Goal: Task Accomplishment & Management: Manage account settings

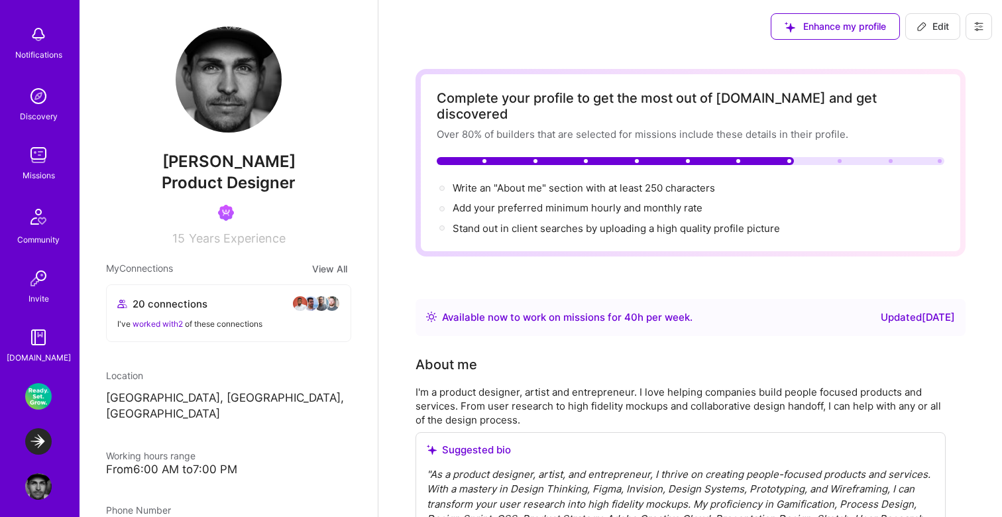
scroll to position [125, 0]
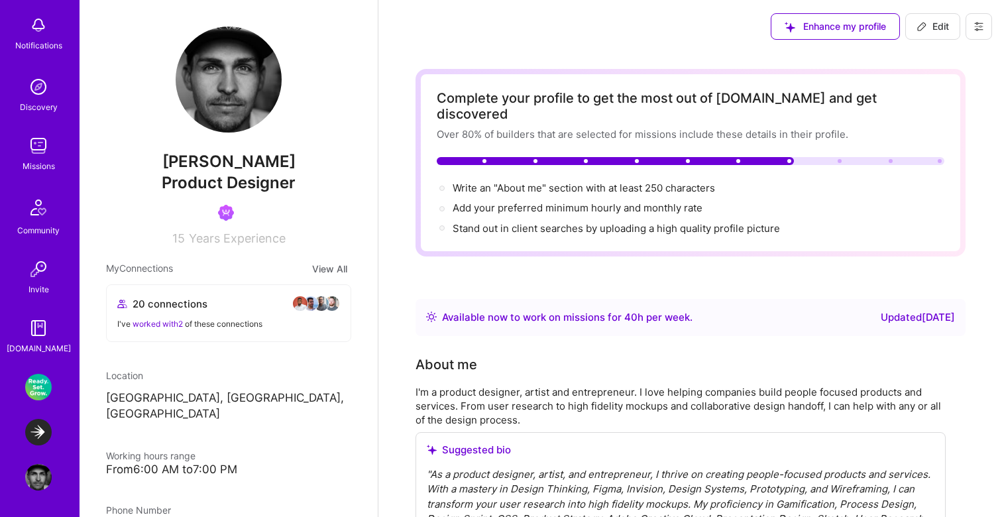
click at [36, 392] on img at bounding box center [38, 387] width 26 height 26
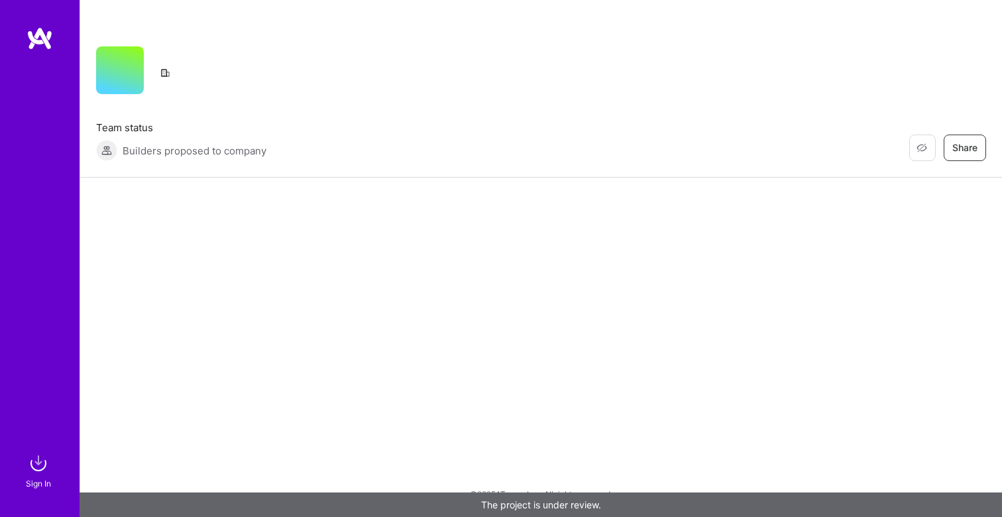
click at [647, 94] on div "Restore Not Interested Share Team status Builders proposed to company Restore N…" at bounding box center [540, 89] width 921 height 178
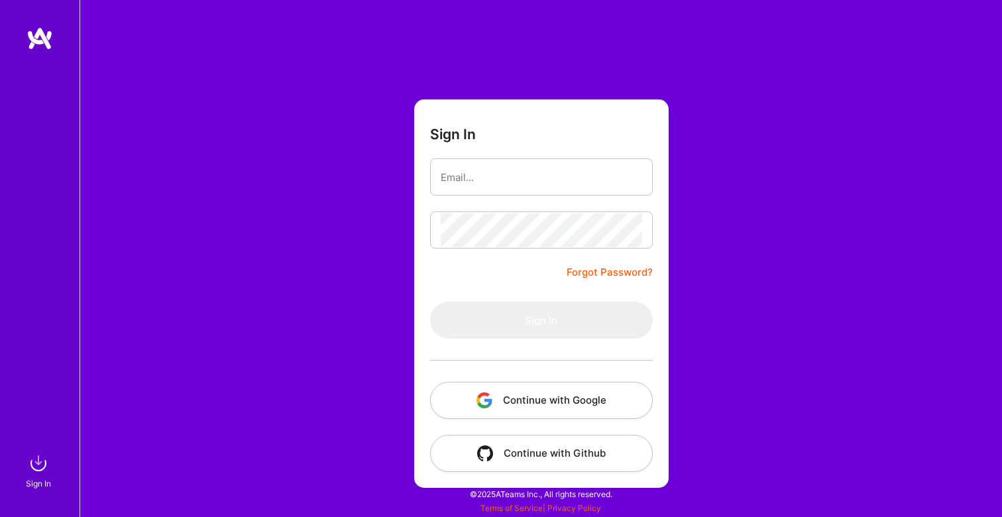
click at [549, 160] on input "email" at bounding box center [541, 177] width 201 height 34
type input "[EMAIL_ADDRESS][DOMAIN_NAME]"
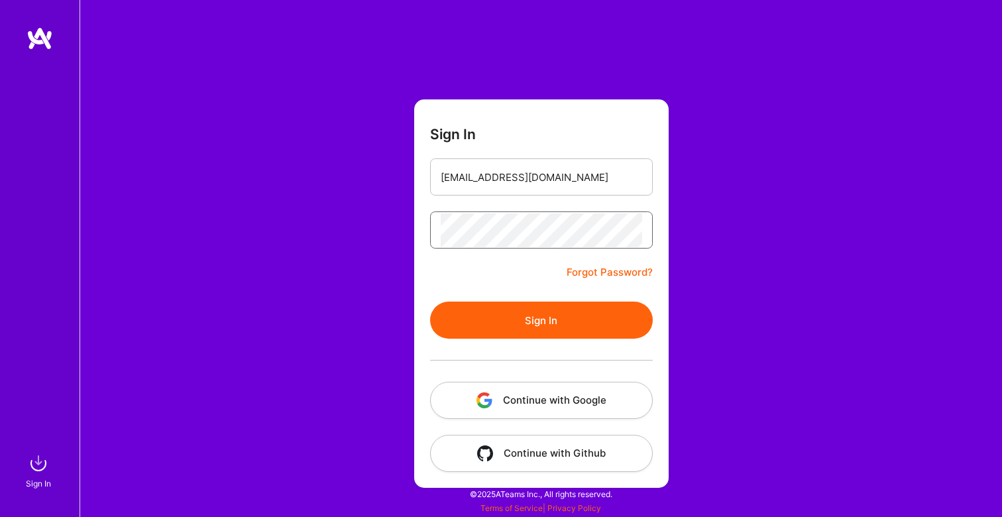
click at [430, 301] on button "Sign In" at bounding box center [541, 319] width 223 height 37
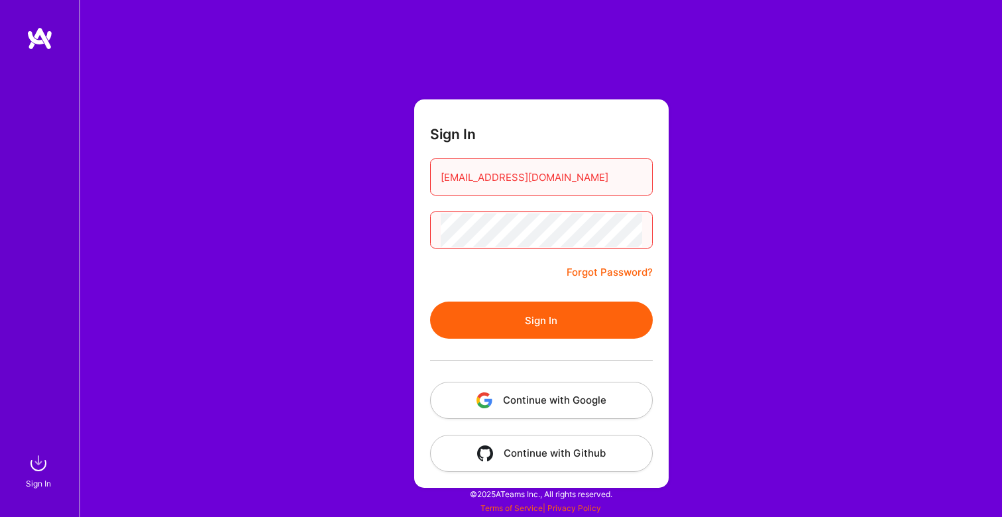
click at [430, 301] on button "Sign In" at bounding box center [541, 319] width 223 height 37
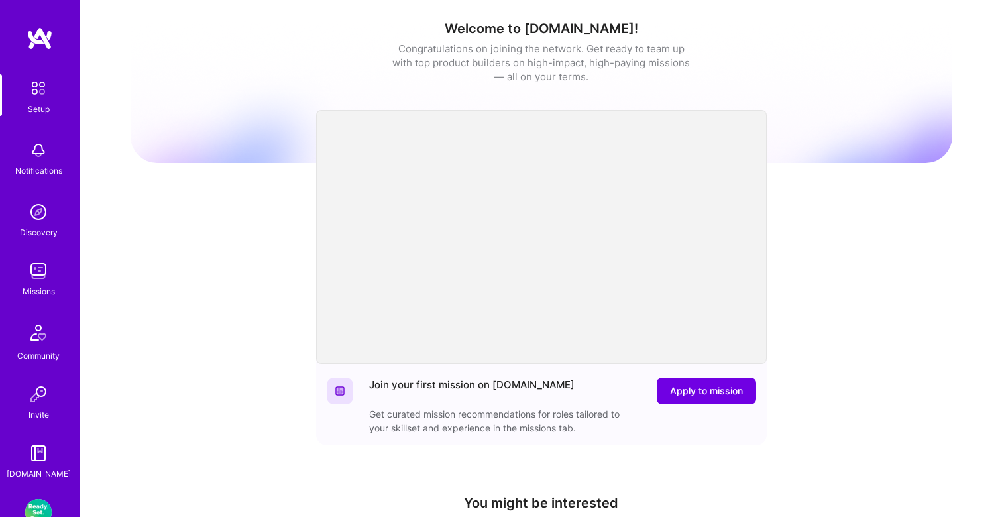
scroll to position [125, 0]
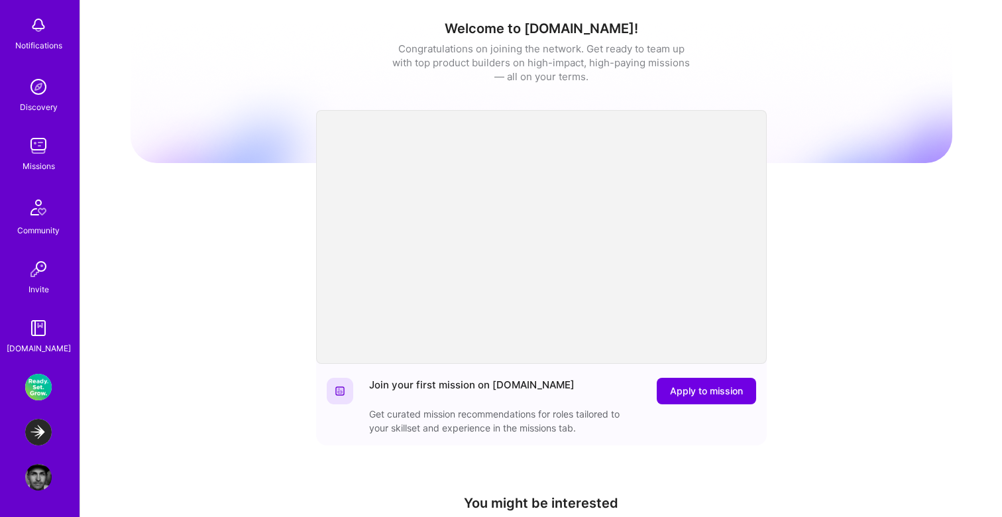
click at [42, 433] on img at bounding box center [38, 432] width 26 height 26
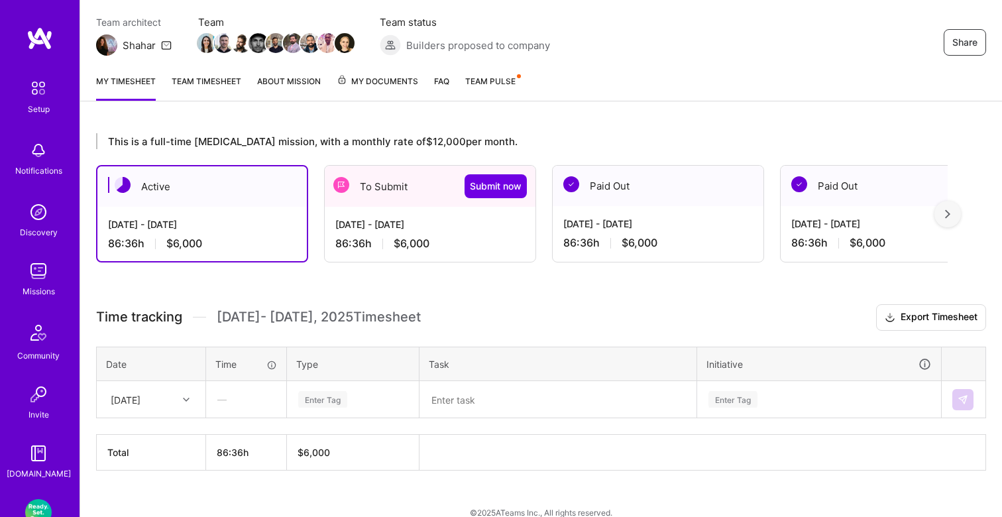
scroll to position [129, 0]
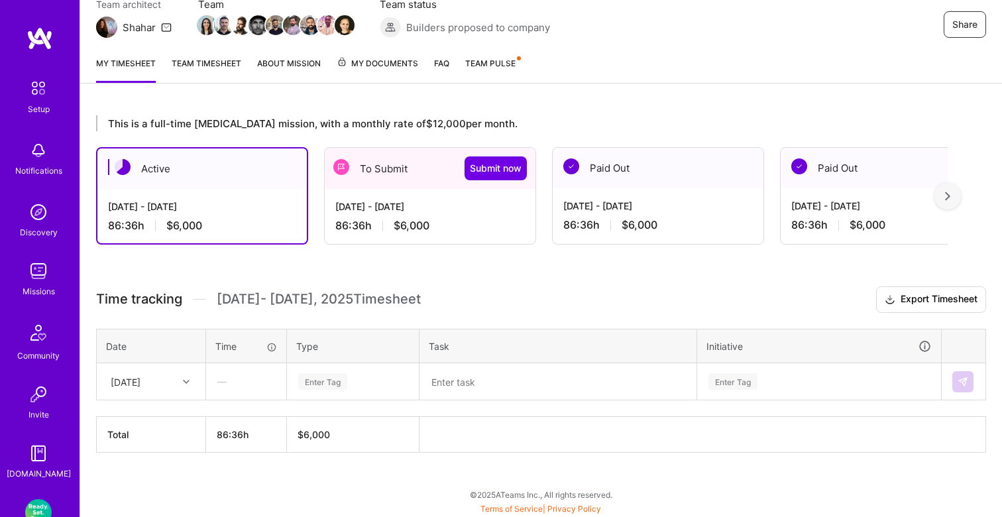
click at [601, 220] on div "86:36 h $6,000" at bounding box center [657, 225] width 189 height 14
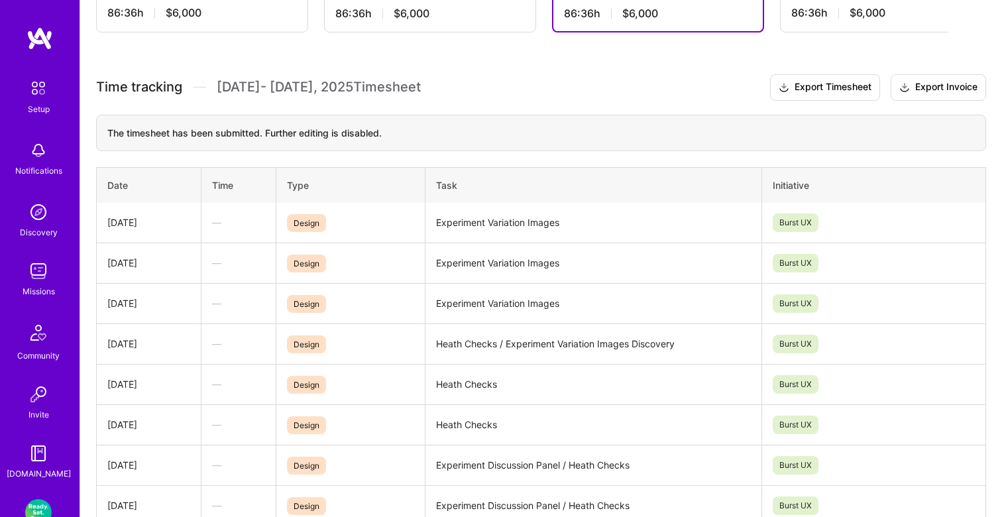
scroll to position [357, 0]
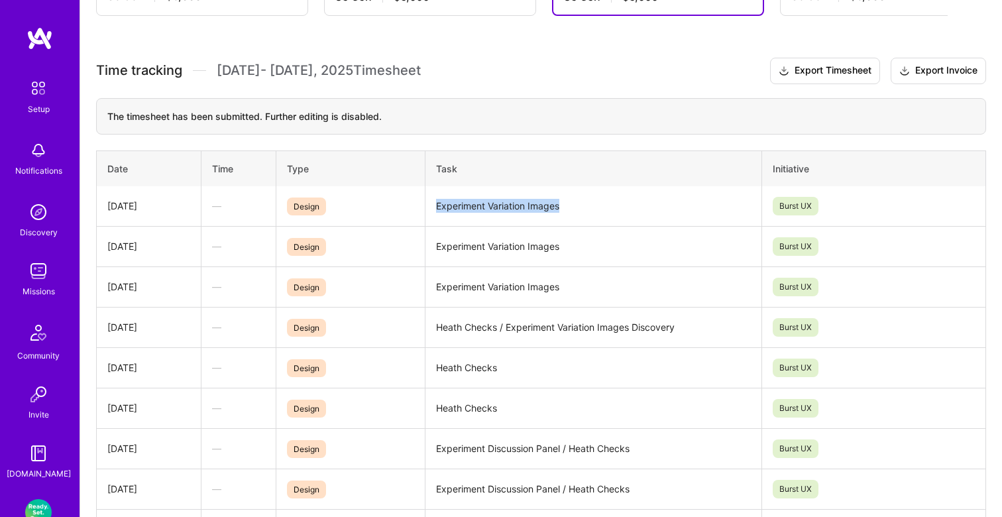
drag, startPoint x: 566, startPoint y: 207, endPoint x: 435, endPoint y: 205, distance: 130.5
click at [435, 205] on td "Experiment Variation Images" at bounding box center [593, 206] width 336 height 40
copy td "Experiment Variation Images"
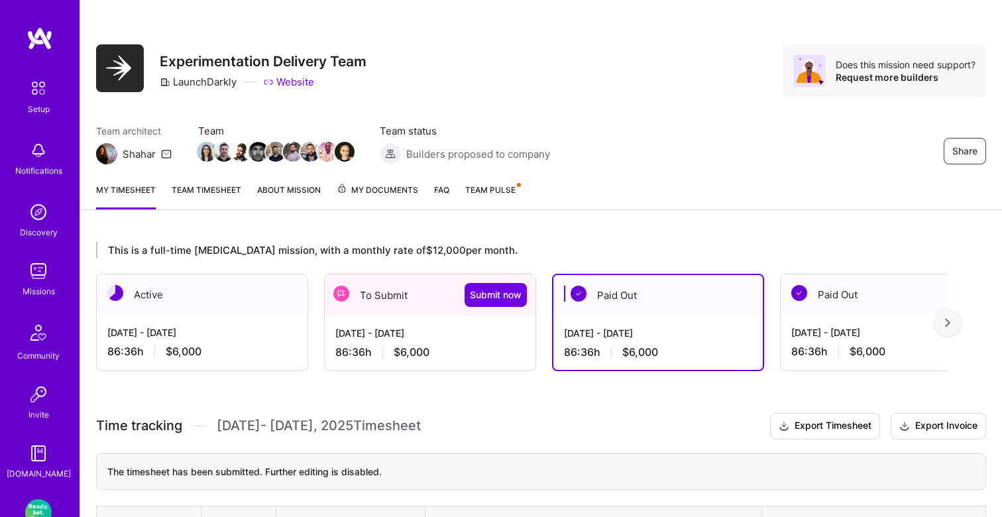
scroll to position [0, 0]
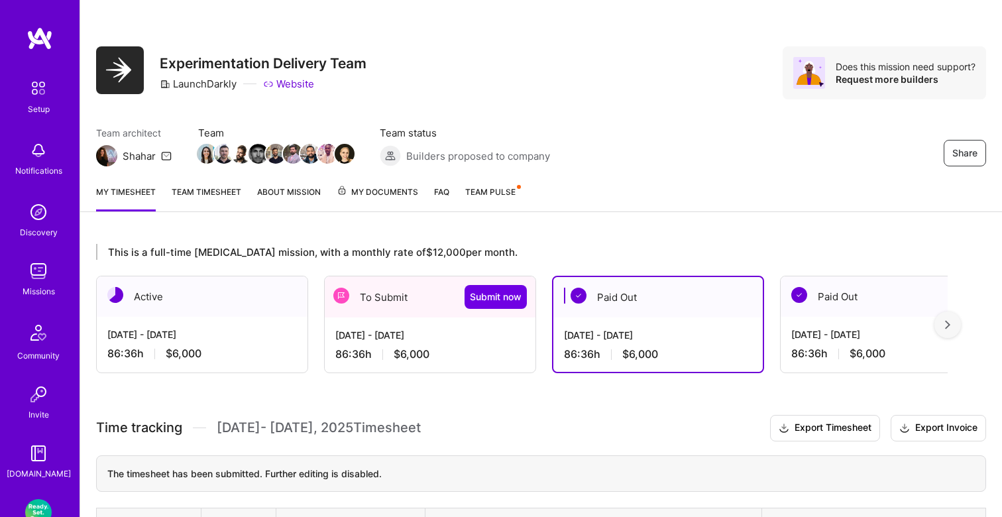
click at [456, 328] on div "[DATE] - [DATE]" at bounding box center [429, 335] width 189 height 14
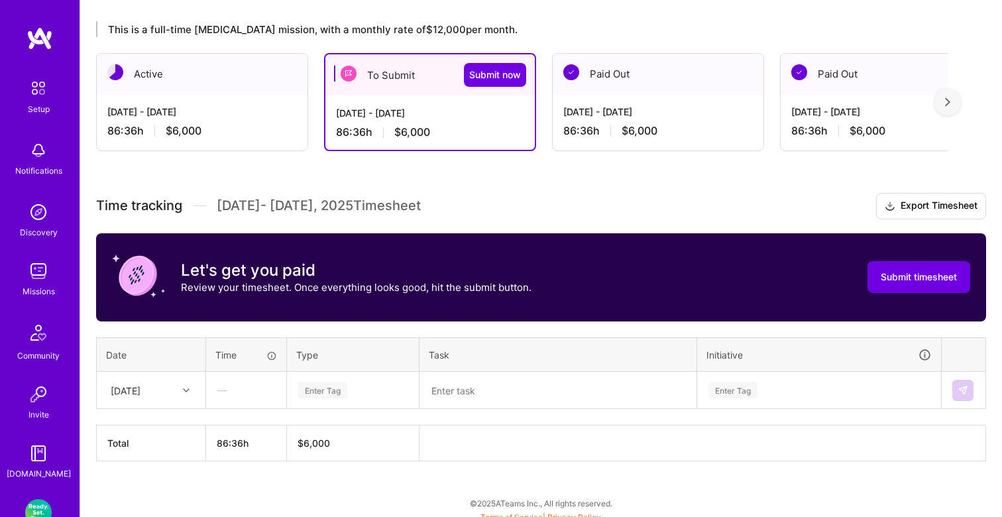
scroll to position [231, 0]
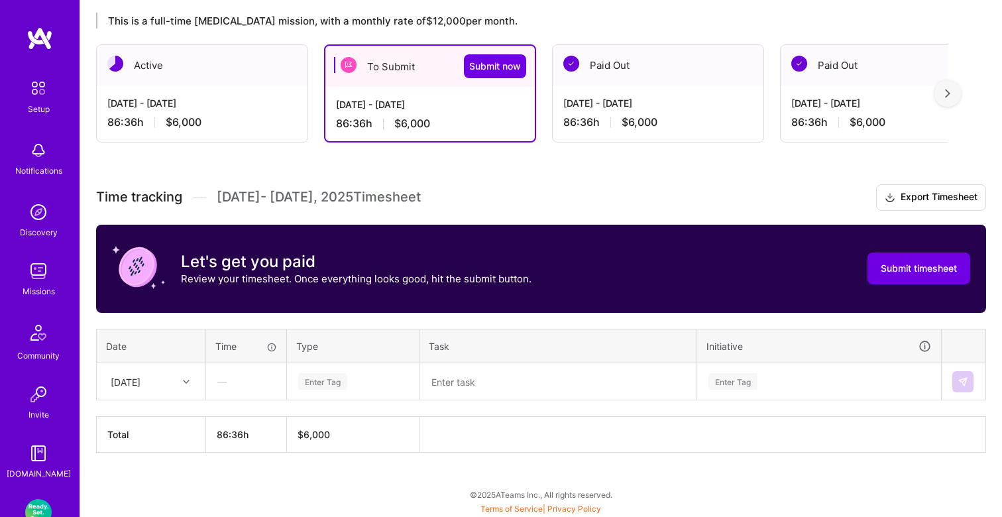
click at [327, 382] on div "Enter Tag" at bounding box center [322, 381] width 49 height 21
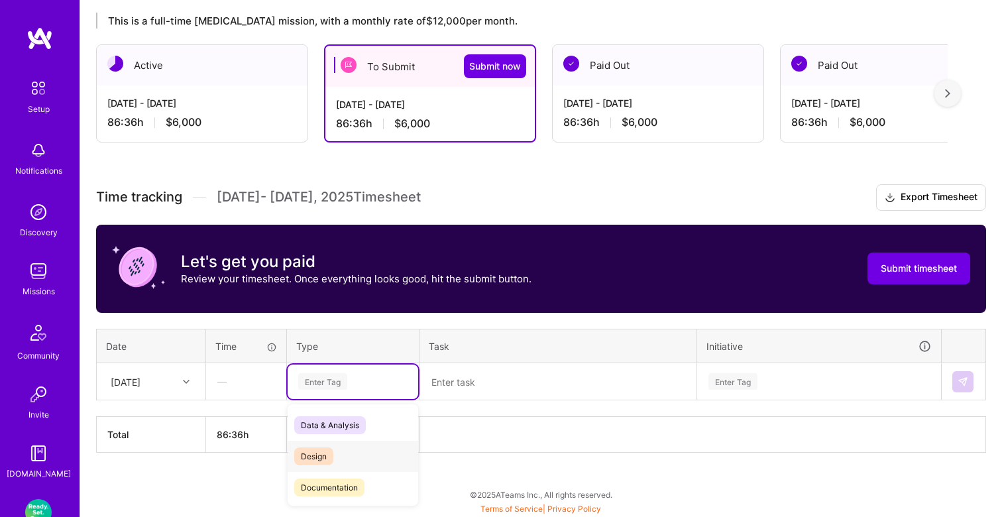
click at [323, 450] on span "Design" at bounding box center [313, 456] width 39 height 18
click at [458, 393] on textarea at bounding box center [558, 381] width 274 height 34
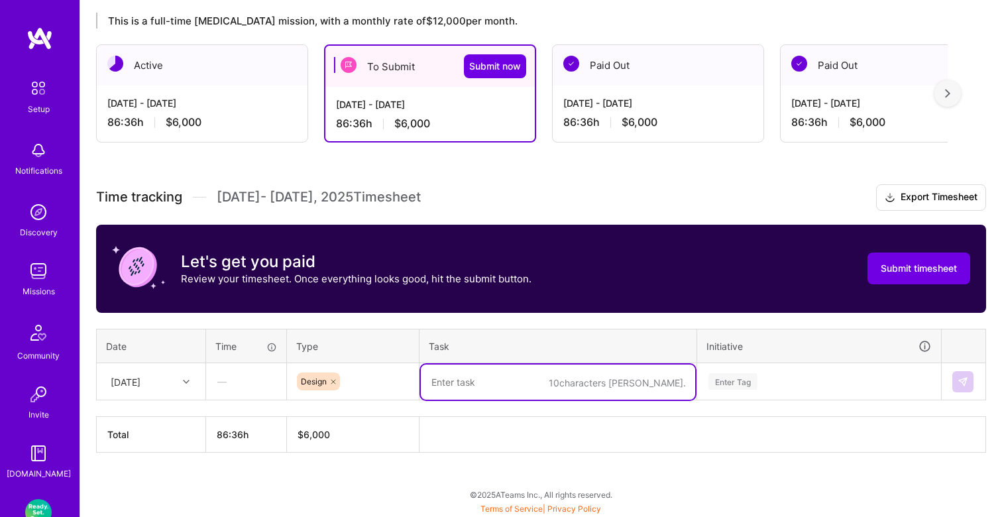
paste textarea "Experiment Variation Images"
type textarea "Experiment Variation Images"
click at [741, 402] on div "Time tracking [DATE] - [DATE] Timesheet Export Timesheet Let's get you paid Rev…" at bounding box center [541, 318] width 890 height 268
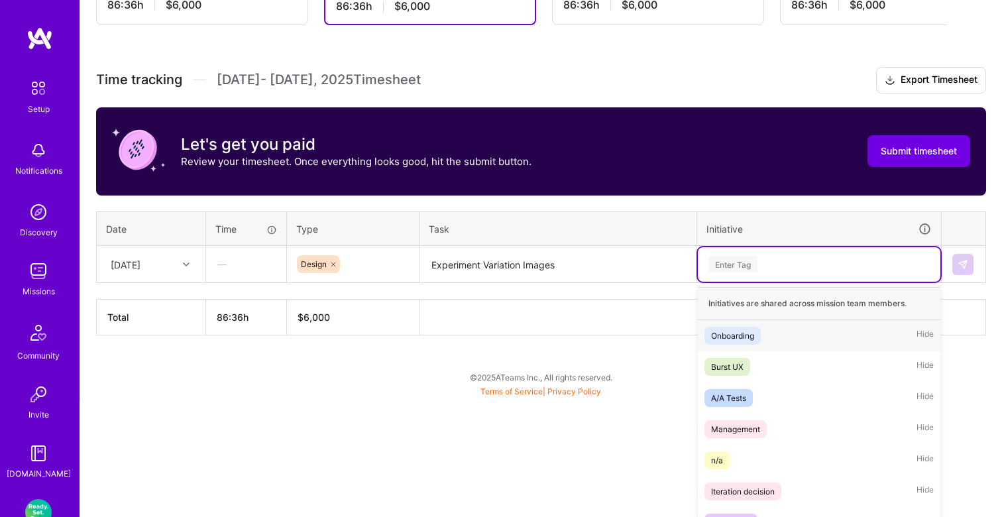
click at [740, 282] on div "option Onboarding focused, 1 of 21. 21 results available. Use Up and Down to ch…" at bounding box center [819, 264] width 242 height 34
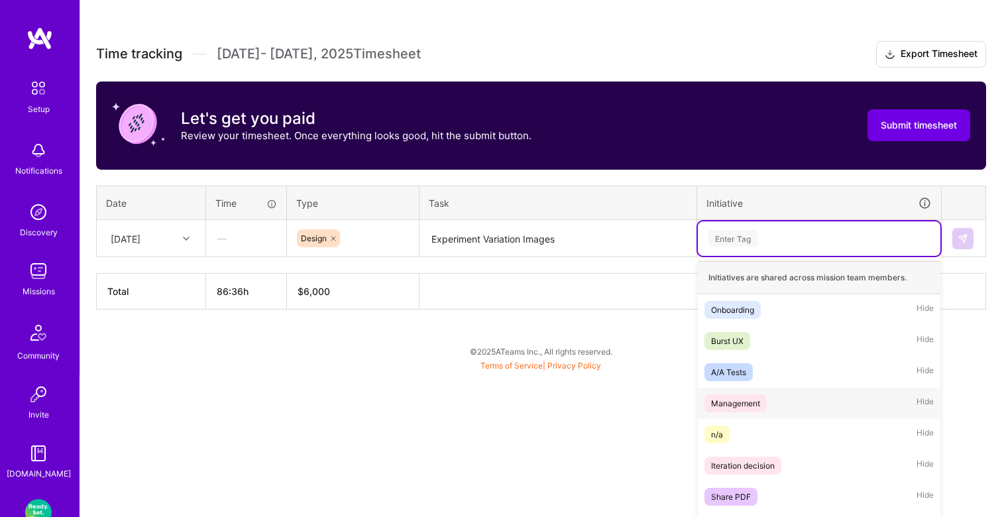
scroll to position [390, 0]
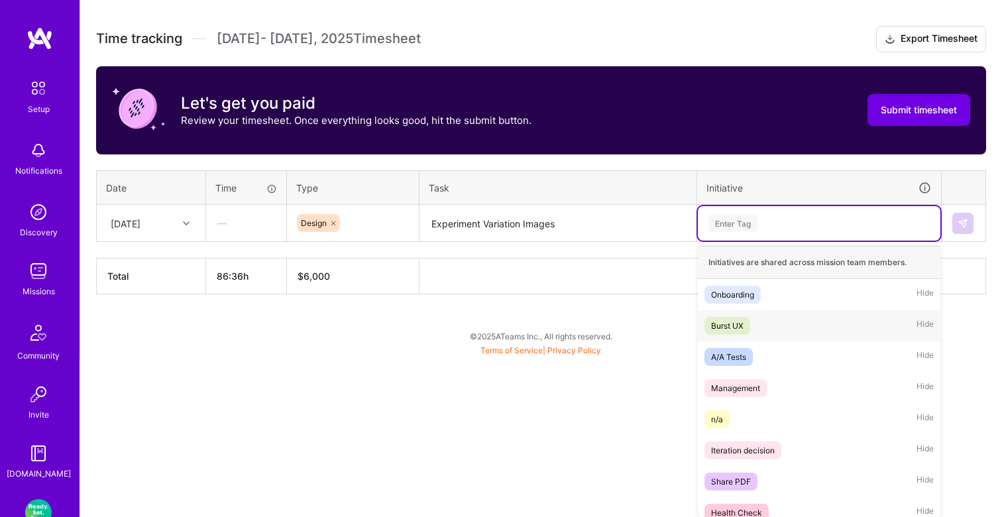
click at [749, 326] on span "Burst UX" at bounding box center [727, 326] width 46 height 18
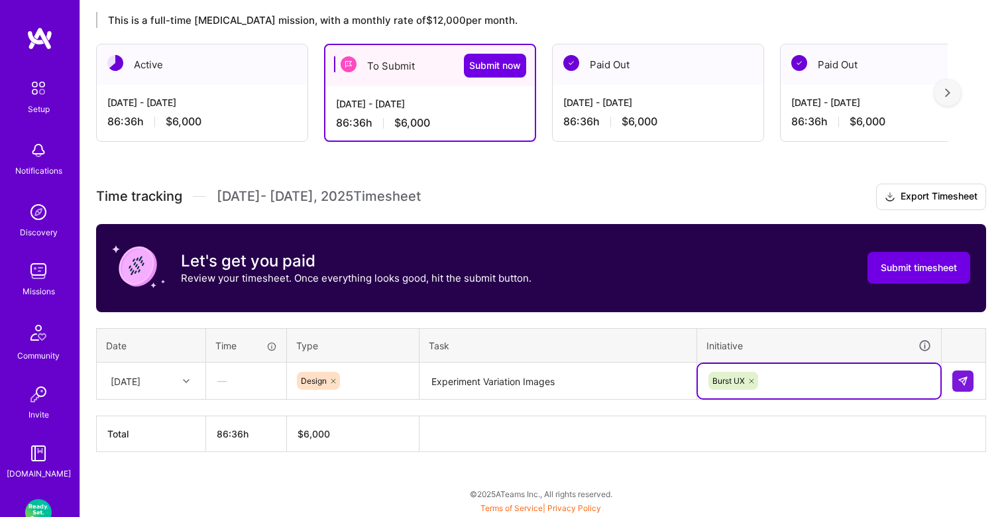
scroll to position [231, 0]
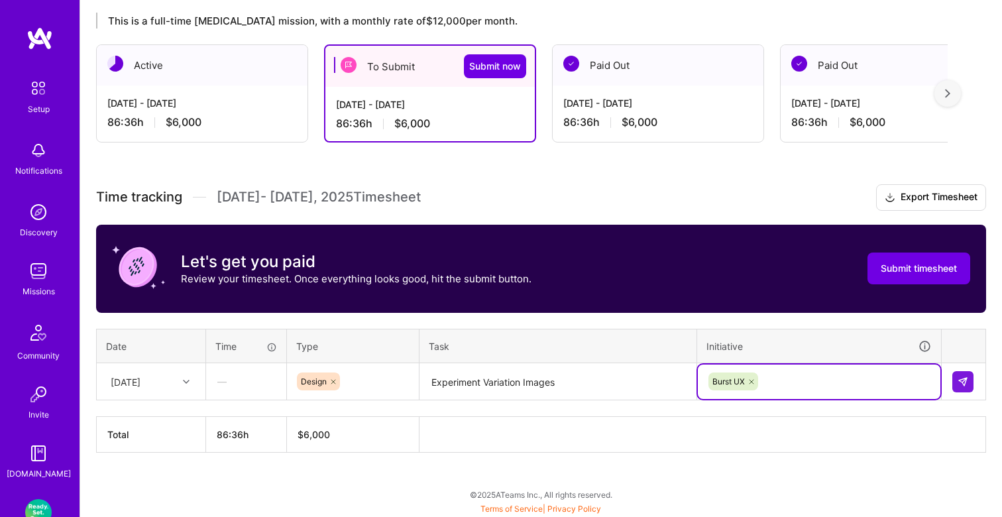
click at [176, 370] on div "[DATE]" at bounding box center [141, 381] width 74 height 22
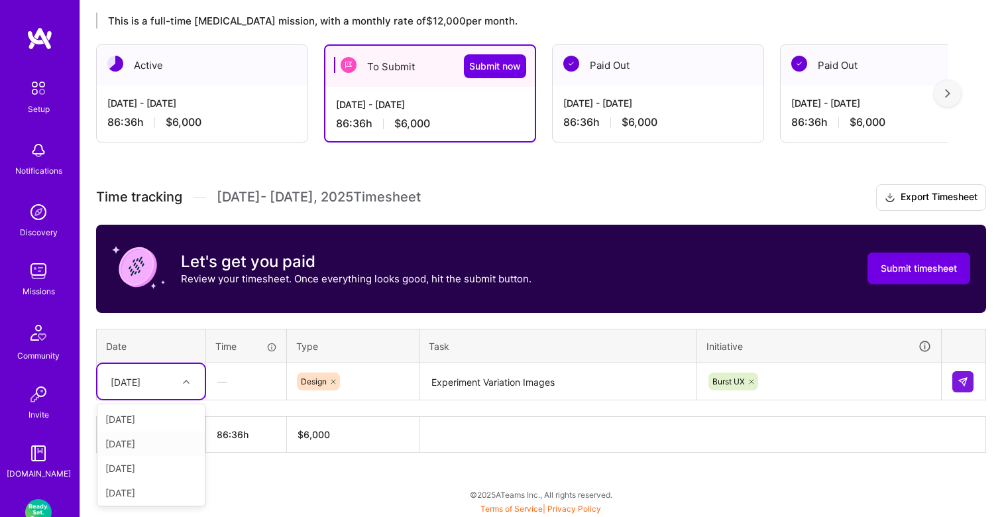
click at [152, 439] on div "[DATE]" at bounding box center [150, 443] width 107 height 25
click at [952, 384] on button at bounding box center [962, 381] width 21 height 21
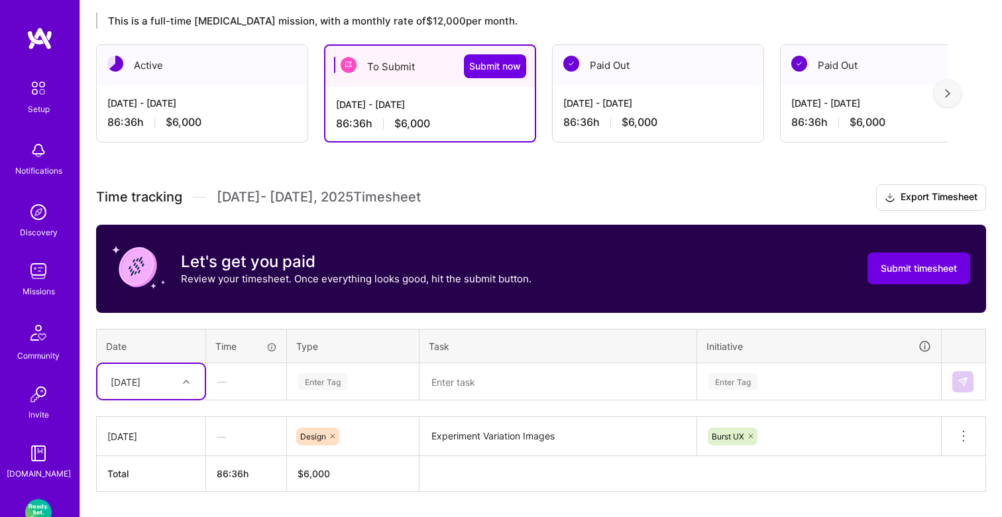
scroll to position [270, 0]
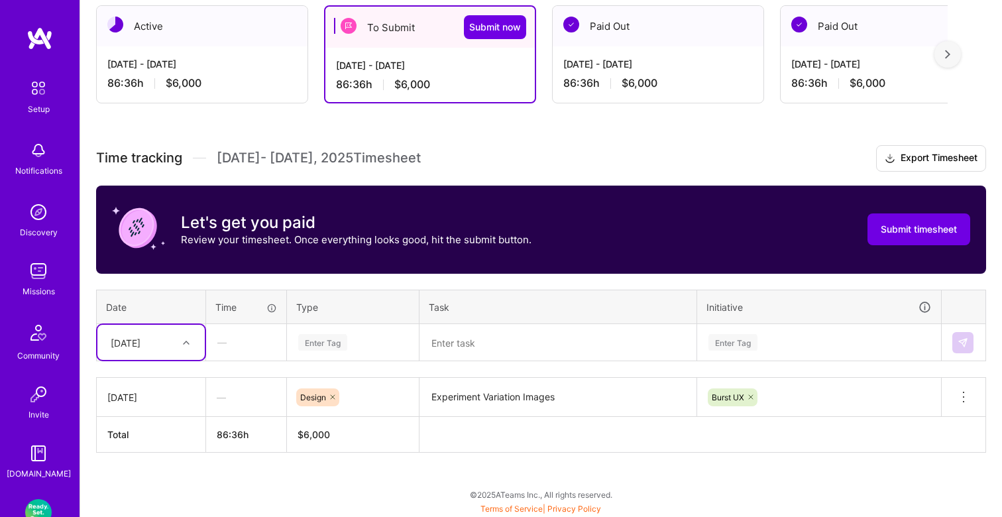
click at [174, 360] on div "option [DATE], selected. Select is focused ,type to refine list, press Down to …" at bounding box center [150, 342] width 107 height 35
click at [155, 424] on div "[DATE]" at bounding box center [150, 429] width 107 height 25
click at [464, 345] on textarea at bounding box center [558, 342] width 274 height 35
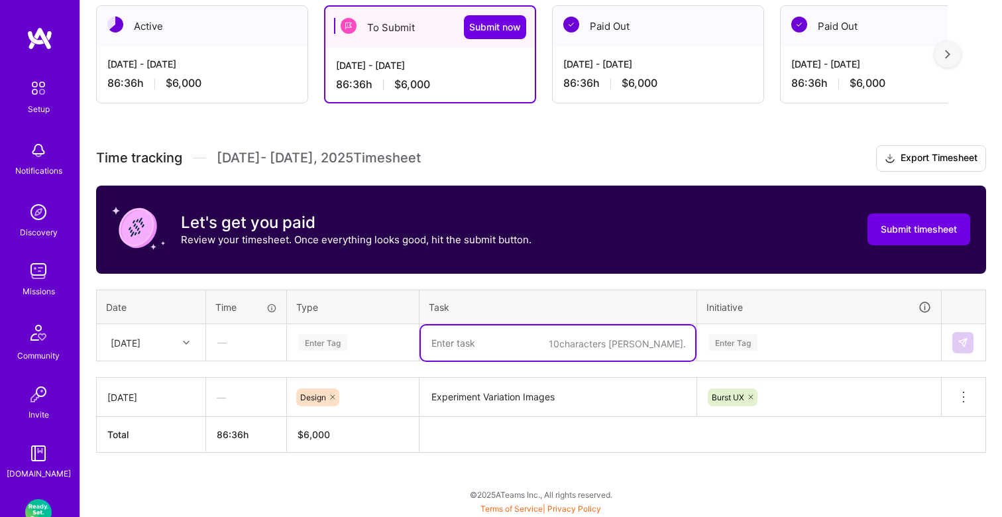
paste textarea "Experiment Variation Images"
type textarea "Experiment Variation Images"
click at [370, 352] on div "Enter Tag" at bounding box center [353, 342] width 131 height 34
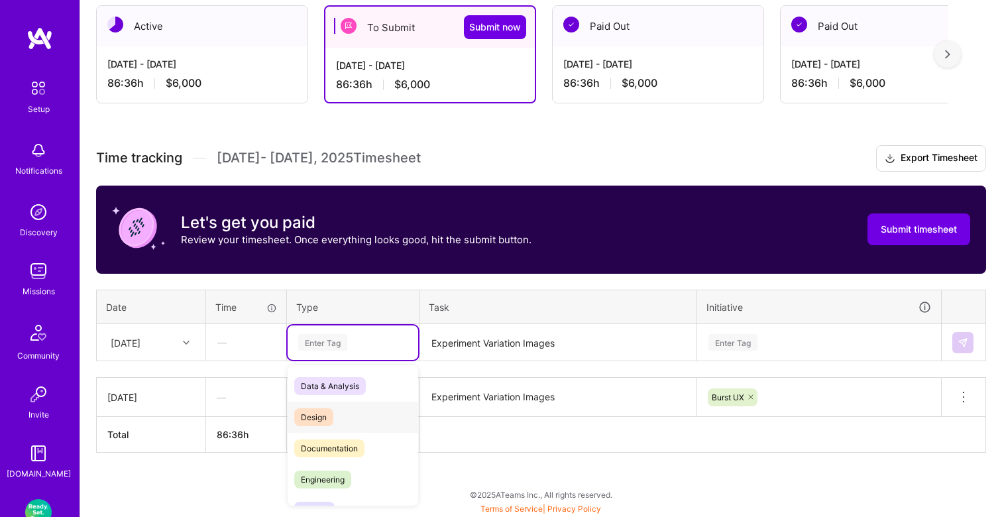
click at [331, 411] on span "Design" at bounding box center [313, 417] width 39 height 18
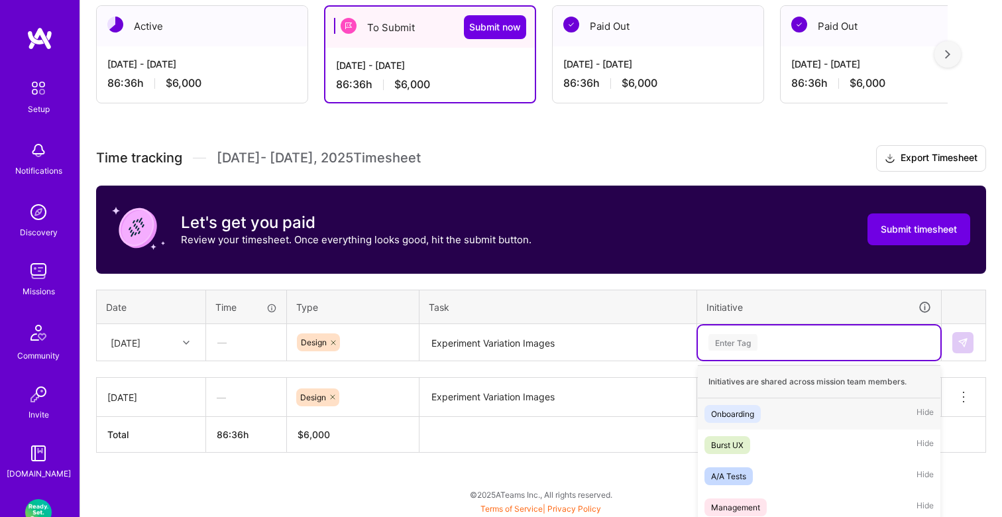
click at [753, 335] on div "option Burst UX, selected. option Onboarding focused, 1 of 21. 21 results avail…" at bounding box center [819, 342] width 242 height 34
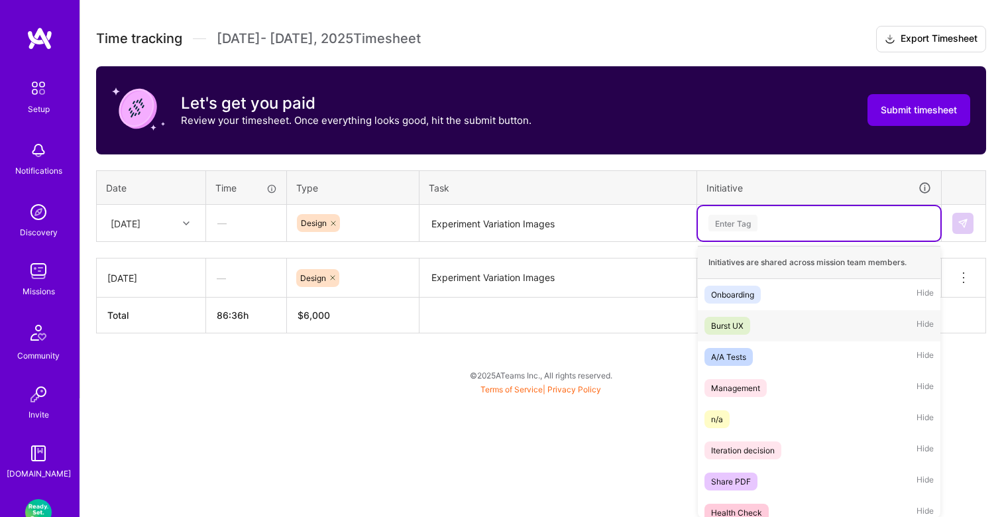
click at [744, 326] on span "Burst UX" at bounding box center [727, 326] width 46 height 18
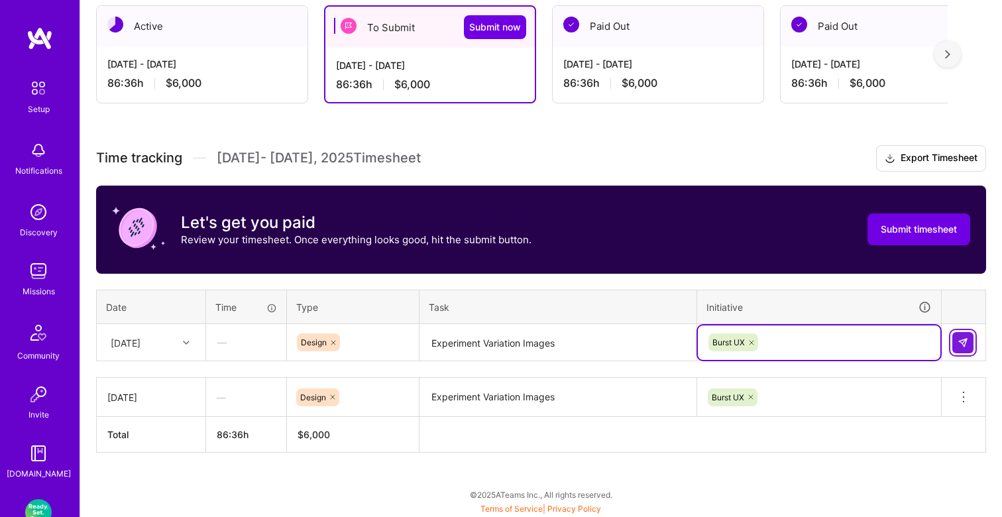
click at [955, 339] on button at bounding box center [962, 342] width 21 height 21
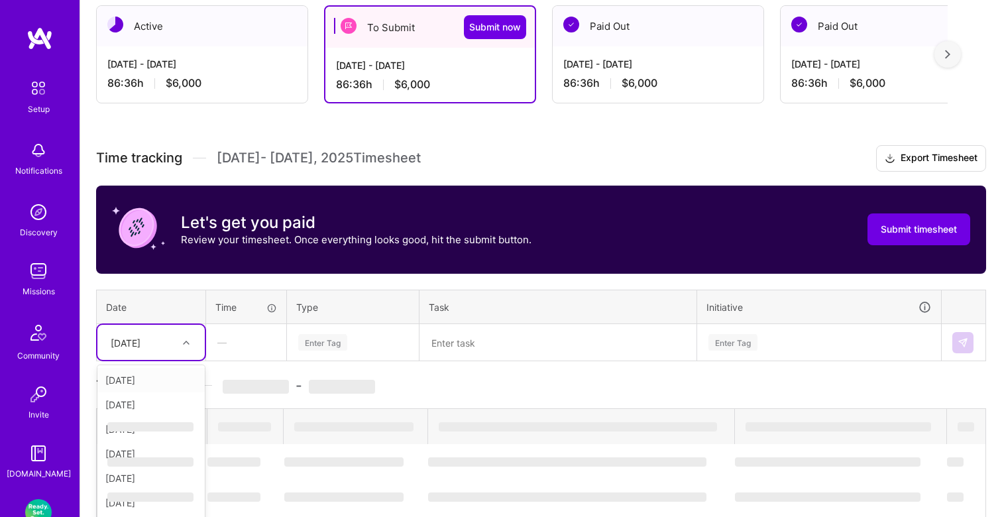
click at [171, 344] on div "option Tue, Aug 19, selected. option Sat, Aug 16 focused, 1 of 16. 15 results a…" at bounding box center [150, 342] width 107 height 35
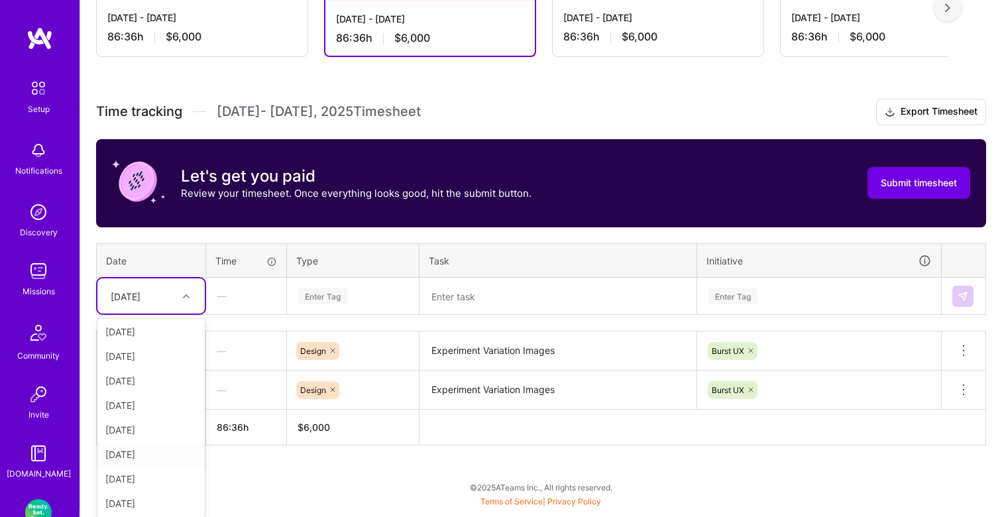
scroll to position [113, 0]
click at [161, 478] on div "Thu, Aug 28" at bounding box center [150, 490] width 107 height 25
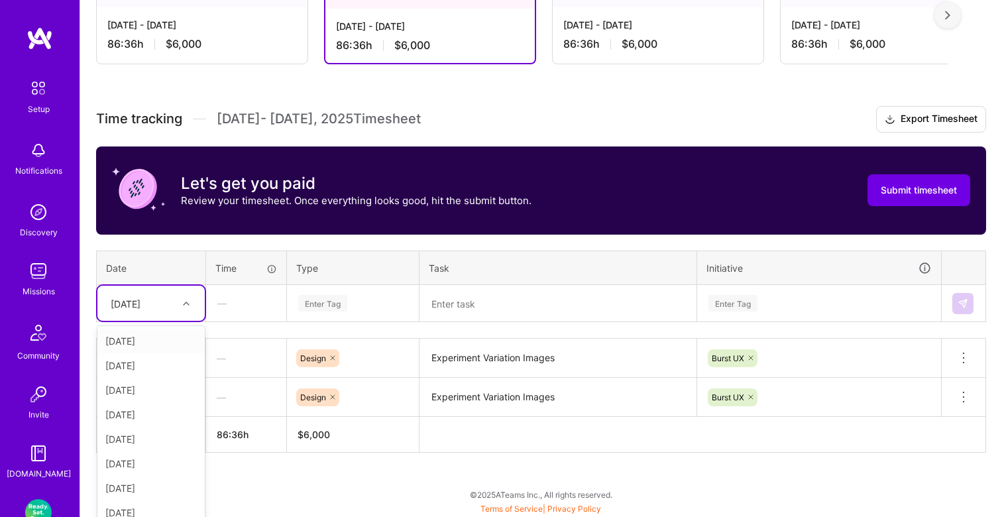
click at [175, 318] on div "option Thu, Aug 28, selected. option Sat, Aug 16 focused, 1 of 16. 15 results a…" at bounding box center [150, 303] width 107 height 35
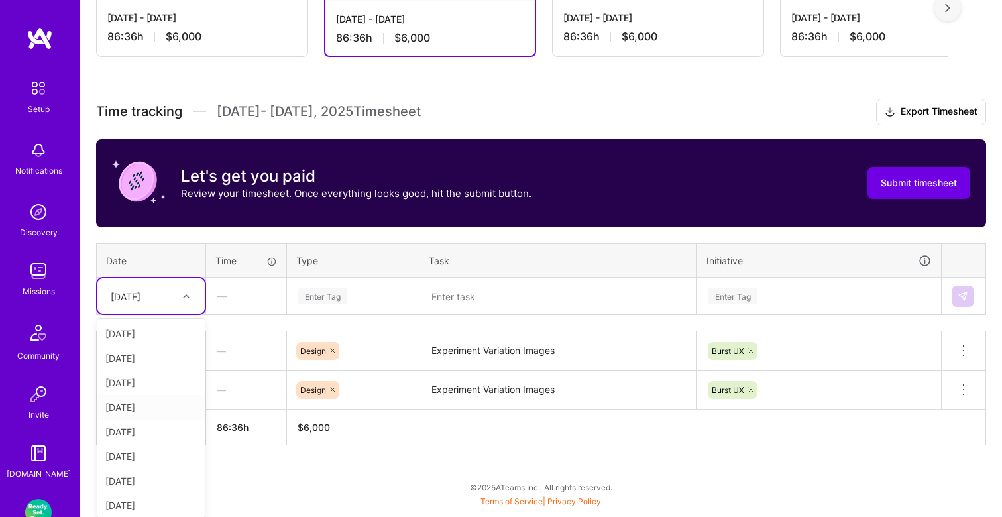
click at [148, 417] on div "Tue, Aug 19" at bounding box center [150, 407] width 107 height 25
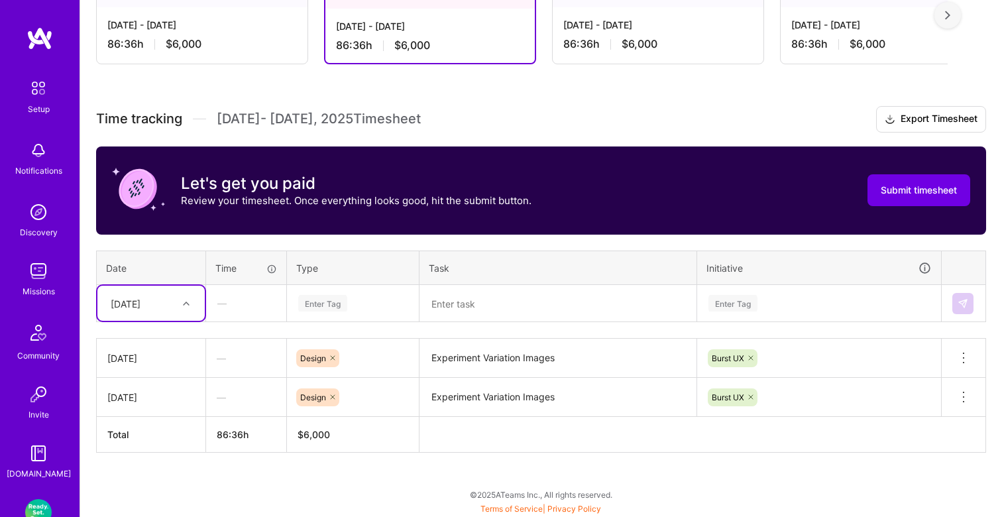
click at [170, 328] on div "Time tracking Aug 16 - Aug 31 , 2025 Timesheet Export Timesheet Let's get you p…" at bounding box center [541, 279] width 890 height 346
click at [181, 304] on div at bounding box center [188, 303] width 21 height 17
click at [154, 413] on div "Wed, Aug 20" at bounding box center [150, 414] width 107 height 25
click at [331, 306] on div "Enter Tag" at bounding box center [322, 303] width 49 height 21
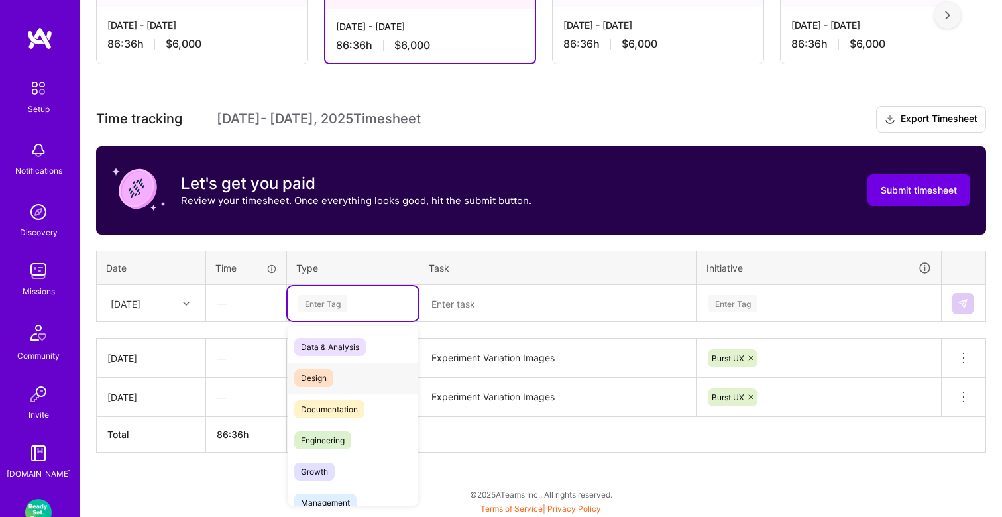
click at [333, 373] on span "Design" at bounding box center [313, 378] width 39 height 18
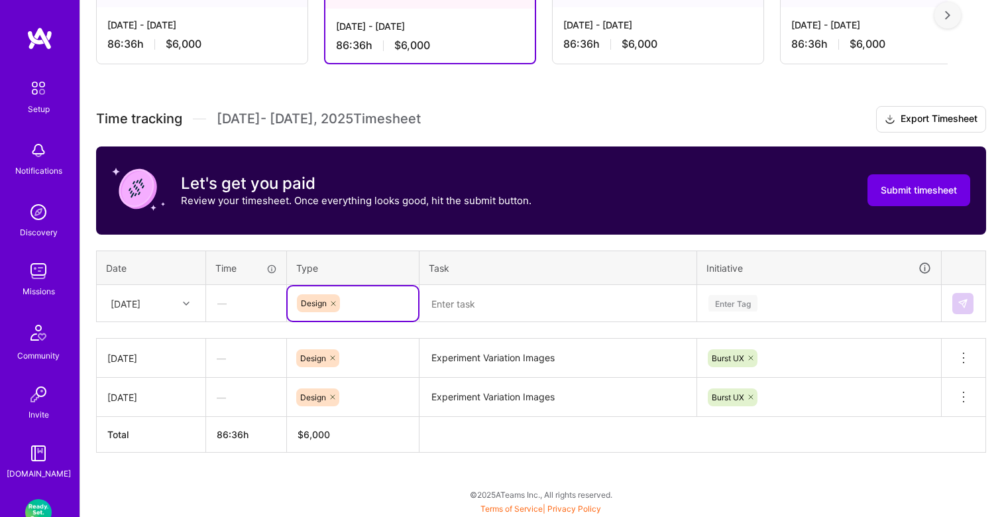
click at [476, 316] on textarea at bounding box center [558, 303] width 274 height 35
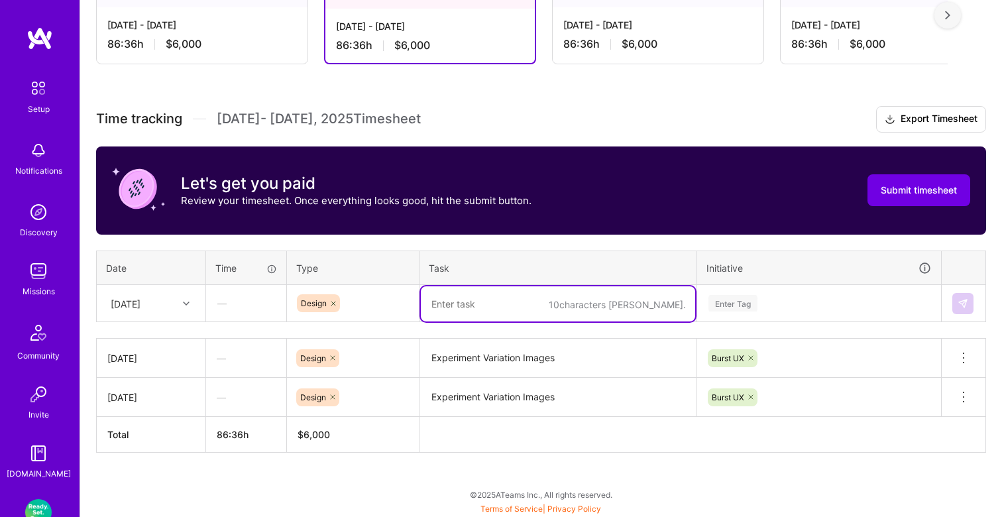
paste textarea "Experiment Variation Images"
type textarea "Experiment Variation Images"
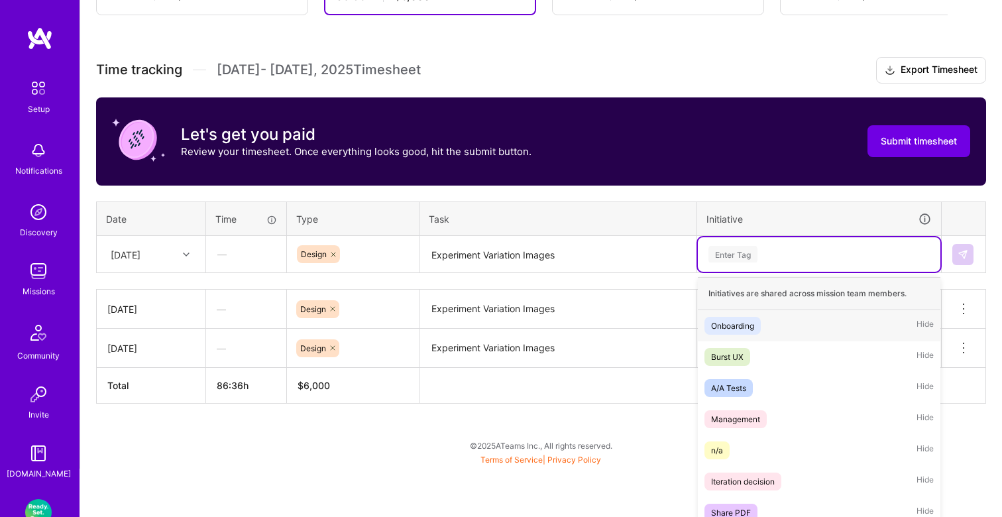
click at [752, 272] on div "option Burst UX, selected. option Onboarding focused, 1 of 21. 21 results avail…" at bounding box center [819, 254] width 242 height 34
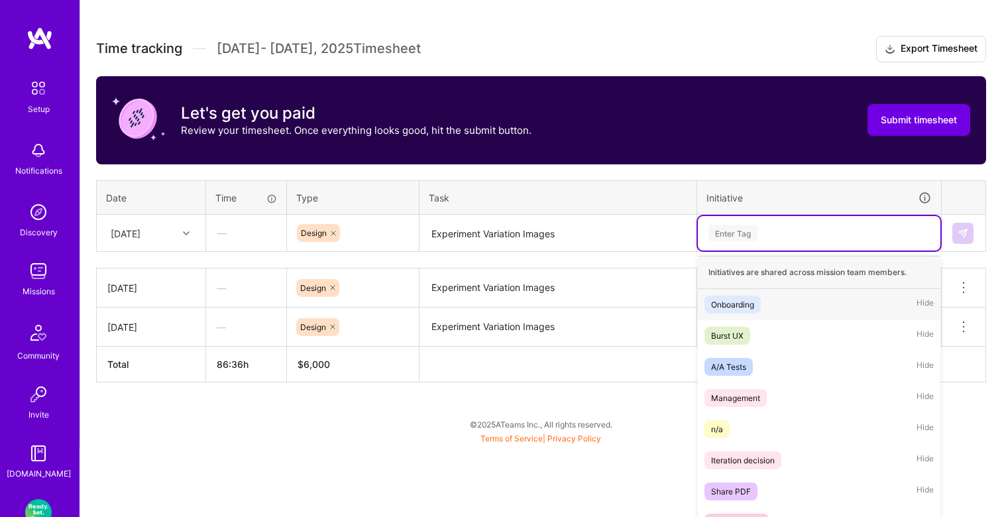
scroll to position [390, 0]
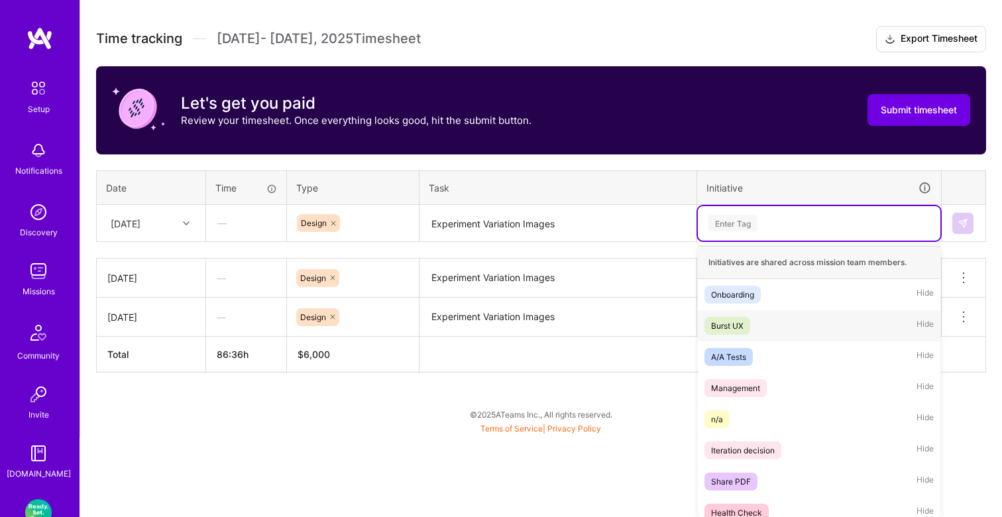
click at [751, 327] on div "Burst UX Hide" at bounding box center [819, 325] width 242 height 31
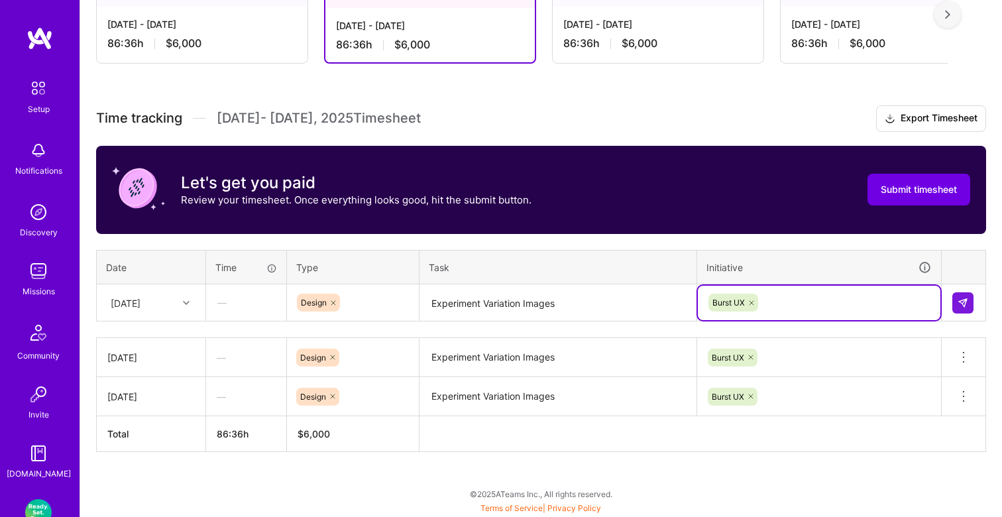
scroll to position [309, 0]
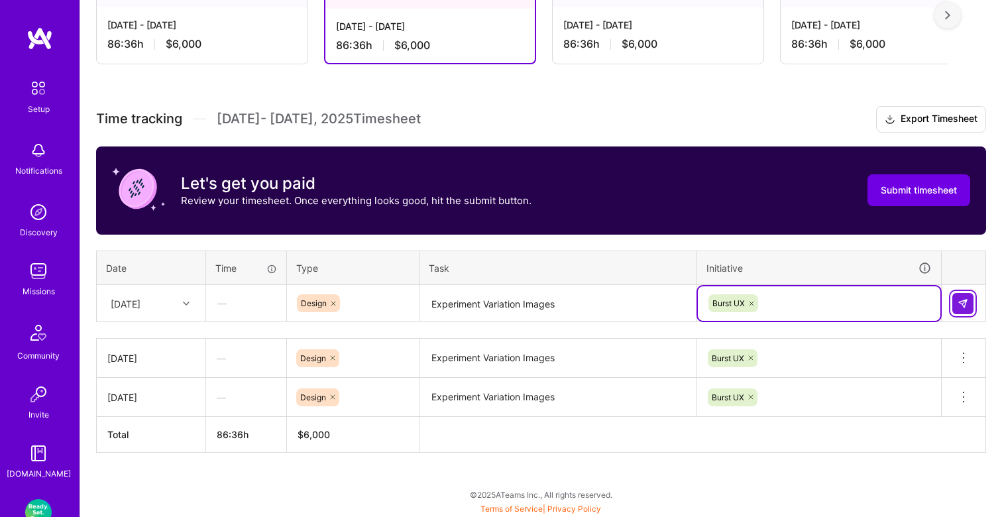
click at [956, 303] on button at bounding box center [962, 303] width 21 height 21
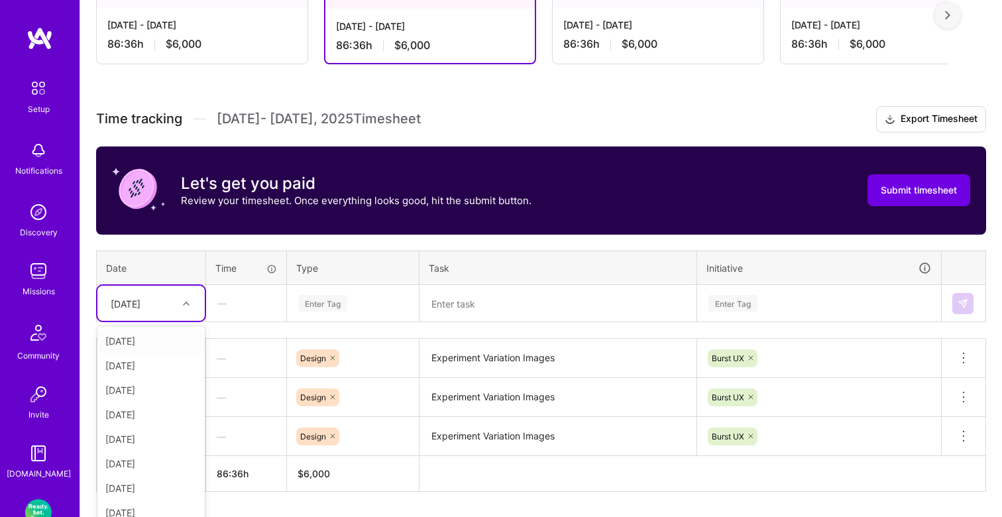
click at [140, 297] on div "Wed, Aug 20" at bounding box center [126, 303] width 30 height 14
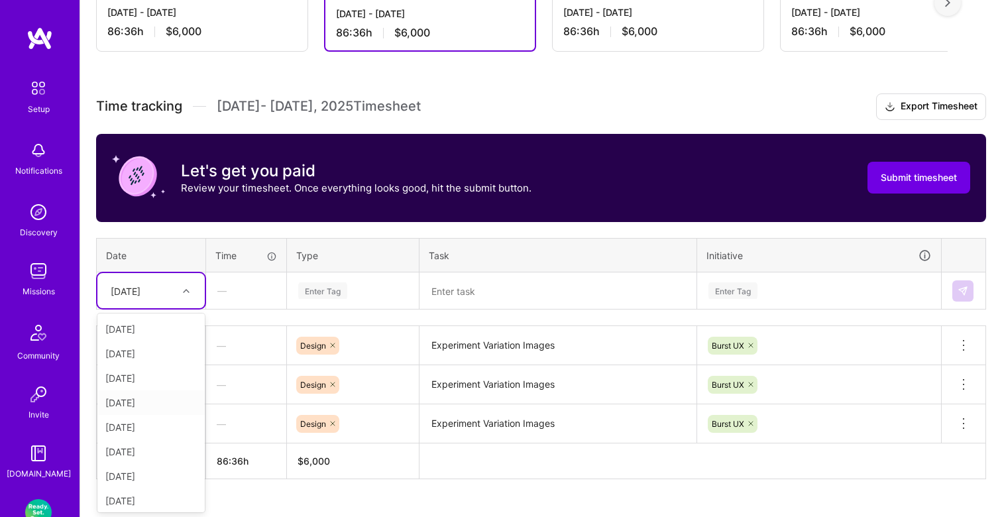
scroll to position [171, 0]
click at [149, 425] on div "Thu, Aug 28" at bounding box center [150, 427] width 107 height 25
click at [341, 295] on div "Enter Tag" at bounding box center [322, 290] width 49 height 21
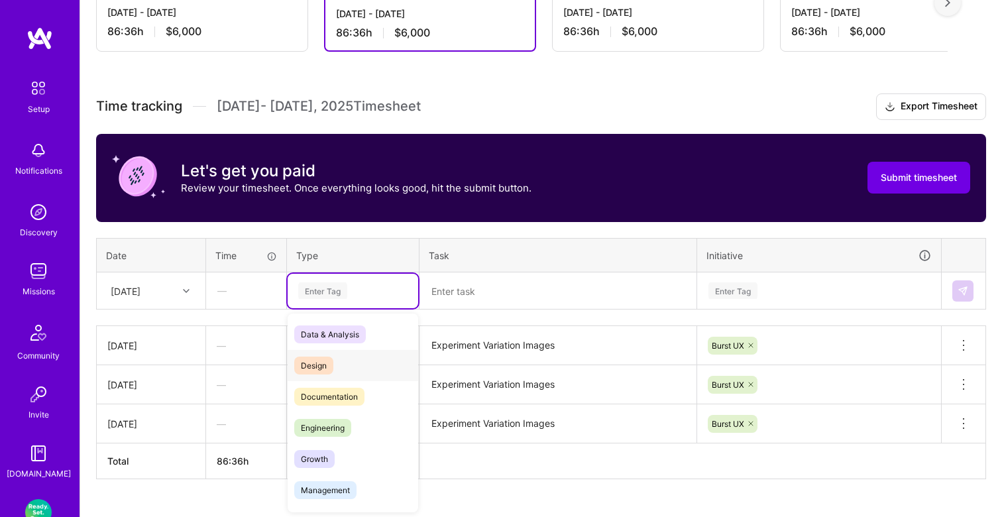
click at [329, 352] on div "Design" at bounding box center [353, 365] width 131 height 31
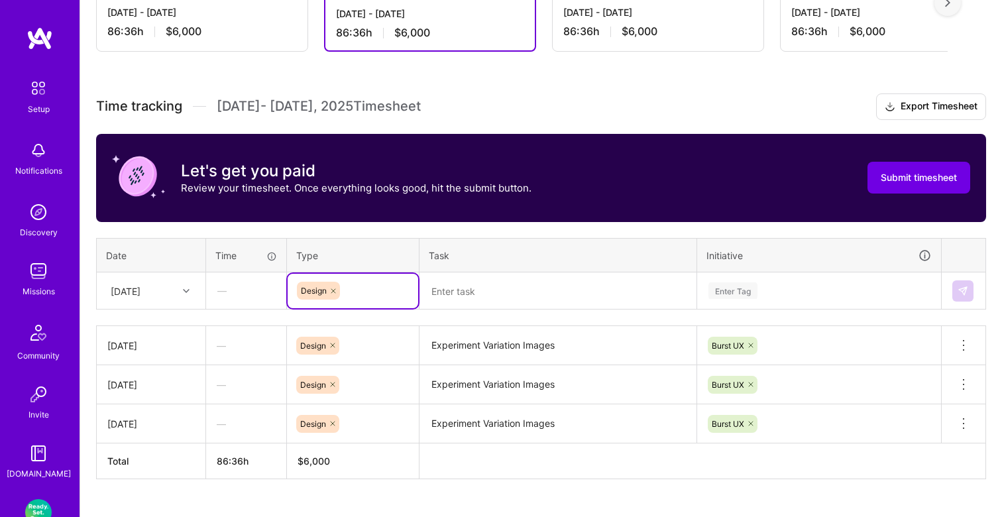
click at [466, 294] on textarea at bounding box center [558, 291] width 274 height 35
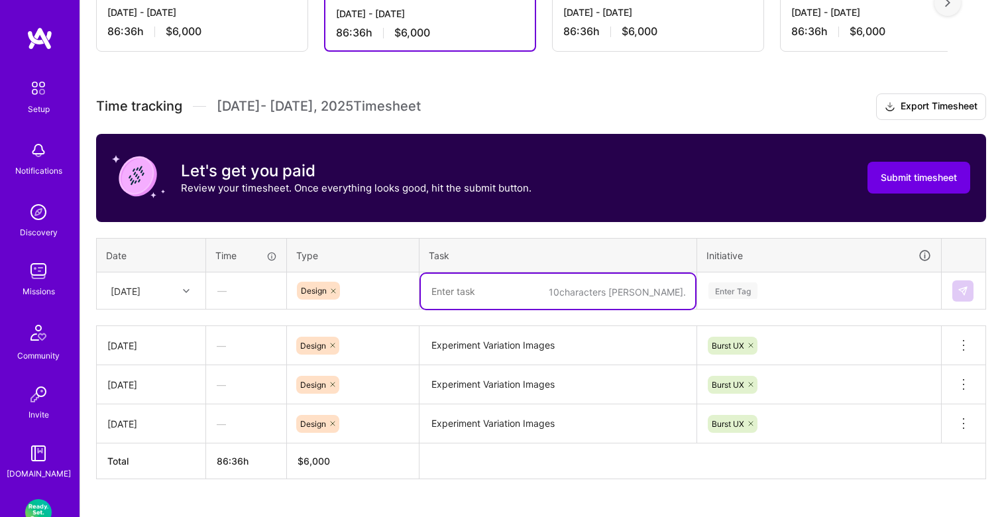
paste textarea "Experiment Variation Images"
type textarea "Experiment Variation Images"
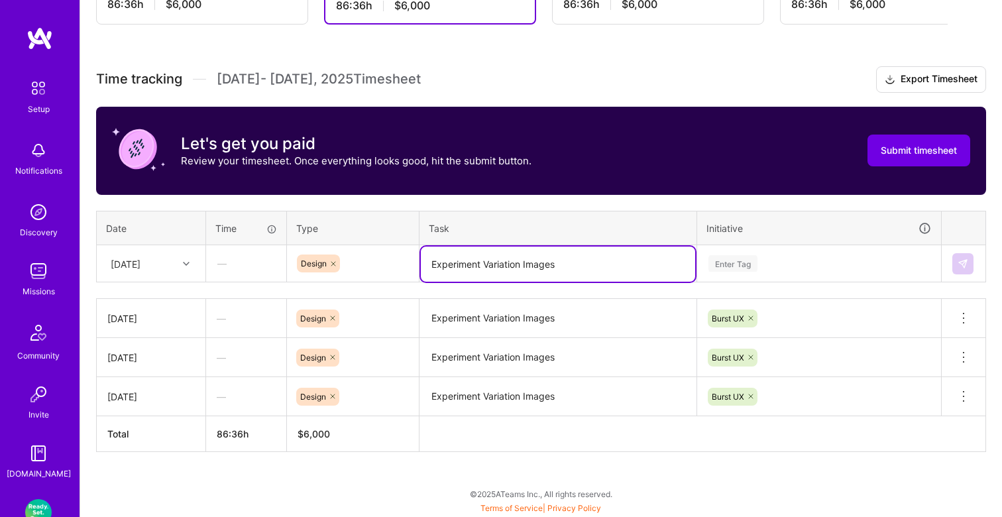
click at [739, 279] on div "Enter Tag" at bounding box center [819, 263] width 242 height 34
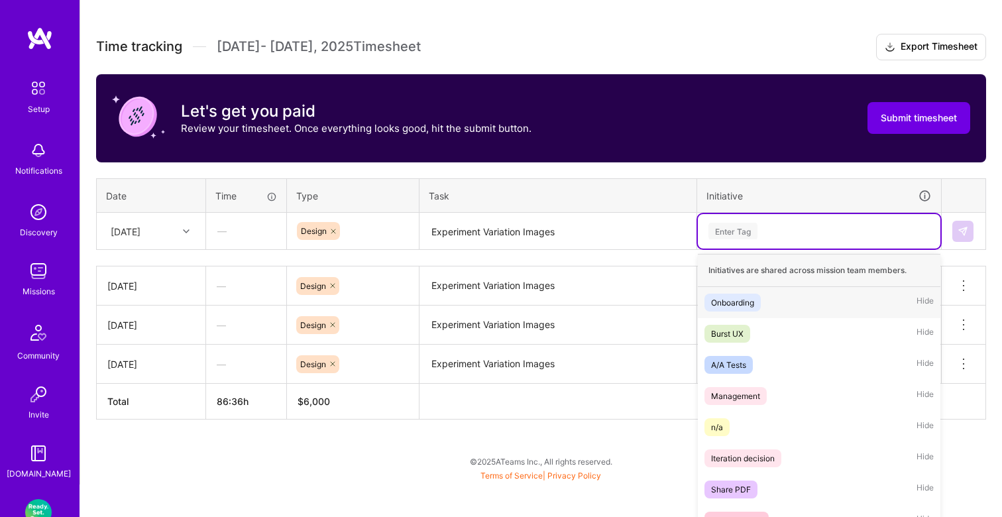
scroll to position [390, 0]
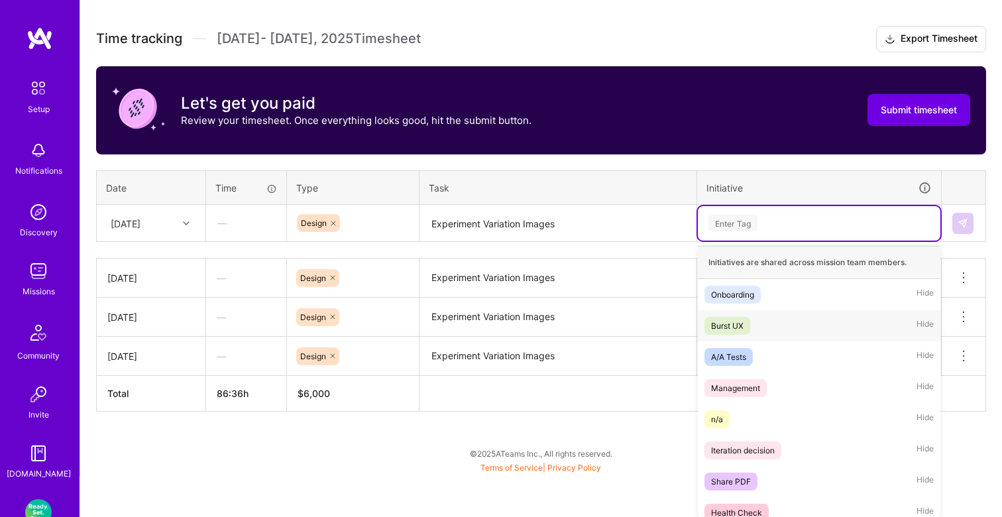
click at [736, 319] on div "Burst UX" at bounding box center [727, 326] width 32 height 14
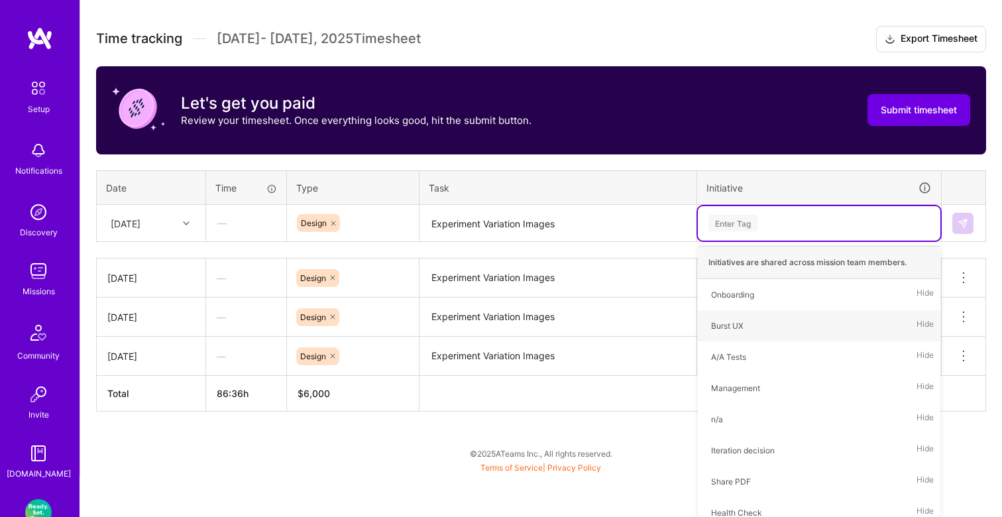
scroll to position [348, 0]
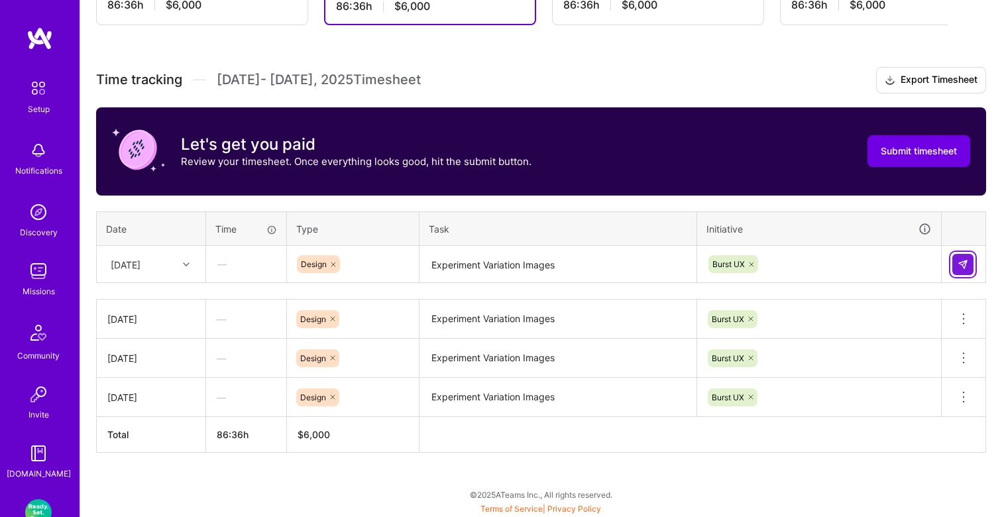
click at [962, 264] on img at bounding box center [962, 264] width 11 height 11
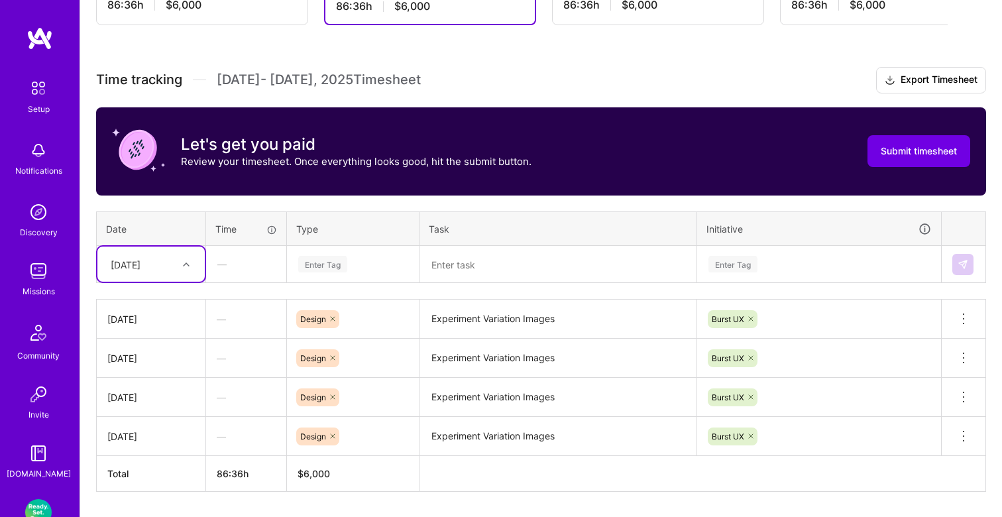
click at [171, 254] on div "Thu, Aug 28" at bounding box center [141, 264] width 74 height 22
click at [149, 374] on div "Thu, Aug 21" at bounding box center [150, 376] width 107 height 25
click at [187, 274] on div at bounding box center [188, 264] width 21 height 22
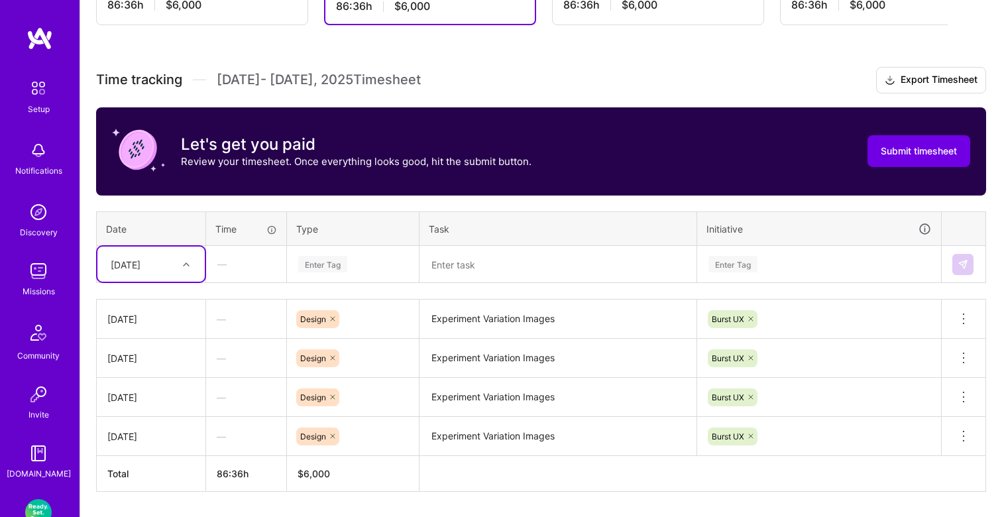
click at [185, 269] on div at bounding box center [188, 264] width 21 height 17
click at [179, 270] on div at bounding box center [188, 264] width 21 height 17
click at [301, 261] on div "Enter Tag" at bounding box center [322, 264] width 49 height 21
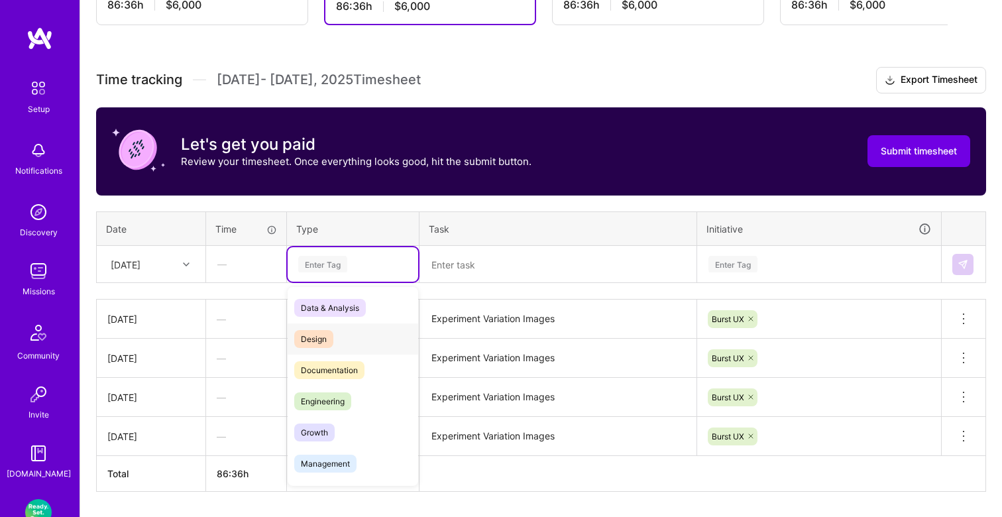
click at [327, 327] on div "Design" at bounding box center [353, 338] width 131 height 31
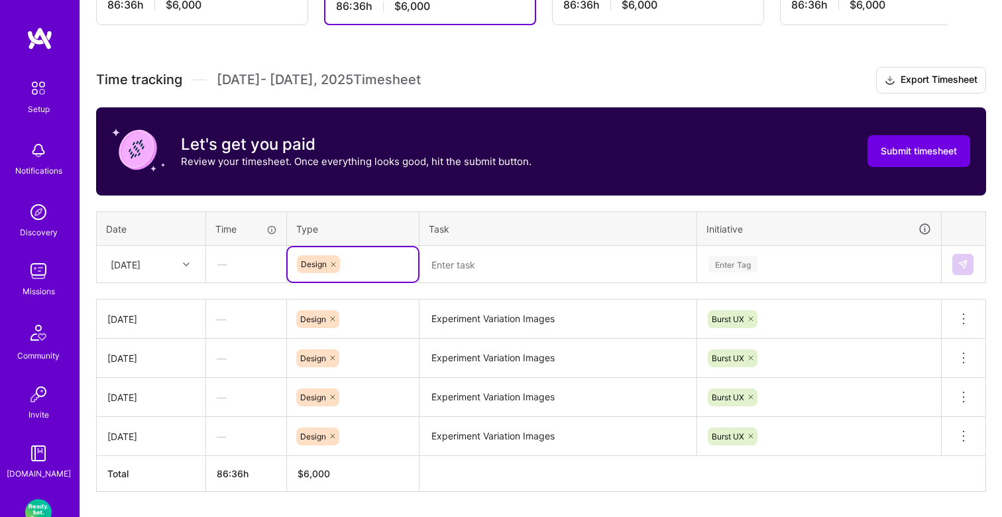
click at [459, 278] on textarea at bounding box center [558, 264] width 274 height 35
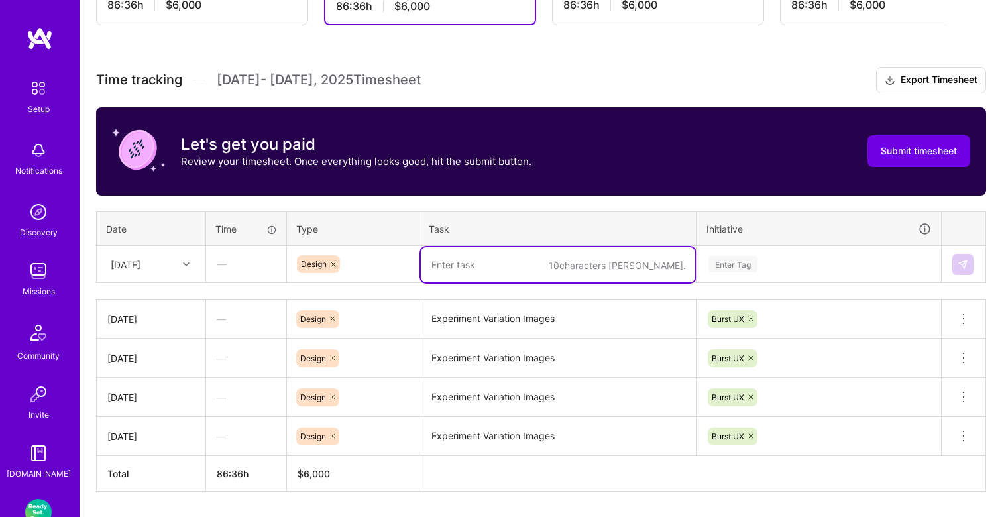
paste textarea "Experiment Variation Images"
type textarea "Experiment Variation Images"
click at [742, 268] on div "Enter Tag" at bounding box center [819, 264] width 242 height 34
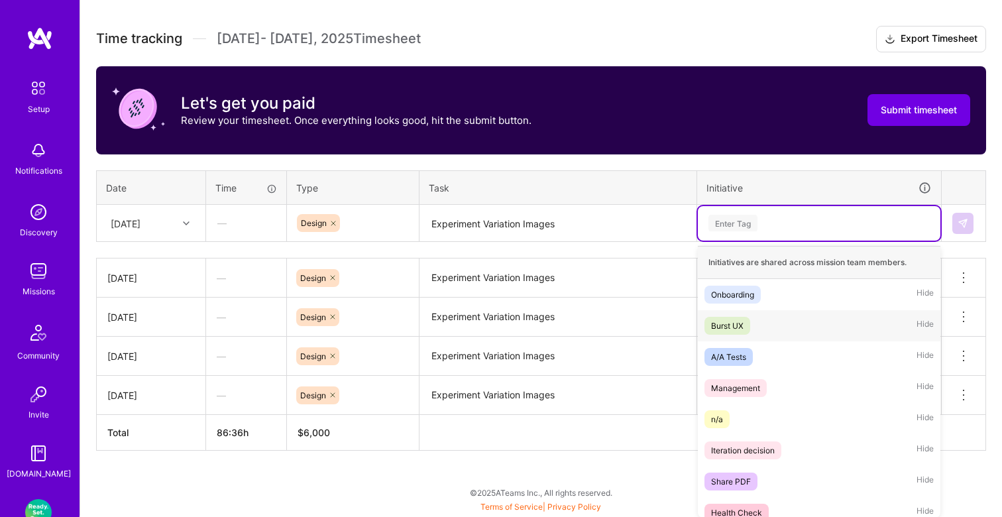
click at [734, 334] on div "Burst UX Hide" at bounding box center [819, 325] width 242 height 31
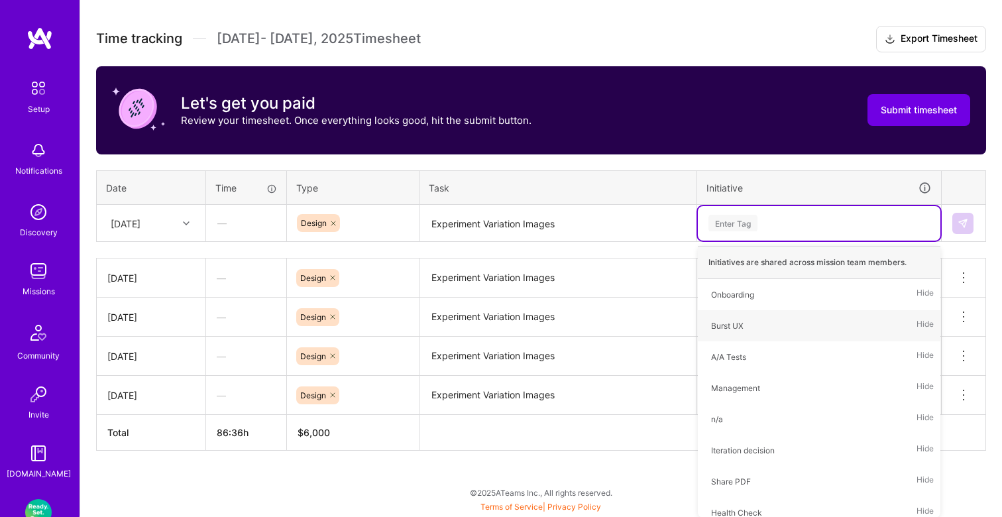
scroll to position [388, 0]
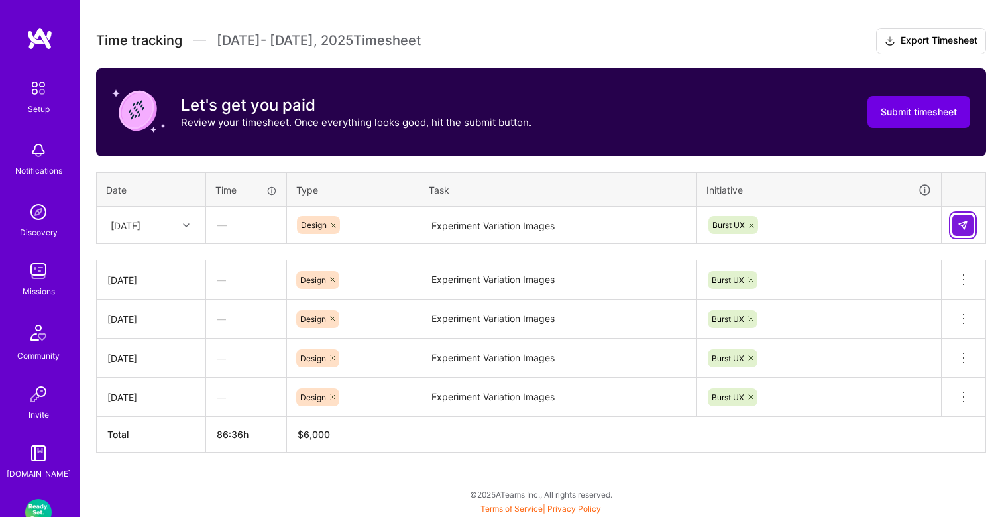
click at [957, 221] on button at bounding box center [962, 225] width 21 height 21
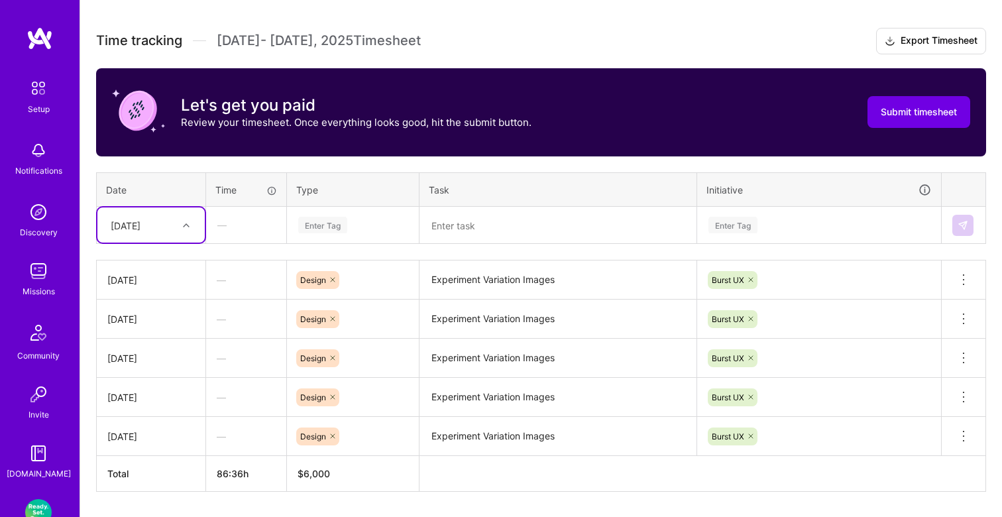
click at [152, 236] on div "Thu, Aug 21" at bounding box center [150, 224] width 107 height 35
click at [144, 349] on div "Fri, Aug 22" at bounding box center [150, 360] width 107 height 25
click at [310, 225] on div "Enter Tag" at bounding box center [322, 225] width 49 height 21
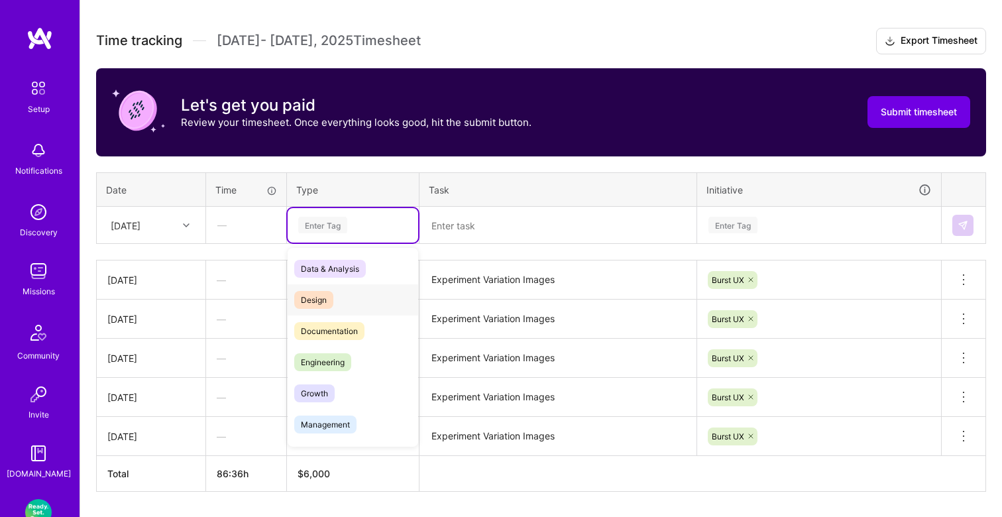
click at [319, 292] on span "Design" at bounding box center [313, 300] width 39 height 18
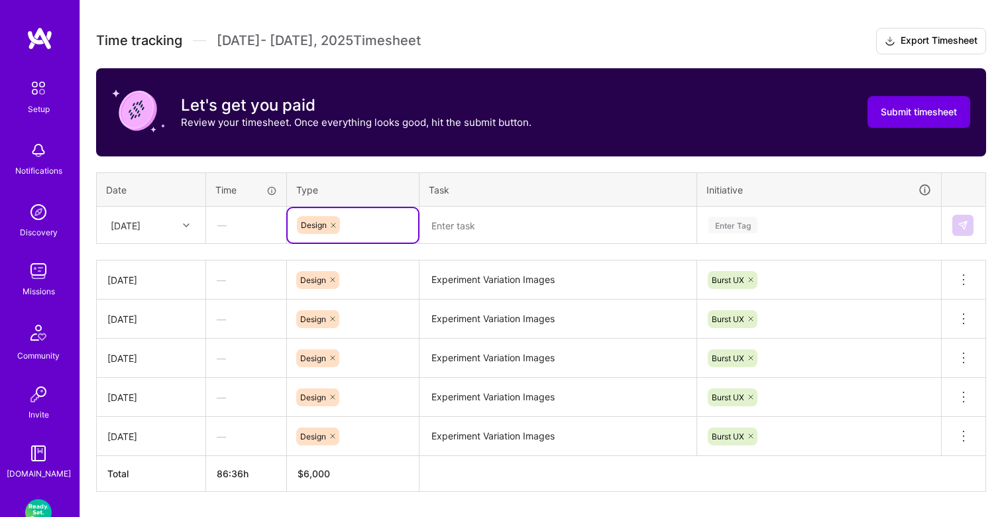
click at [469, 216] on textarea at bounding box center [558, 225] width 274 height 35
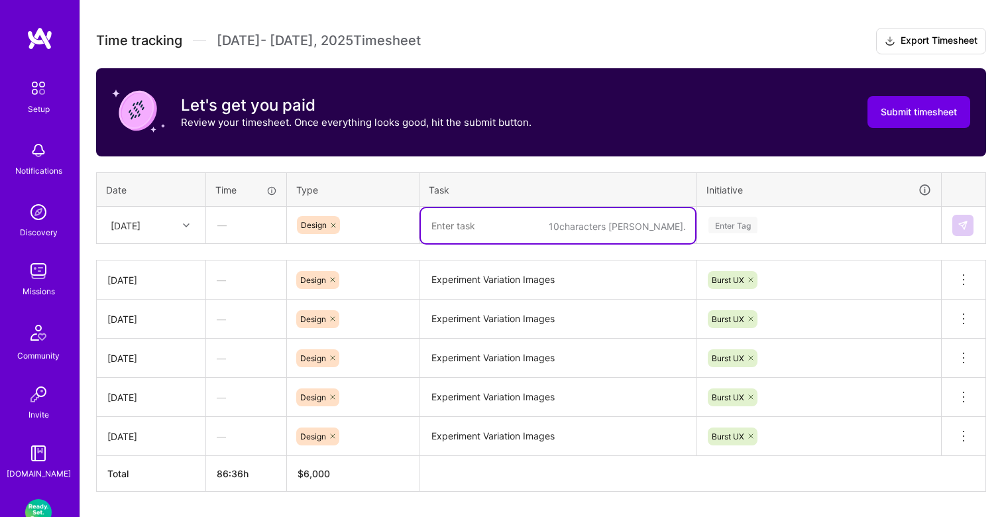
paste textarea "Experiment Variation Images"
type textarea "Experiment Variation Images"
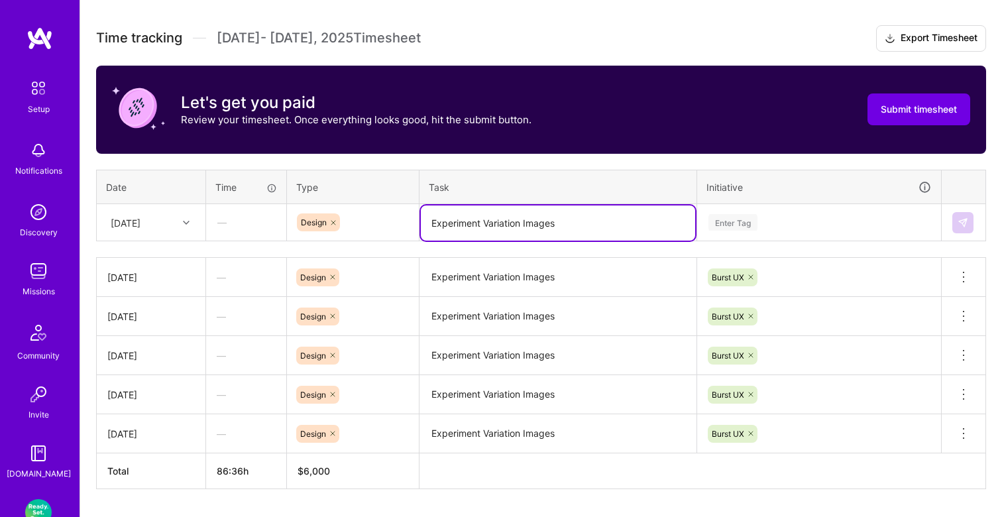
click at [747, 234] on div "Enter Tag" at bounding box center [819, 222] width 242 height 34
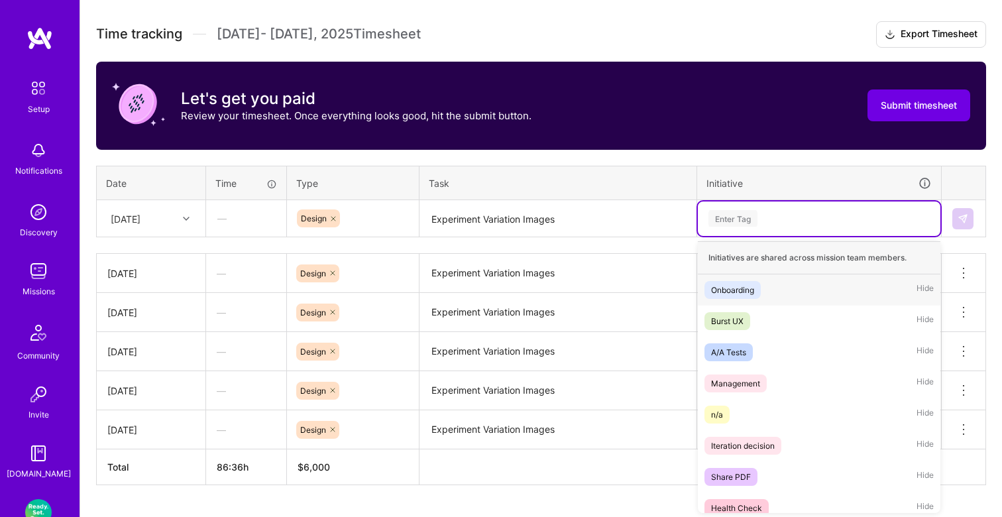
scroll to position [395, 0]
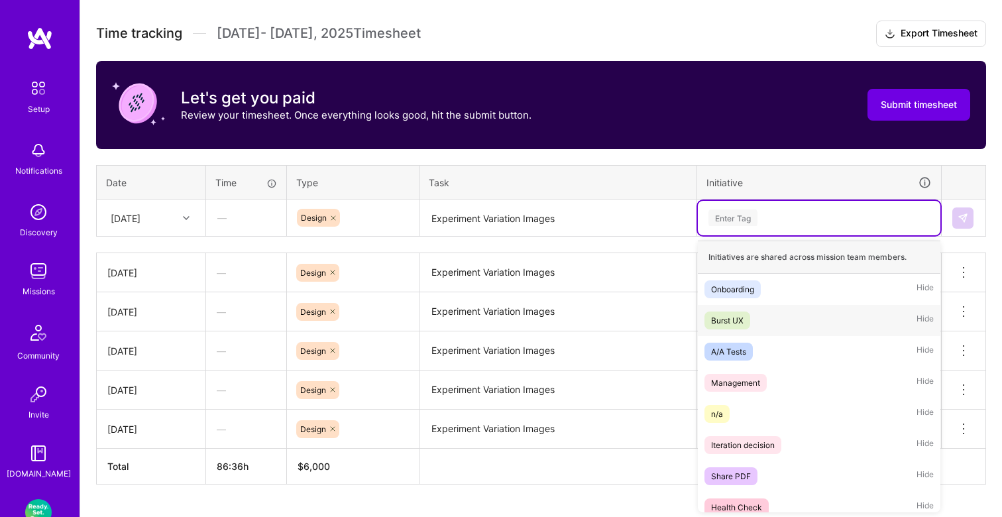
click at [743, 313] on div "Burst UX" at bounding box center [727, 320] width 32 height 14
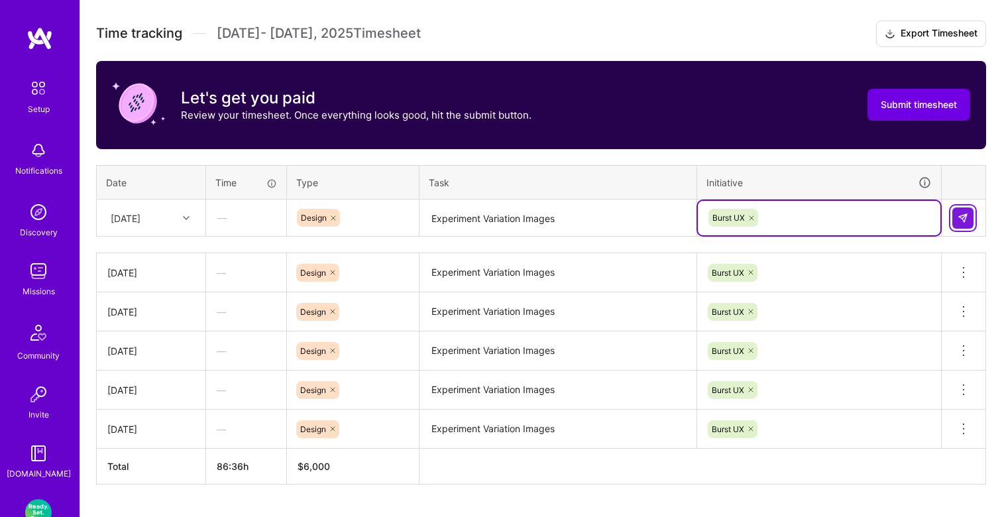
click at [954, 219] on button at bounding box center [962, 217] width 21 height 21
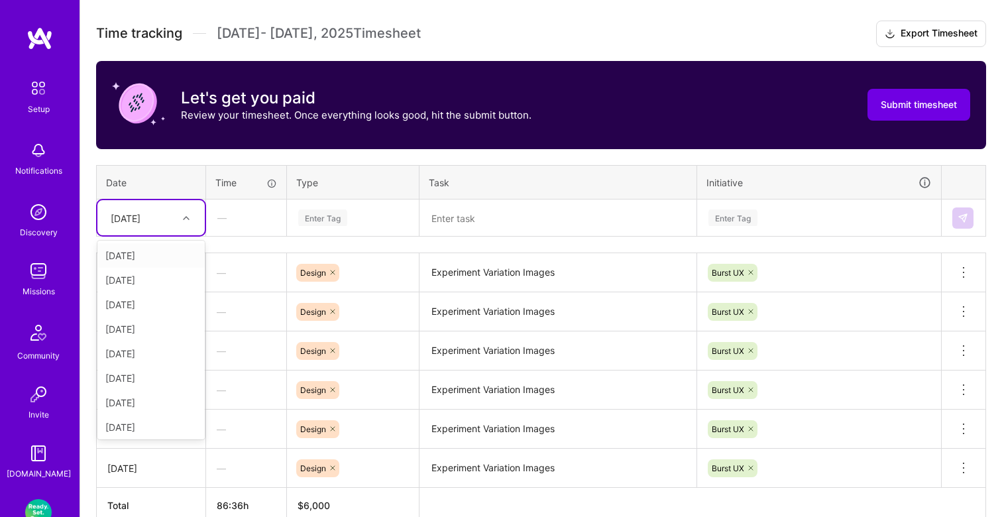
click at [186, 222] on div at bounding box center [188, 217] width 21 height 17
click at [152, 340] on div "Mon, Aug 25" at bounding box center [150, 347] width 107 height 25
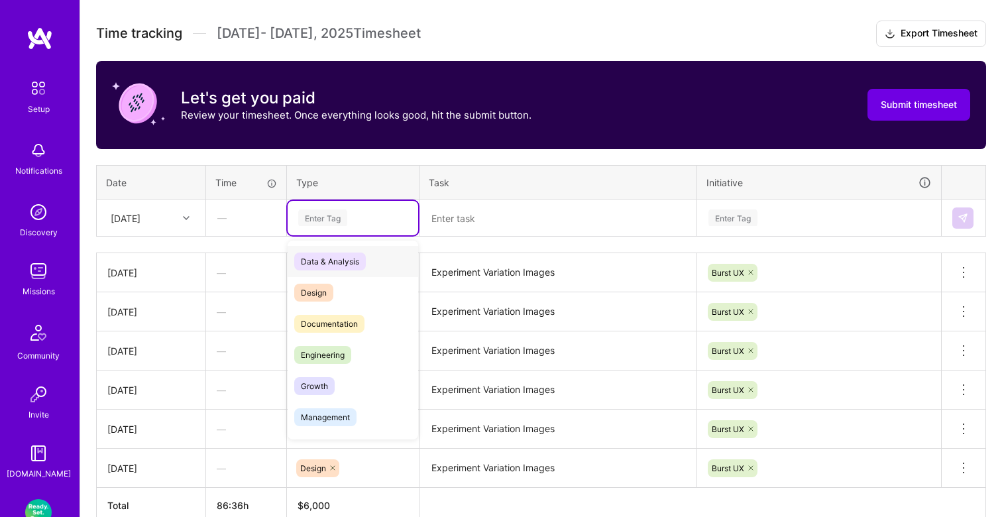
click at [332, 217] on div "Enter Tag" at bounding box center [322, 217] width 49 height 21
click at [329, 286] on span "Design" at bounding box center [313, 293] width 39 height 18
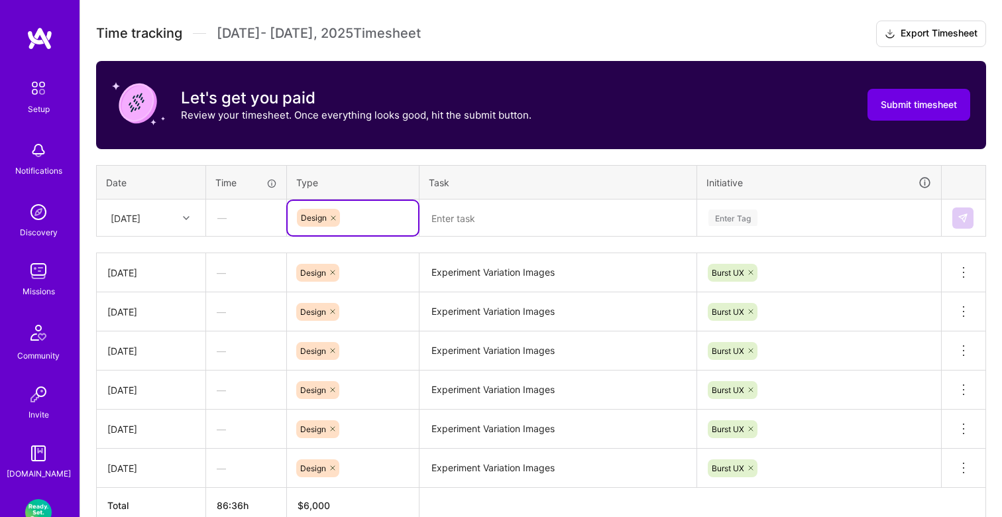
click at [441, 216] on textarea at bounding box center [558, 218] width 274 height 35
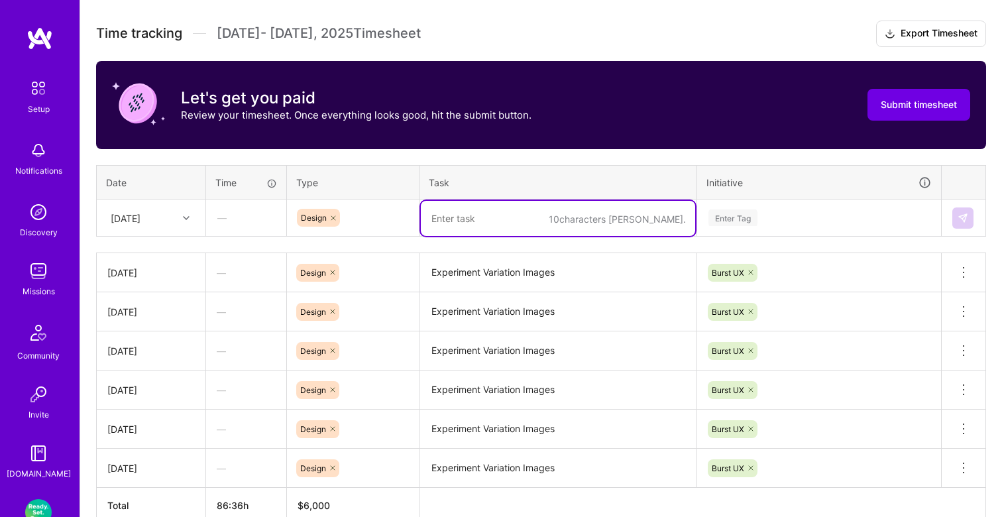
paste textarea "Experiment Variation Images"
type textarea "Experiment Variation Images"
click at [722, 223] on div "Enter Tag" at bounding box center [732, 217] width 49 height 21
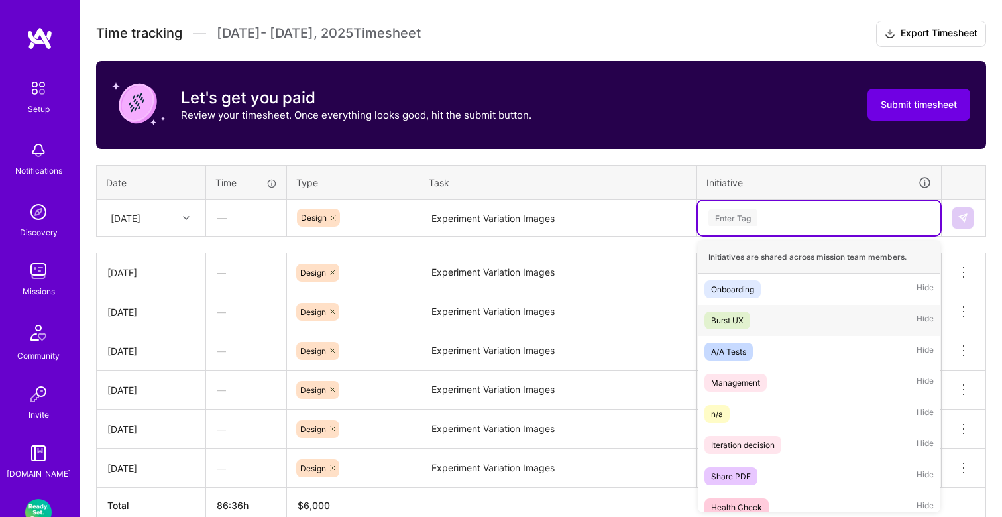
click at [741, 317] on div "Burst UX" at bounding box center [727, 320] width 32 height 14
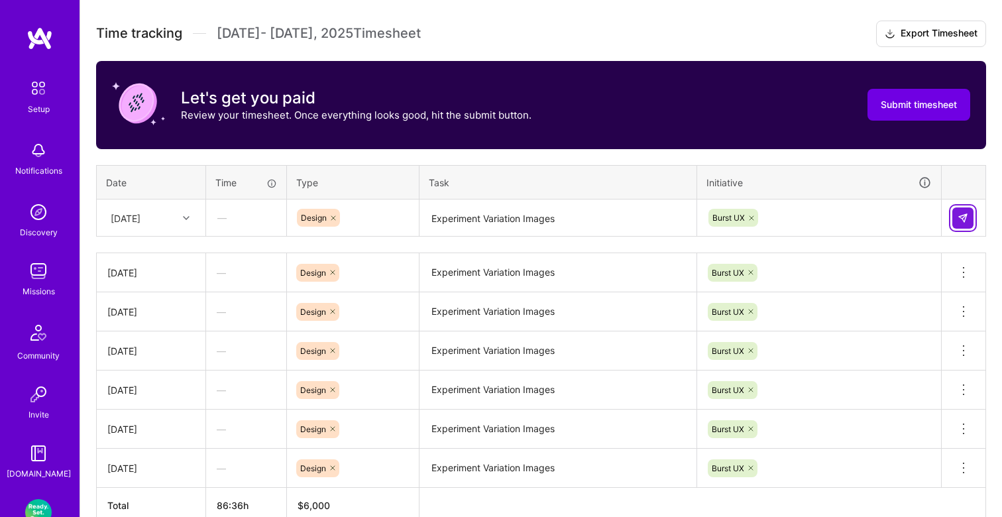
click at [967, 227] on button at bounding box center [962, 217] width 21 height 21
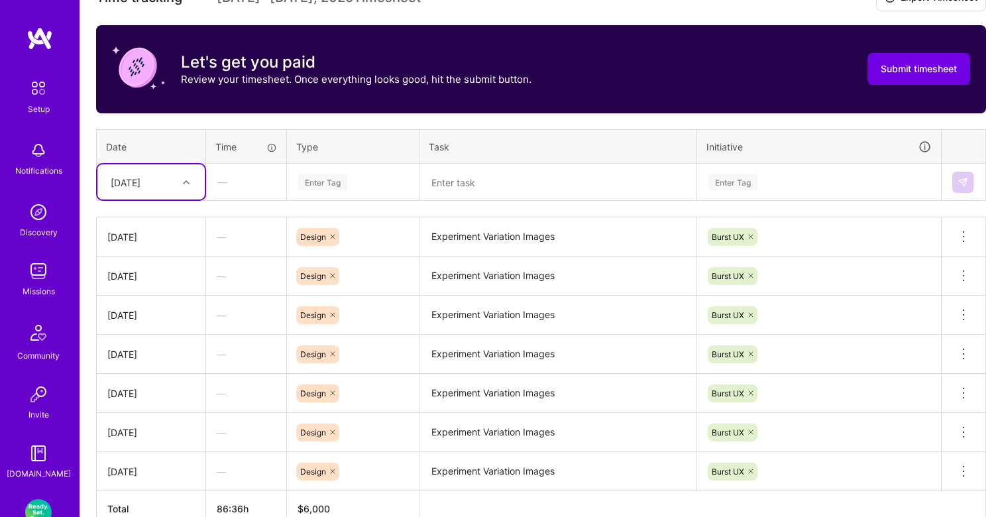
scroll to position [446, 0]
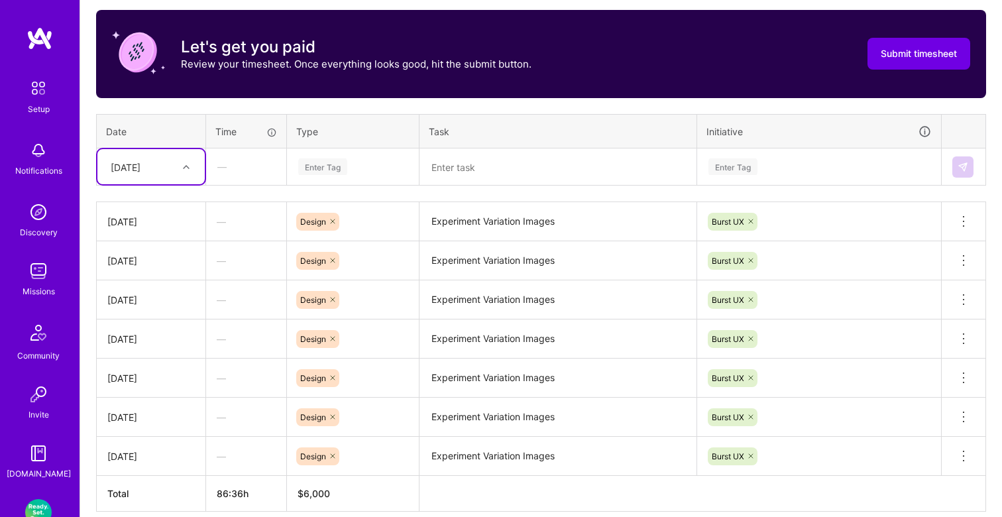
click at [174, 156] on div "Mon, Aug 25" at bounding box center [141, 167] width 74 height 22
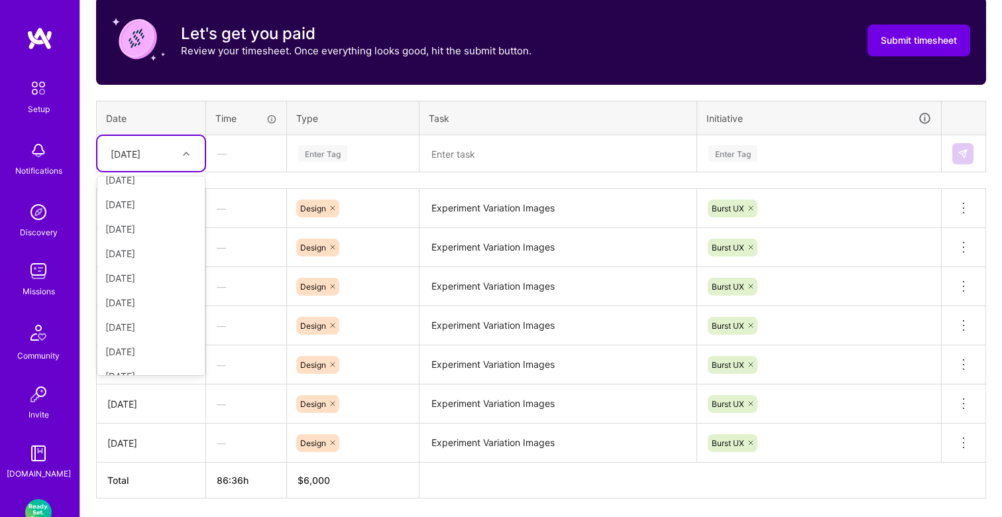
scroll to position [159, 0]
click at [153, 252] on div "Tue, Aug 26" at bounding box center [150, 252] width 107 height 25
click at [339, 156] on div "Enter Tag" at bounding box center [322, 153] width 49 height 21
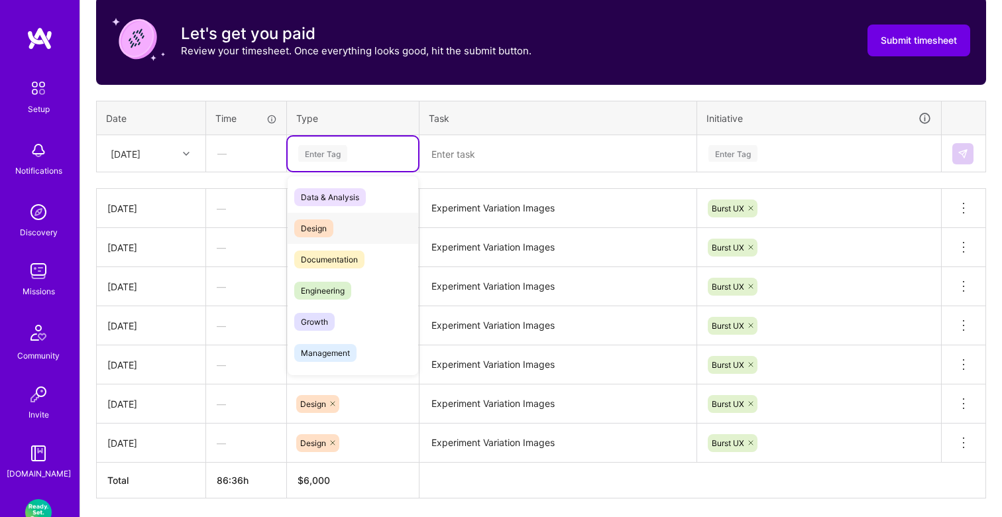
click at [327, 221] on span "Design" at bounding box center [313, 228] width 39 height 18
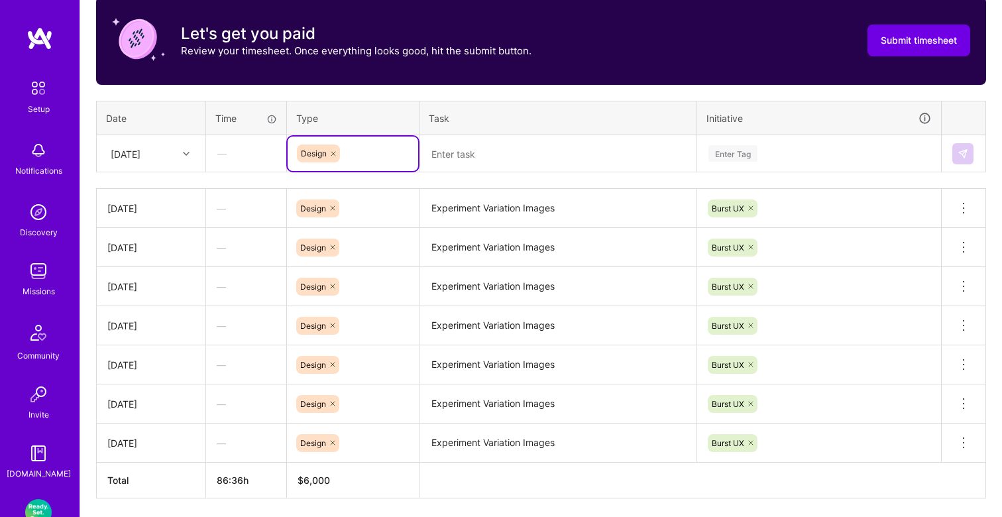
click at [474, 160] on textarea at bounding box center [558, 153] width 274 height 35
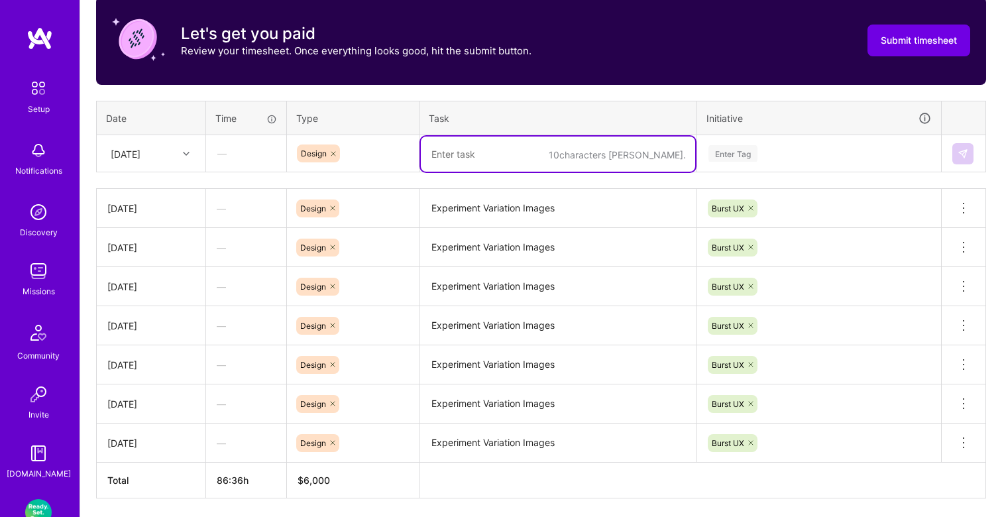
paste textarea "Experiment Variation Images"
type textarea "Experiment Variation Images"
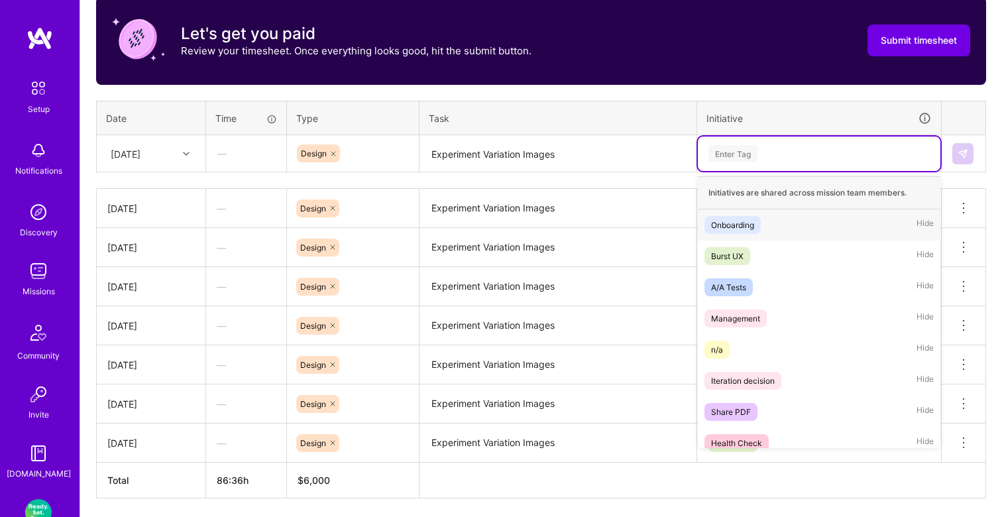
click at [757, 149] on div "Enter Tag" at bounding box center [732, 153] width 49 height 21
click at [747, 252] on span "Burst UX" at bounding box center [727, 256] width 46 height 18
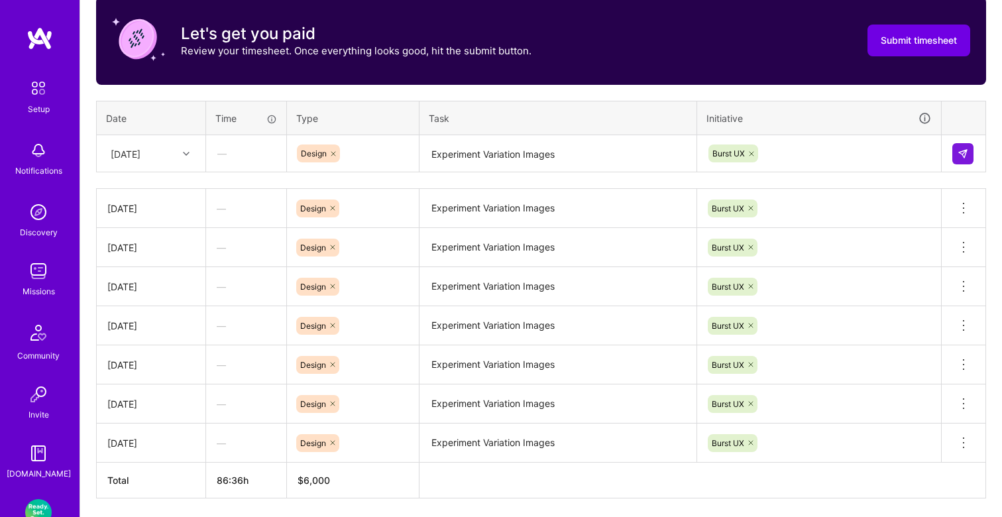
click at [976, 150] on td at bounding box center [963, 153] width 44 height 37
click at [964, 156] on img at bounding box center [962, 153] width 11 height 11
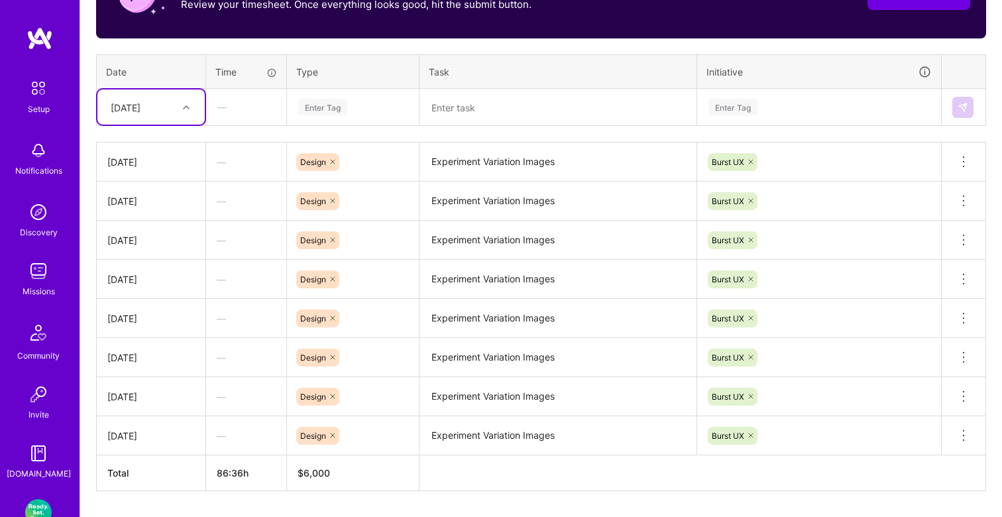
scroll to position [544, 0]
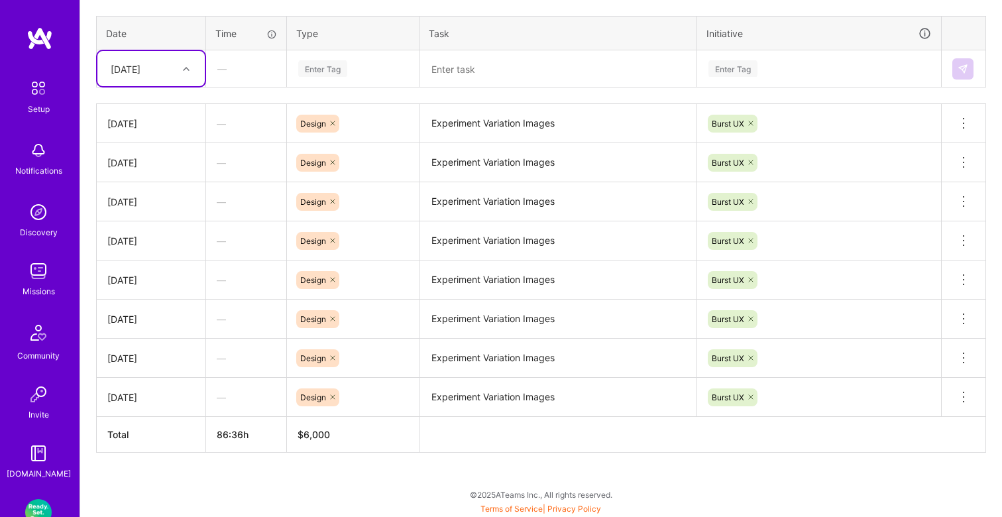
click at [197, 68] on div at bounding box center [188, 68] width 21 height 17
click at [162, 258] on div "Wed, Aug 27" at bounding box center [150, 259] width 107 height 25
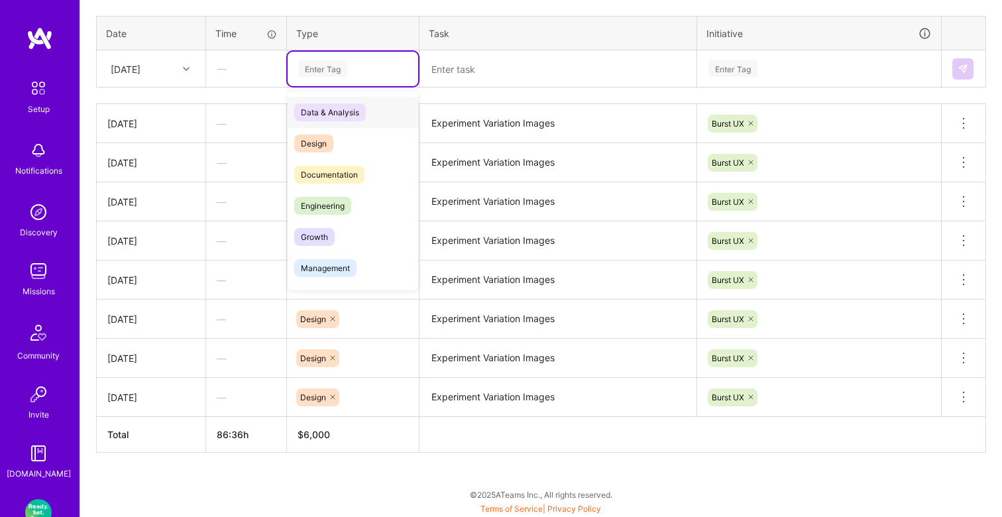
click at [327, 68] on div "Enter Tag" at bounding box center [322, 68] width 49 height 21
click at [322, 140] on span "Design" at bounding box center [313, 143] width 39 height 18
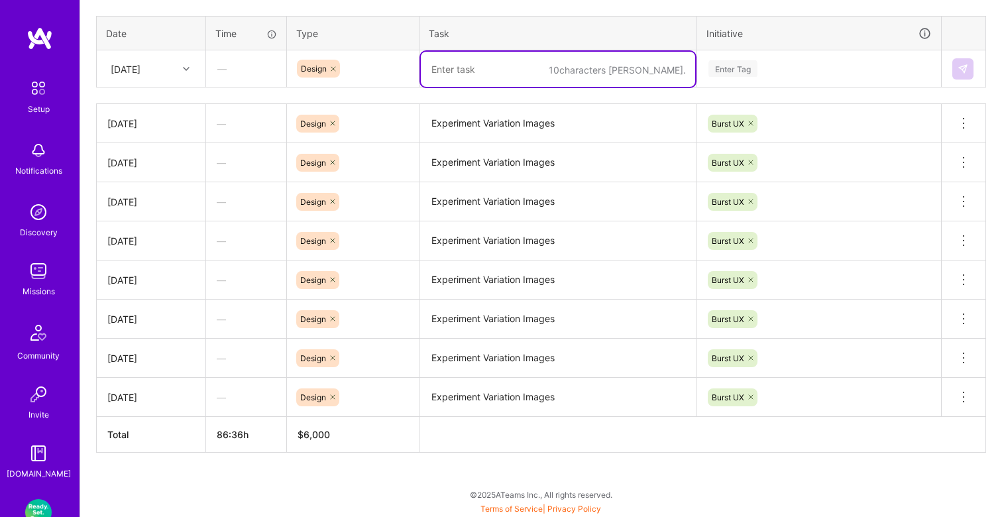
click at [425, 82] on textarea at bounding box center [558, 69] width 274 height 35
paste textarea "Experiment Variation Images"
type textarea "Experiment Variation Images"
click at [724, 64] on div "Enter Tag" at bounding box center [732, 68] width 49 height 21
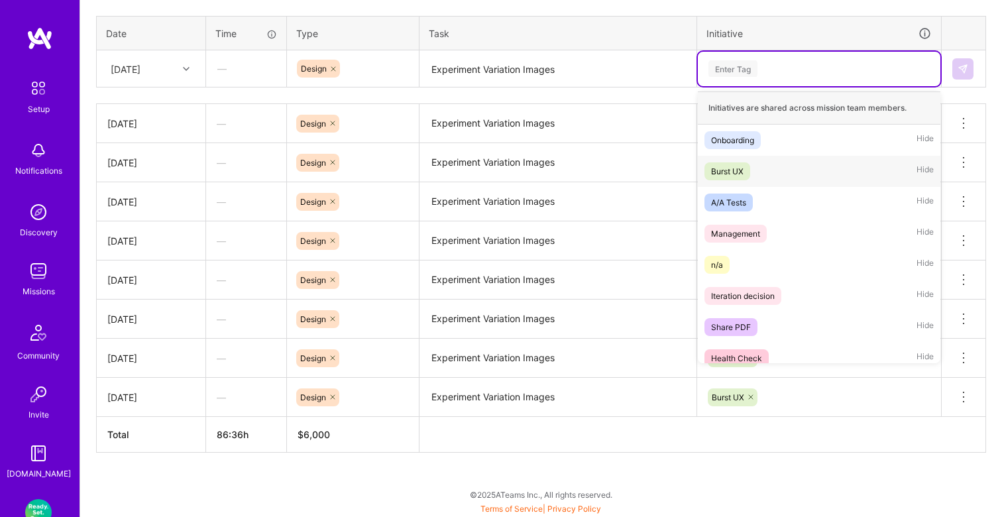
click at [743, 166] on div "Burst UX" at bounding box center [727, 171] width 32 height 14
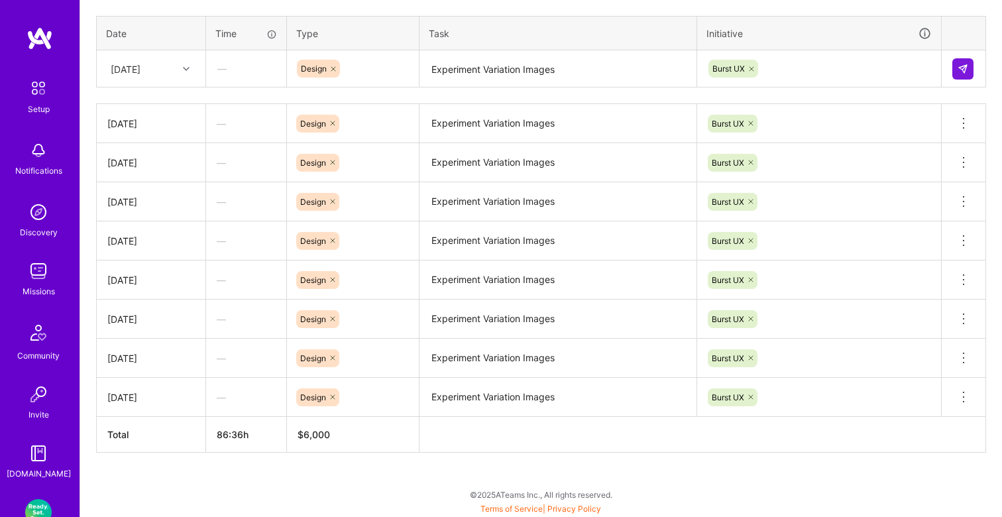
click at [972, 57] on td at bounding box center [963, 68] width 44 height 37
click at [965, 66] on img at bounding box center [962, 69] width 11 height 11
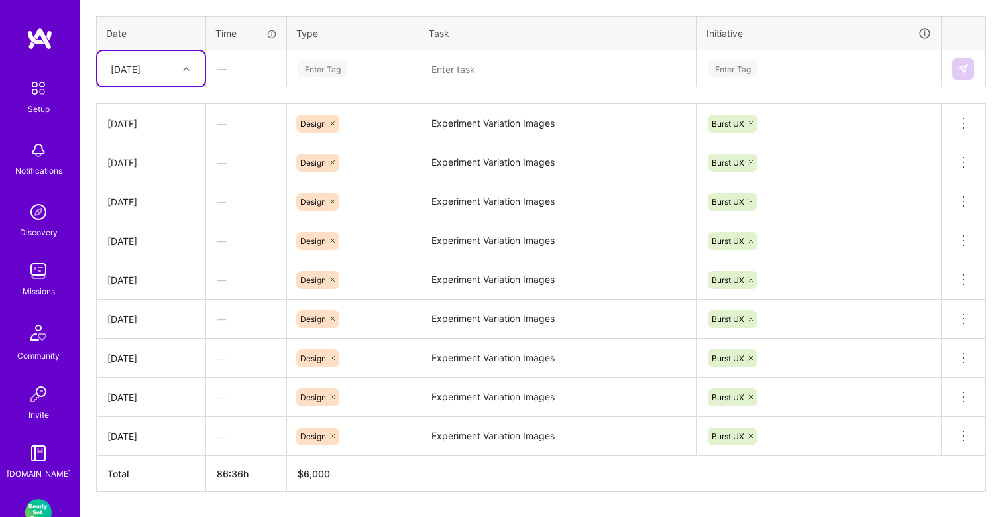
scroll to position [556, 0]
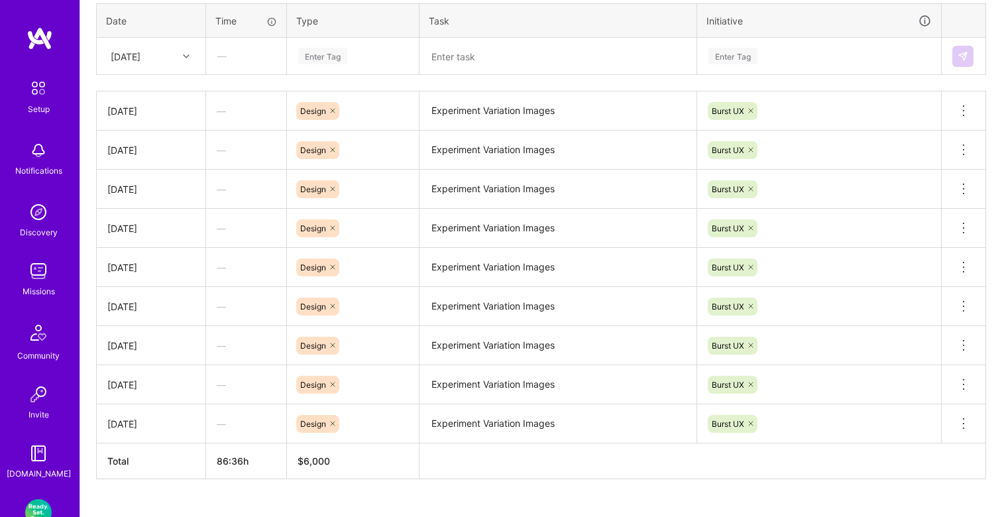
click at [183, 74] on td "Wed, Aug 27" at bounding box center [151, 56] width 109 height 37
click at [184, 53] on icon at bounding box center [186, 56] width 7 height 7
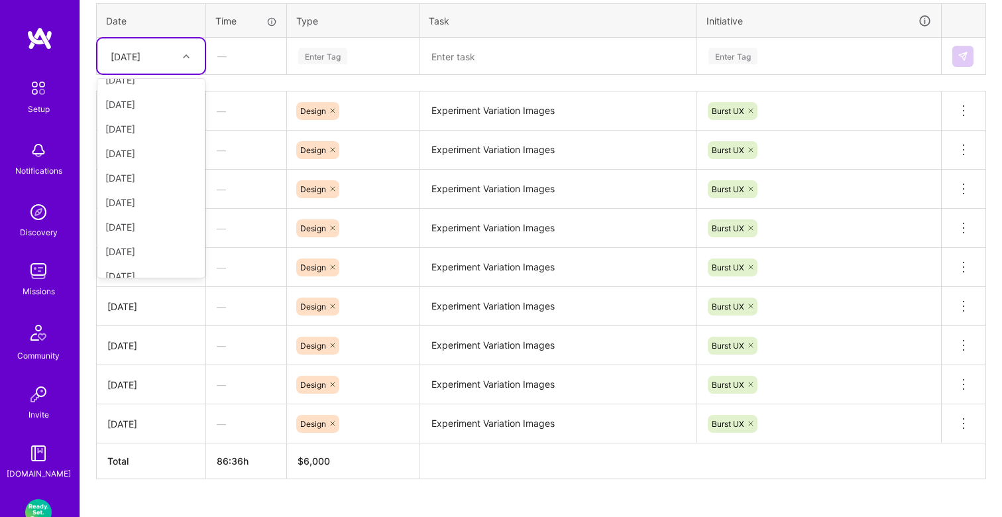
scroll to position [174, 0]
click at [152, 211] on div "Fri, Aug 29" at bounding box center [150, 213] width 107 height 25
click at [327, 52] on div "Enter Tag" at bounding box center [322, 56] width 49 height 21
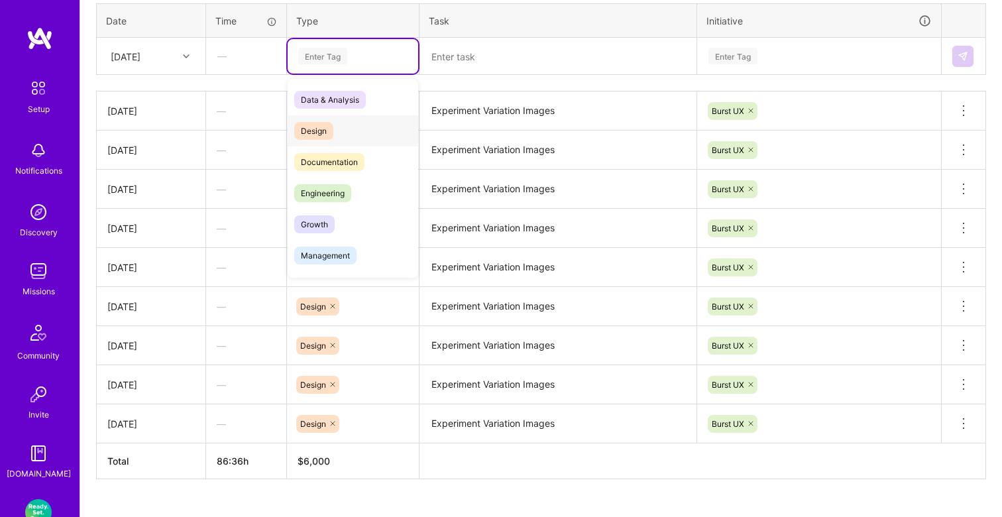
click at [334, 129] on div "Design" at bounding box center [353, 130] width 131 height 31
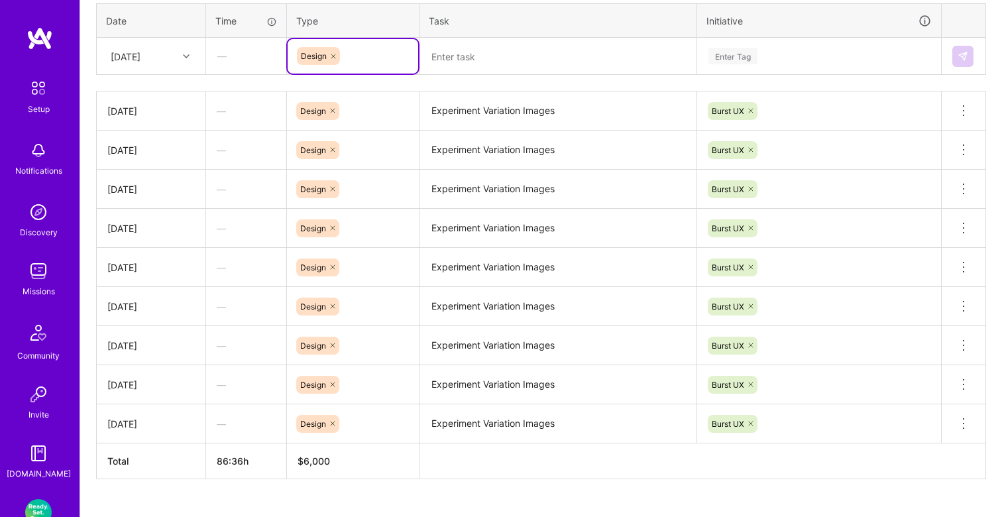
click at [448, 66] on textarea at bounding box center [558, 56] width 274 height 35
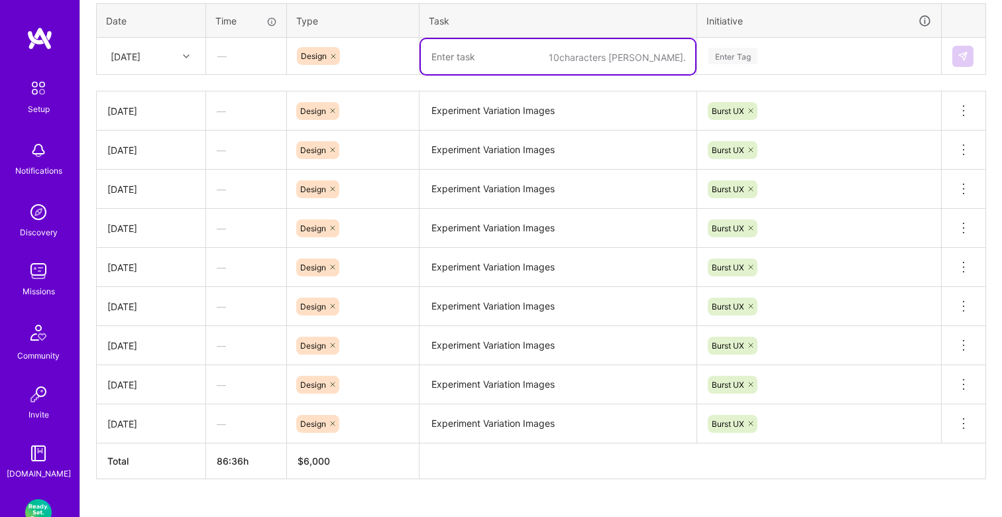
paste textarea "Experiment Variation Images"
type textarea "Experiment Variation Images / Kick off new projects"
click at [711, 46] on div "Enter Tag" at bounding box center [819, 56] width 242 height 34
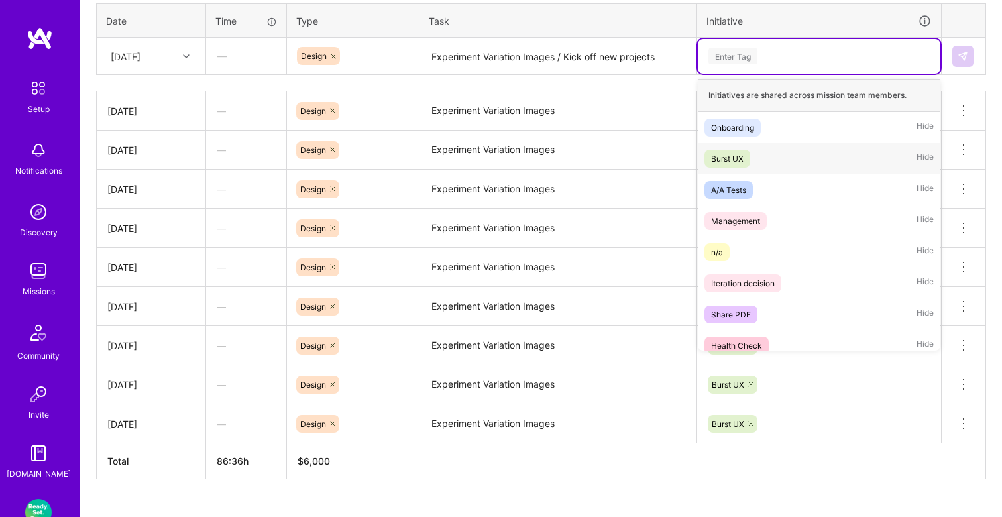
click at [743, 159] on div "Burst UX" at bounding box center [727, 159] width 32 height 14
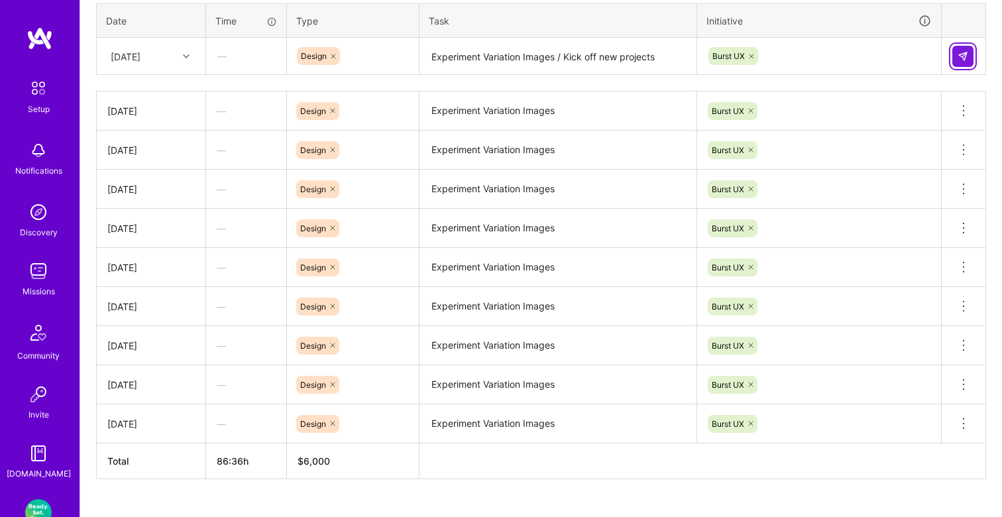
click at [958, 60] on img at bounding box center [962, 56] width 11 height 11
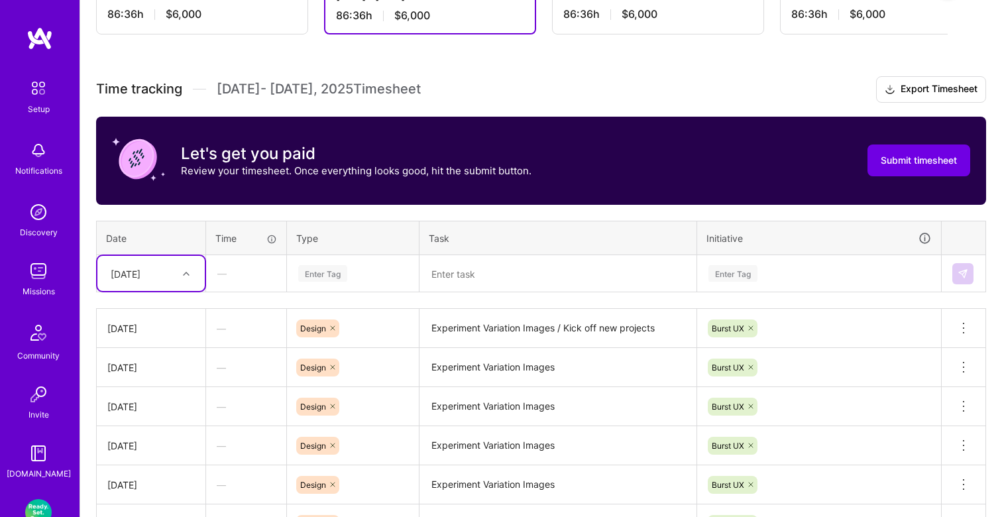
scroll to position [333, 0]
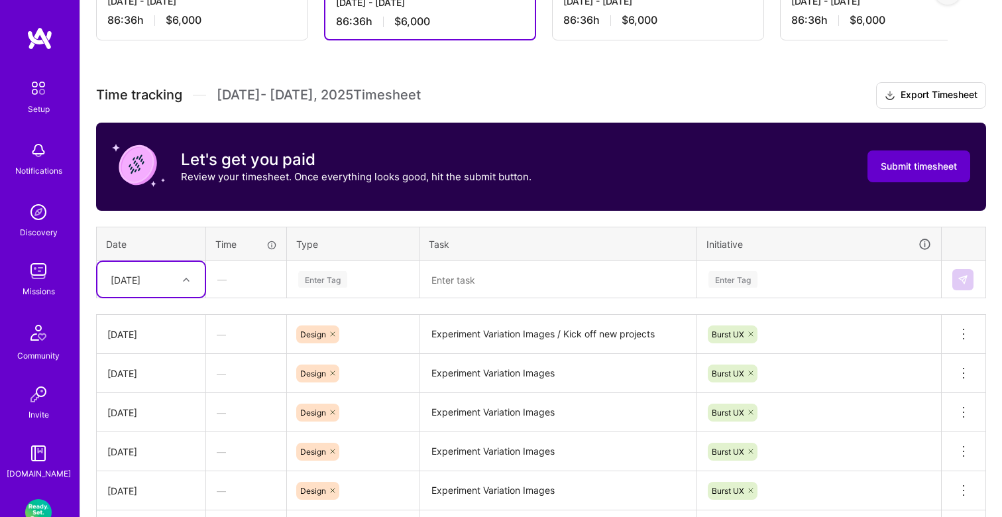
click at [898, 170] on span "Submit timesheet" at bounding box center [918, 166] width 76 height 13
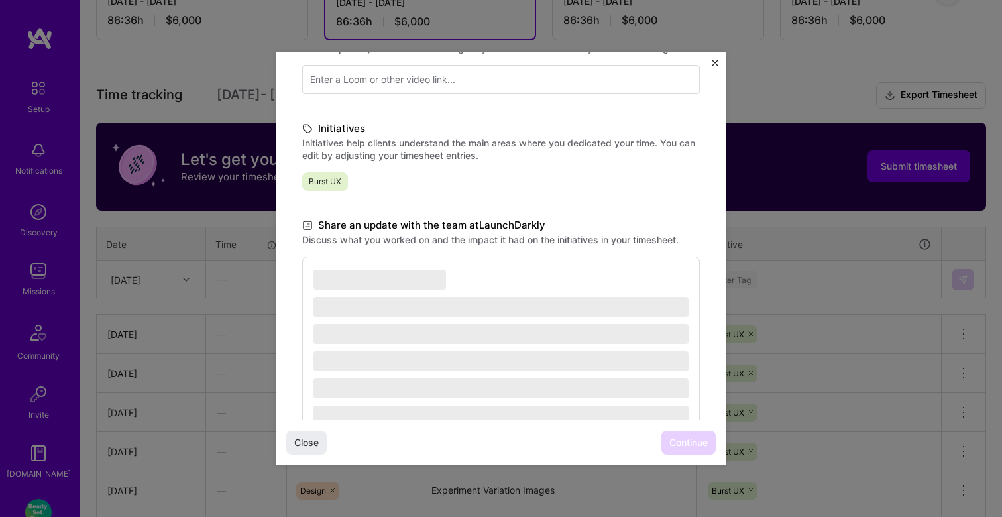
scroll to position [248, 0]
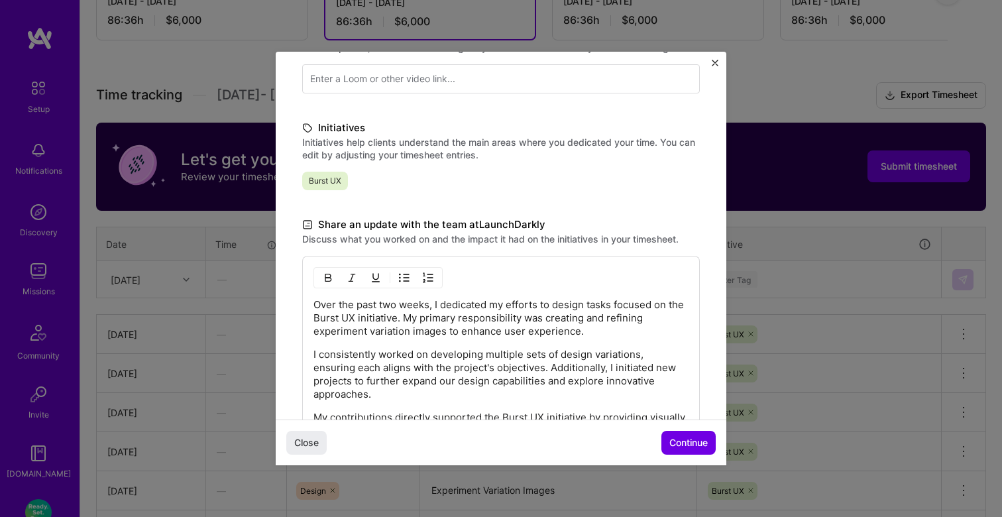
click at [441, 353] on p "I consistently worked on developing multiple sets of design variations, ensurin…" at bounding box center [500, 374] width 375 height 53
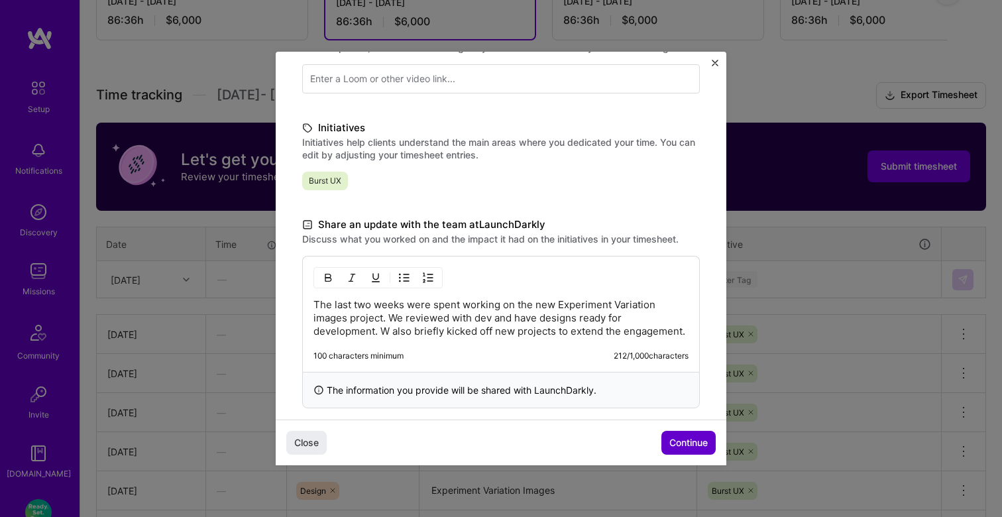
click at [686, 441] on span "Continue" at bounding box center [688, 442] width 38 height 13
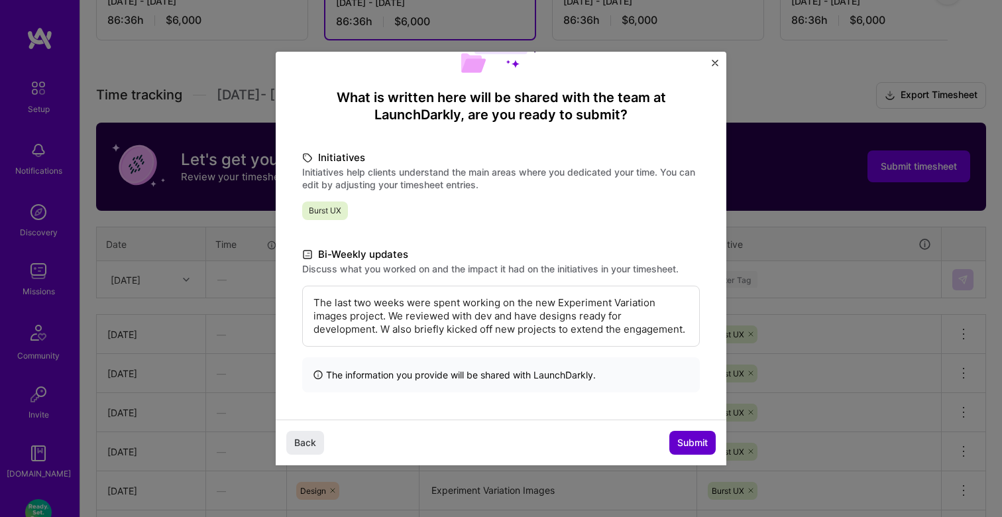
scroll to position [99, 0]
click at [683, 431] on button "Submit" at bounding box center [692, 443] width 46 height 24
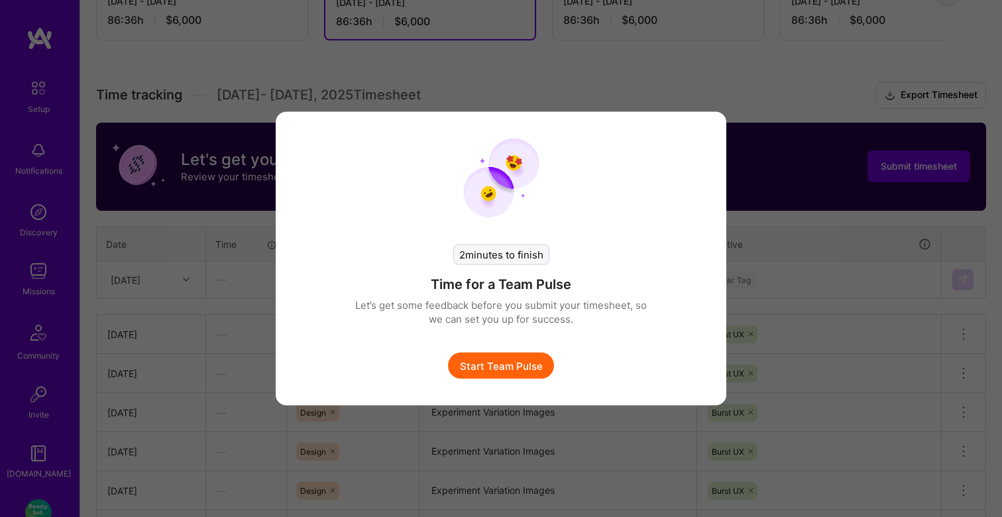
click at [517, 371] on button "Start Team Pulse" at bounding box center [501, 365] width 106 height 26
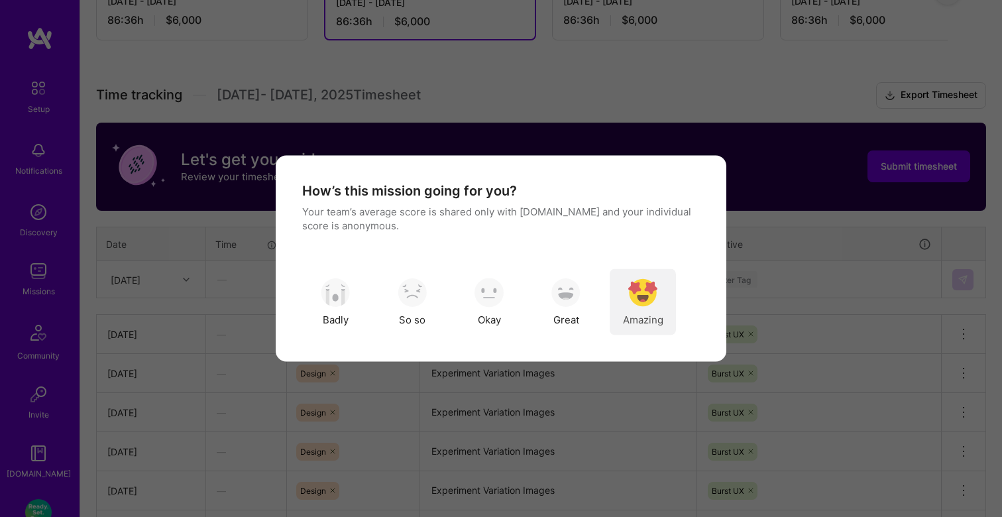
click at [647, 274] on div "Amazing" at bounding box center [642, 302] width 66 height 66
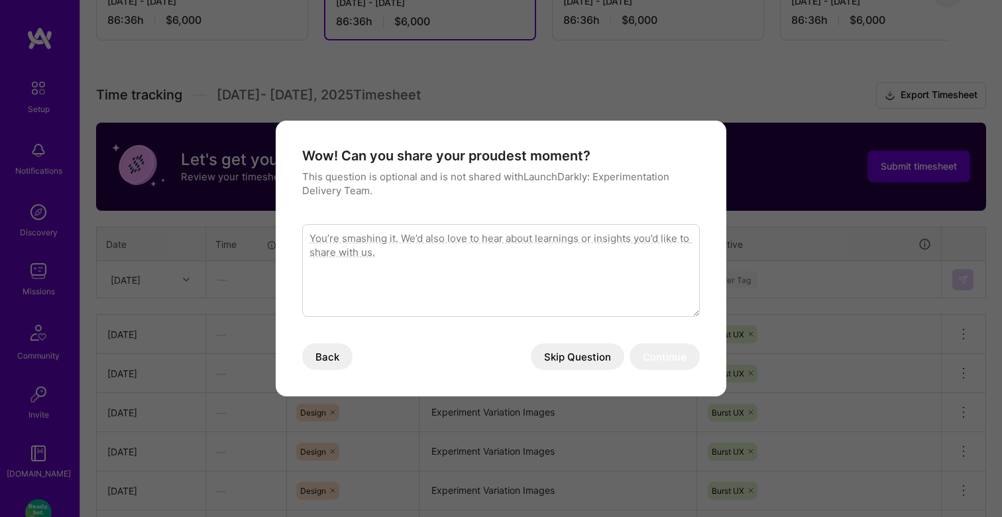
click at [584, 350] on button "Skip Question" at bounding box center [577, 356] width 93 height 26
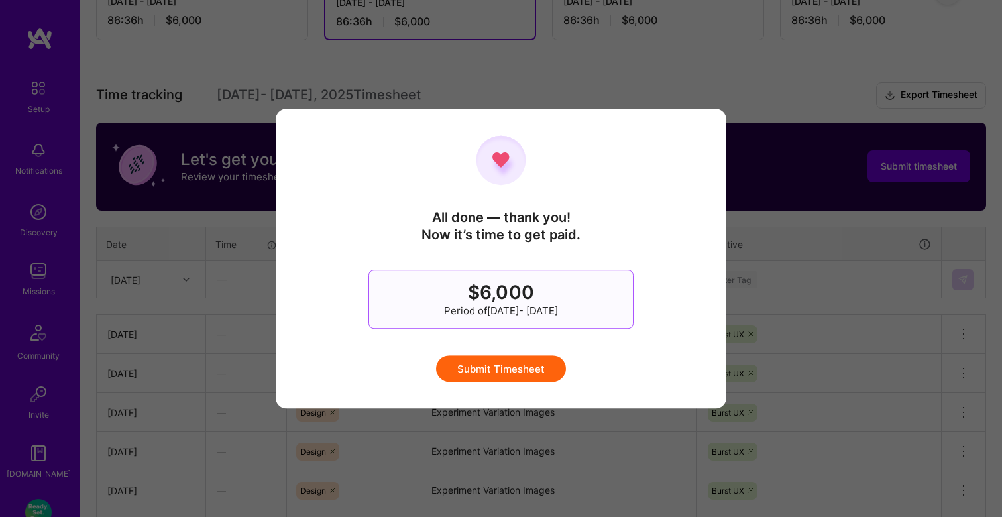
click at [509, 379] on button "Submit Timesheet" at bounding box center [501, 368] width 130 height 26
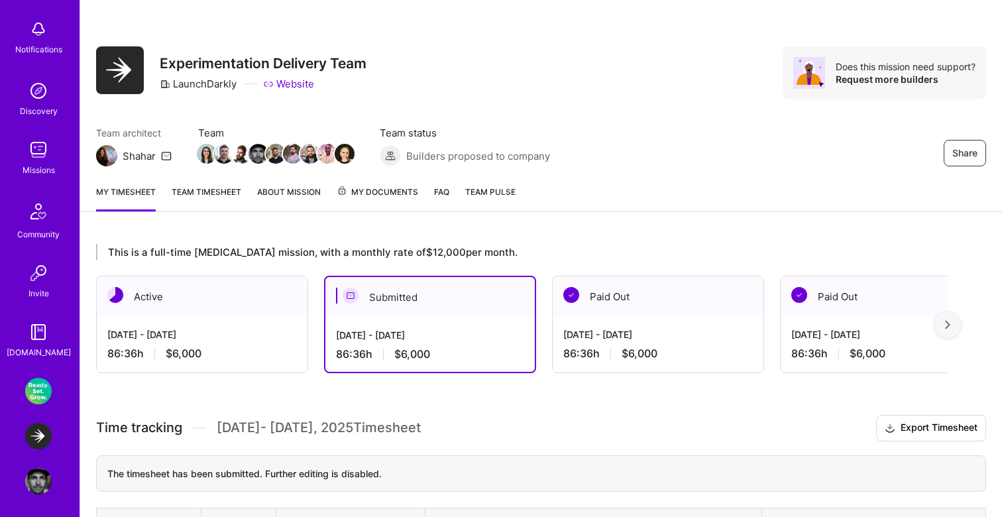
scroll to position [125, 0]
click at [50, 382] on link "Buzzback: End-to-End Marketplace Connecting Companies to Researchers" at bounding box center [38, 387] width 33 height 26
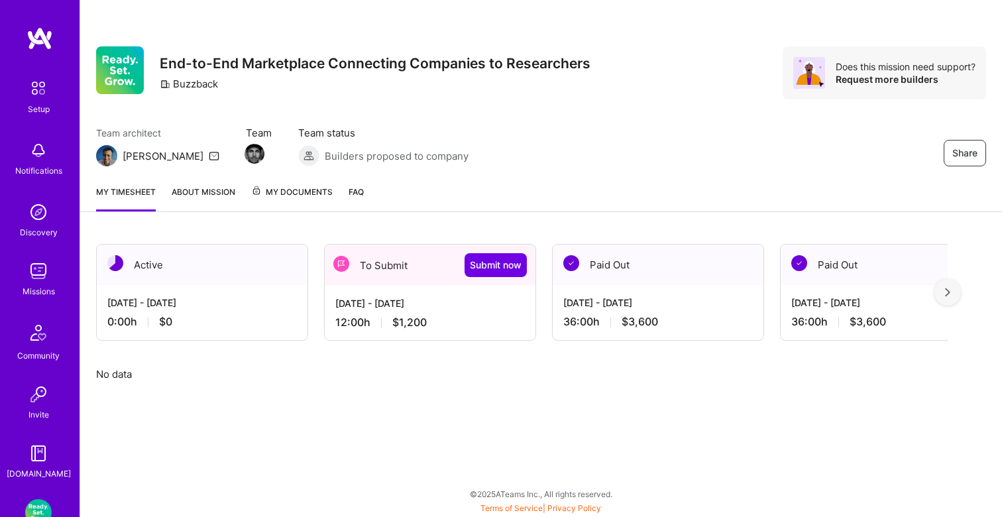
click at [625, 295] on div "Aug 1 - Aug 15, 2025 36:00 h $3,600" at bounding box center [657, 312] width 211 height 54
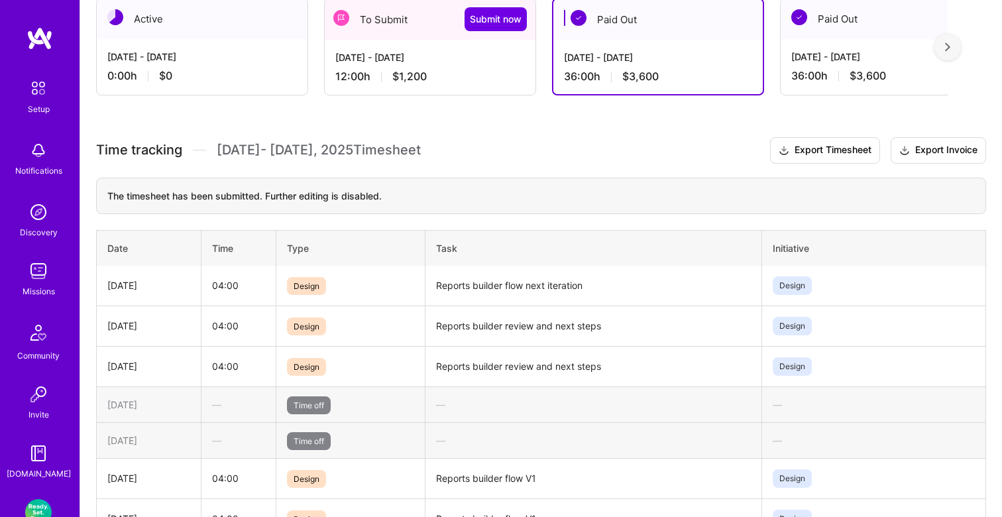
scroll to position [249, 0]
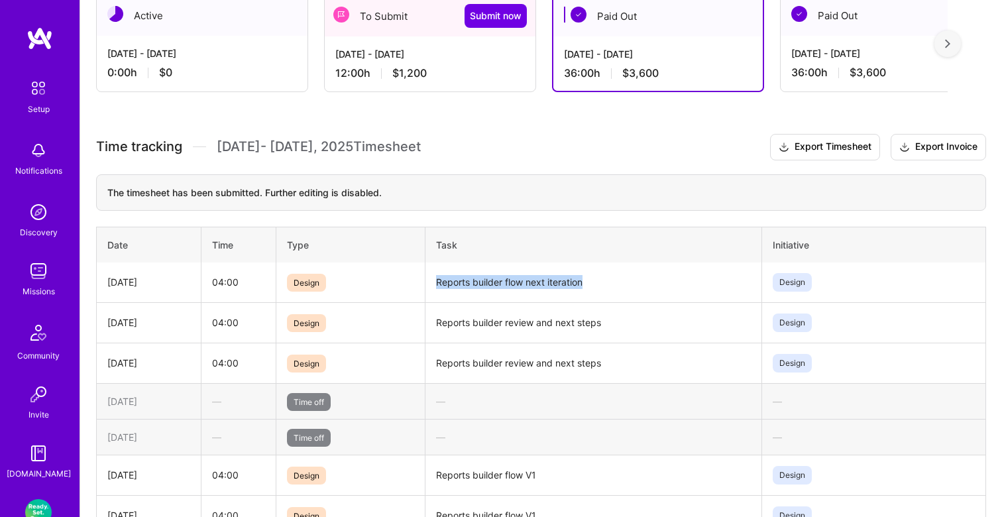
drag, startPoint x: 587, startPoint y: 280, endPoint x: 430, endPoint y: 281, distance: 157.0
click at [430, 281] on td "Reports builder flow next iteration" at bounding box center [593, 282] width 336 height 40
copy td "Reports builder flow next iteration"
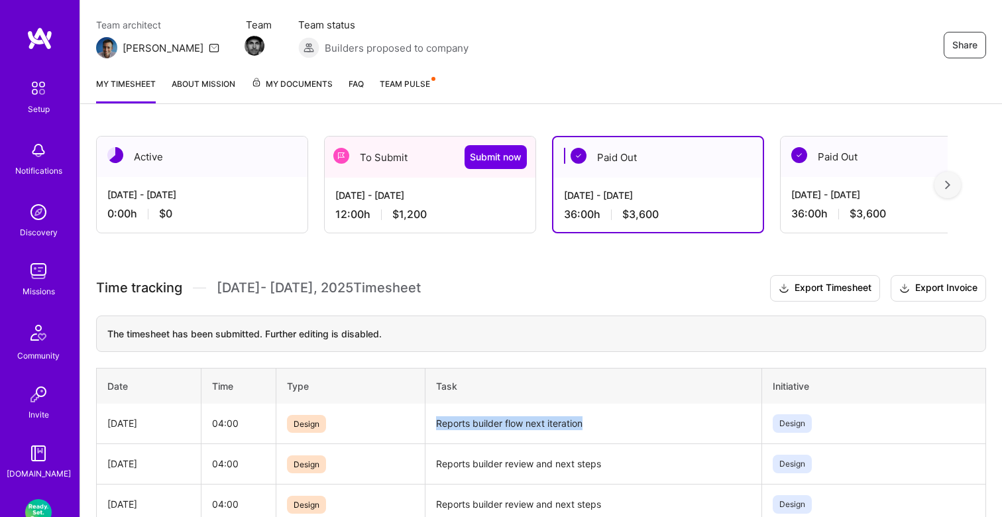
scroll to position [106, 0]
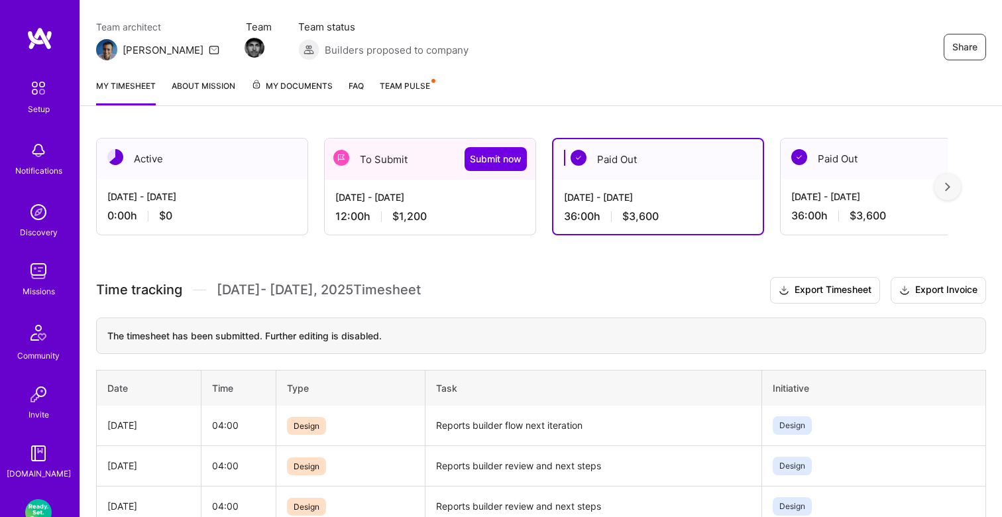
click at [401, 203] on div "Aug 16 - Aug 31, 2025" at bounding box center [429, 197] width 189 height 14
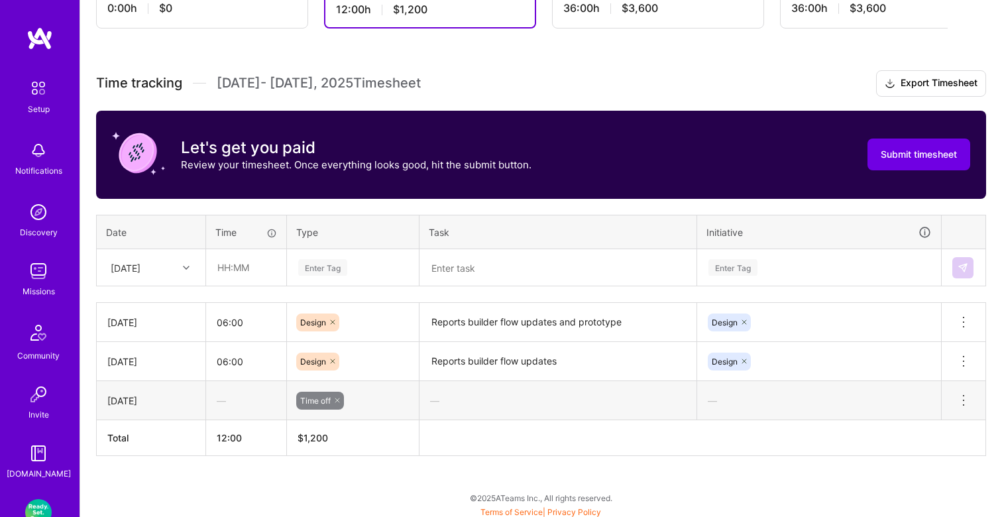
scroll to position [317, 0]
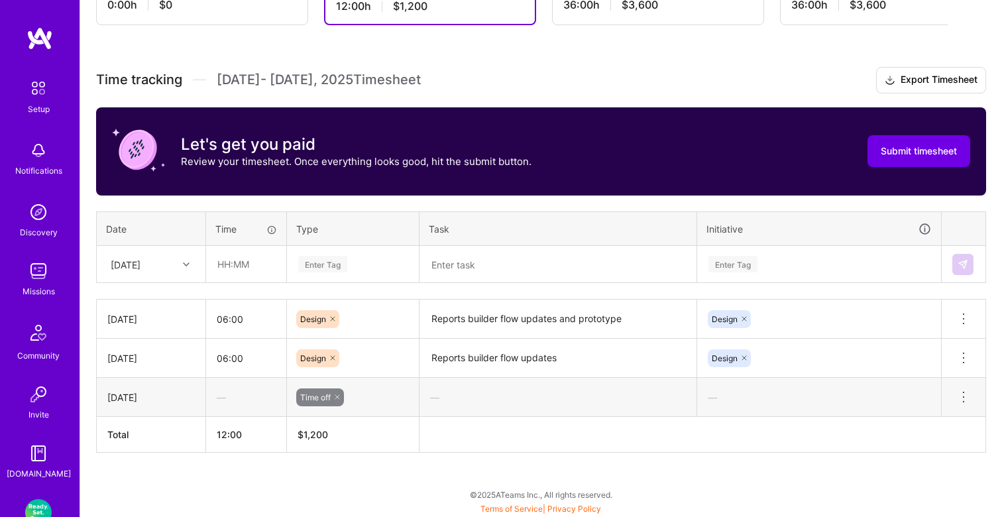
click at [178, 268] on div at bounding box center [188, 264] width 21 height 17
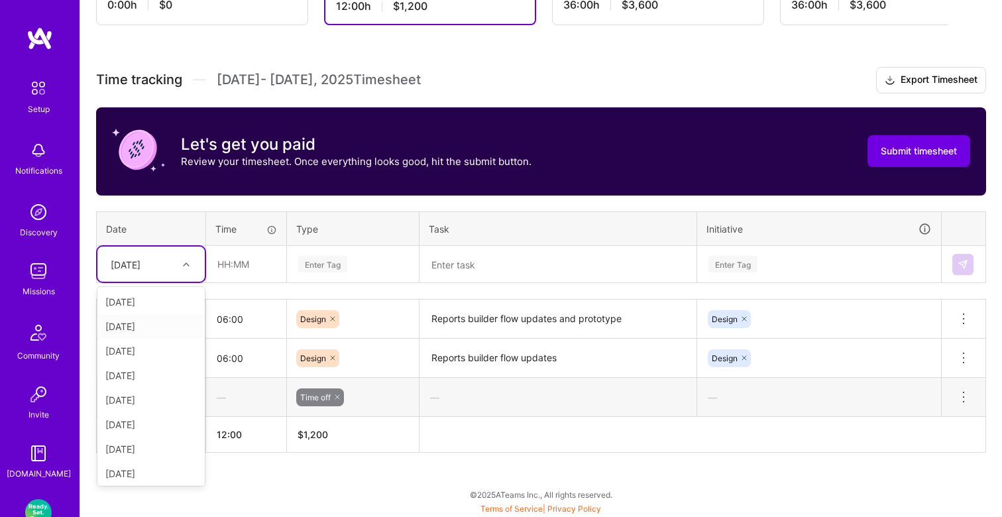
click at [152, 330] on div "Mon, Aug 18" at bounding box center [150, 326] width 107 height 25
click at [179, 254] on div at bounding box center [188, 264] width 21 height 22
click at [287, 284] on div "Time tracking Aug 16 - Aug 31 , 2025 Timesheet Export Timesheet Let's get you p…" at bounding box center [541, 260] width 890 height 386
click at [196, 270] on div at bounding box center [188, 264] width 21 height 17
click at [146, 399] on div "Thu, Aug 21" at bounding box center [150, 400] width 107 height 25
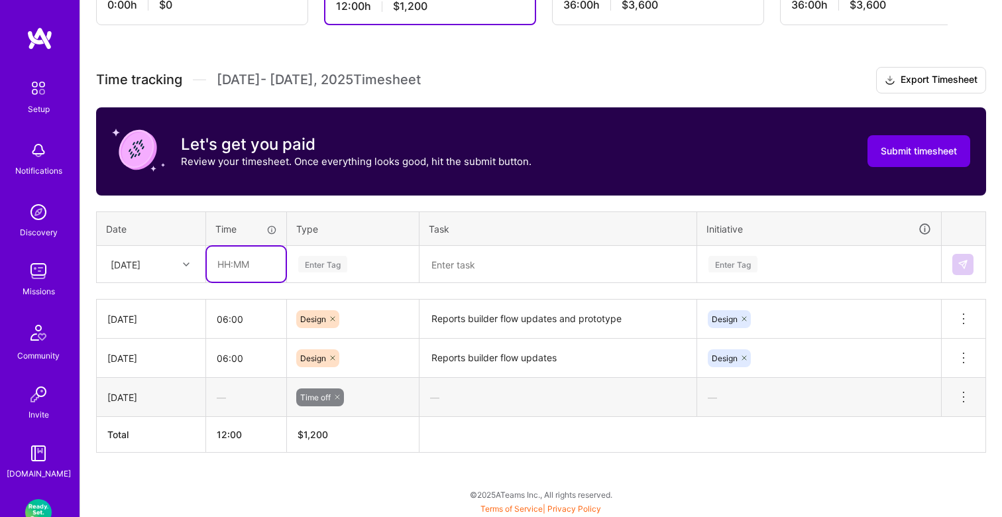
click at [254, 271] on input "text" at bounding box center [246, 263] width 79 height 35
type input "06:00"
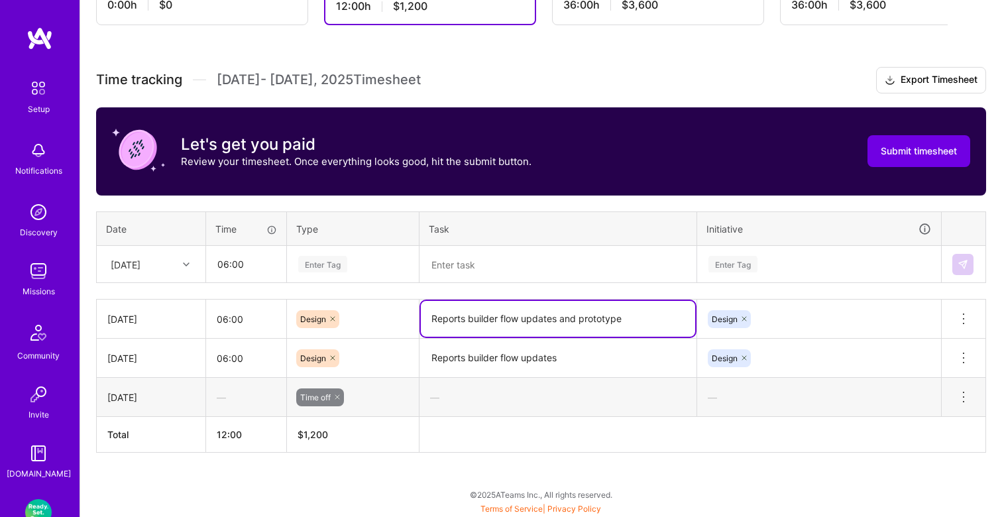
drag, startPoint x: 634, startPoint y: 321, endPoint x: 409, endPoint y: 322, distance: 225.2
click at [409, 322] on tr "Wed, Aug 20 06:00 Design Reports builder flow updates and prototype Design Dele…" at bounding box center [541, 318] width 889 height 39
click at [351, 266] on div "Enter Tag" at bounding box center [353, 264] width 112 height 17
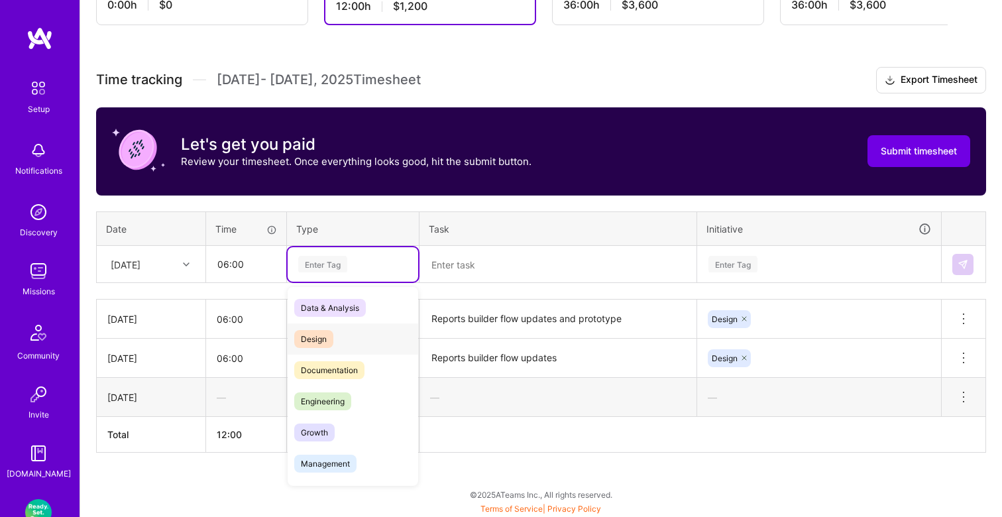
click at [324, 330] on span "Design" at bounding box center [313, 339] width 39 height 18
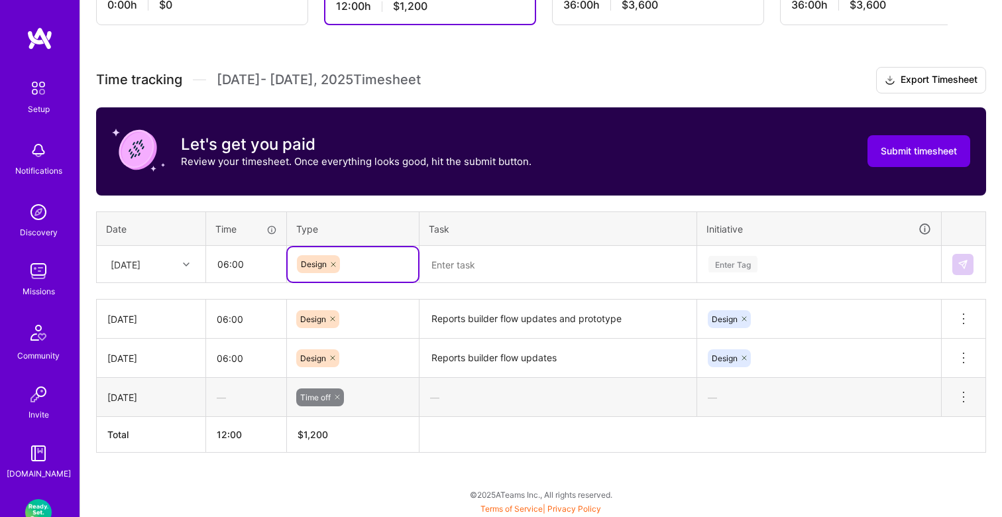
click at [482, 256] on textarea at bounding box center [558, 264] width 274 height 34
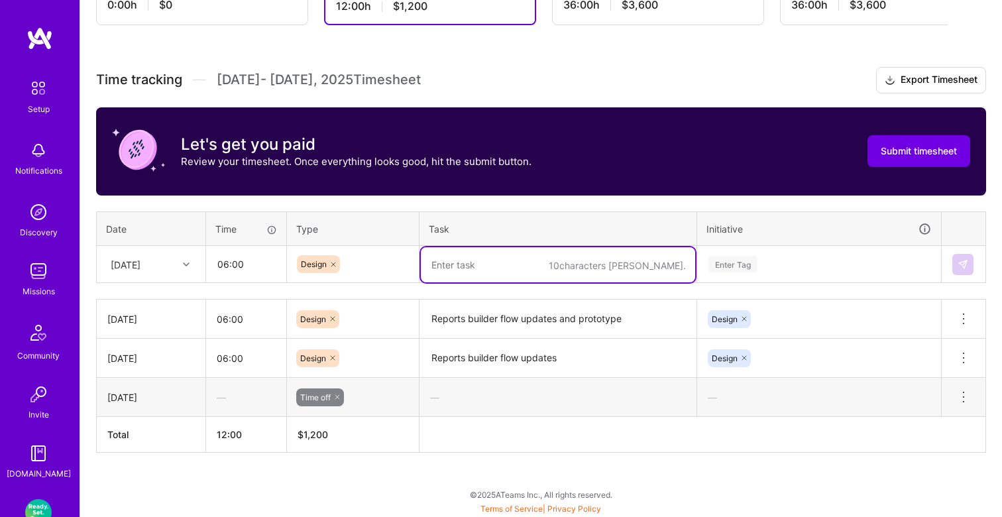
paste textarea "Reports builder flow updates and prototype"
type textarea "Reports builder flow updates and prototype"
click at [751, 260] on div "Enter Tag" at bounding box center [732, 264] width 49 height 21
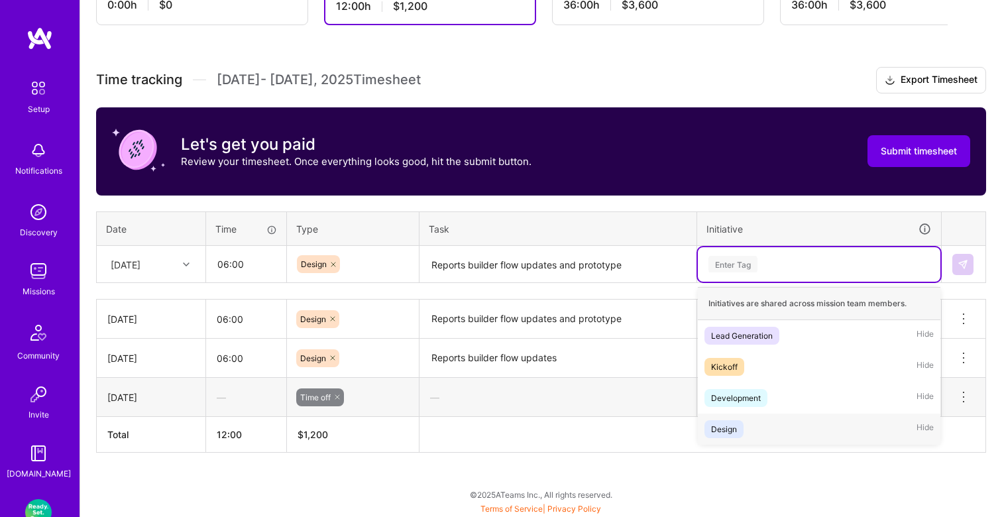
click at [735, 428] on div "Design" at bounding box center [724, 429] width 26 height 14
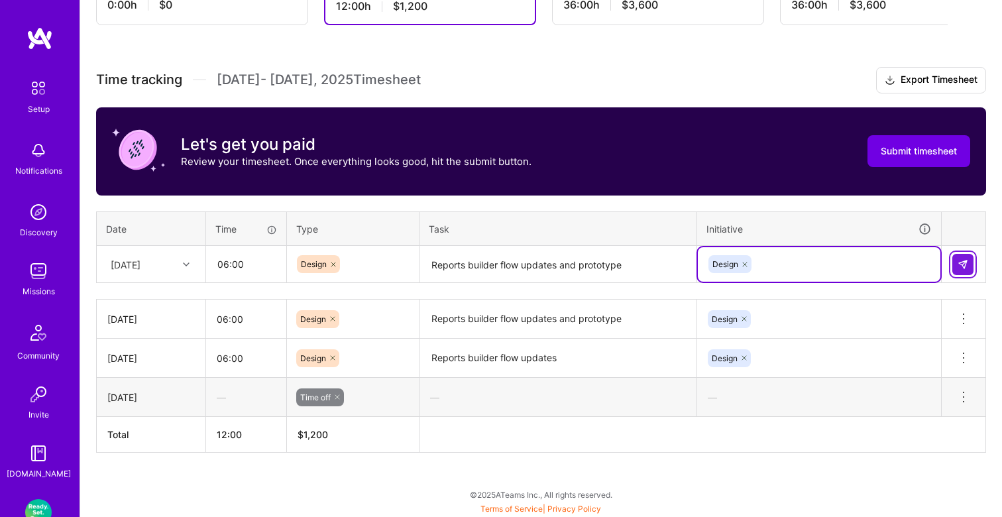
click at [967, 264] on img at bounding box center [962, 264] width 11 height 11
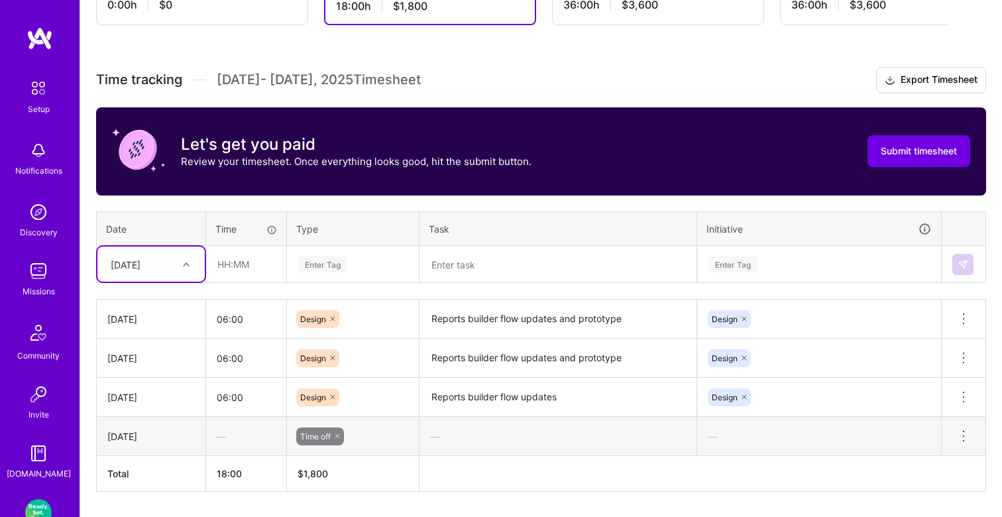
scroll to position [341, 0]
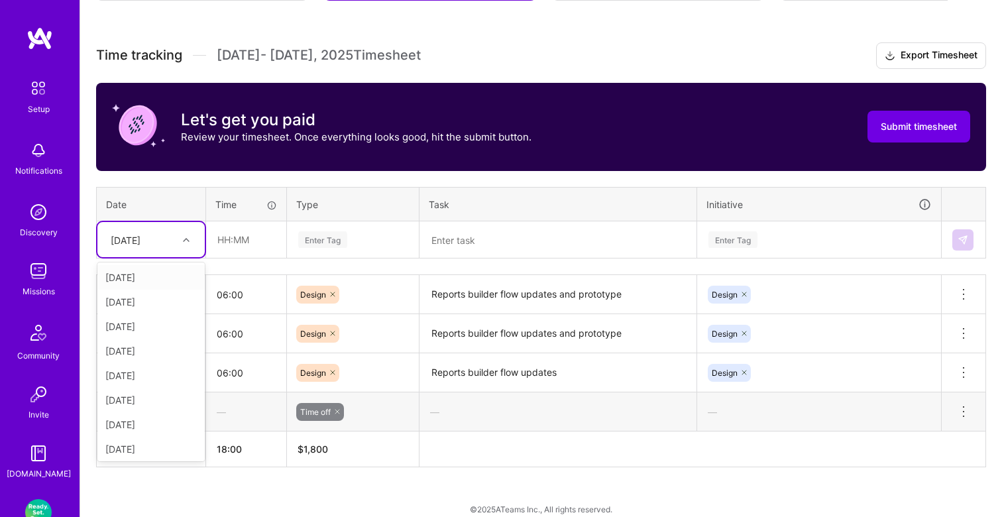
click at [140, 243] on div "Thu, Aug 21" at bounding box center [126, 240] width 30 height 14
click at [140, 382] on div "Fri, Aug 22" at bounding box center [150, 375] width 107 height 25
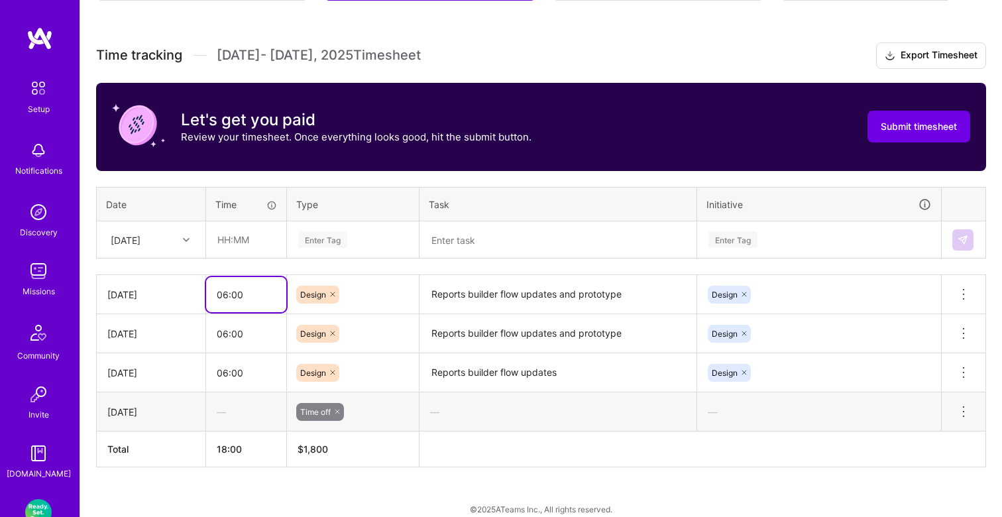
click at [246, 289] on input "06:00" at bounding box center [246, 294] width 80 height 35
type input "04:00"
click at [243, 237] on input "text" at bounding box center [246, 239] width 79 height 35
type input "04:00"
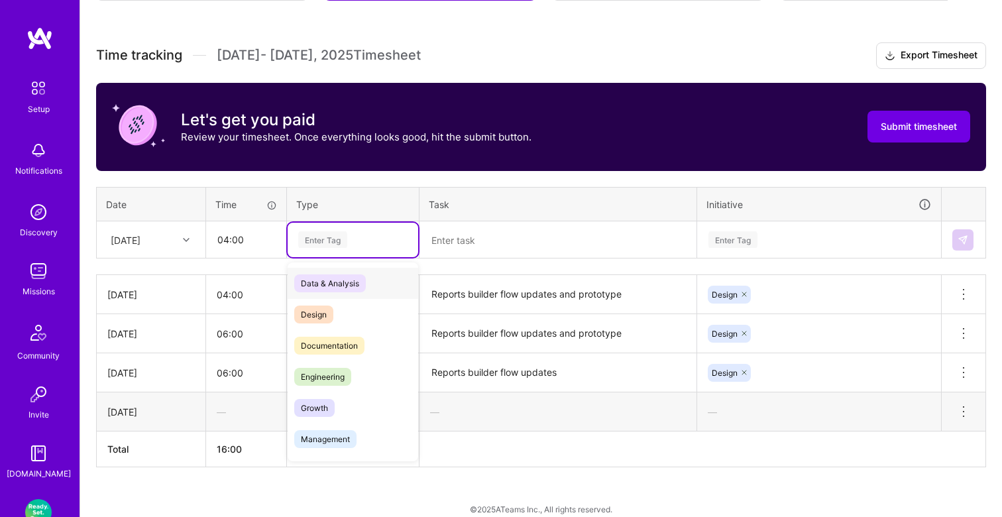
click at [316, 247] on div "Enter Tag" at bounding box center [353, 240] width 131 height 34
click at [319, 305] on span "Design" at bounding box center [313, 314] width 39 height 18
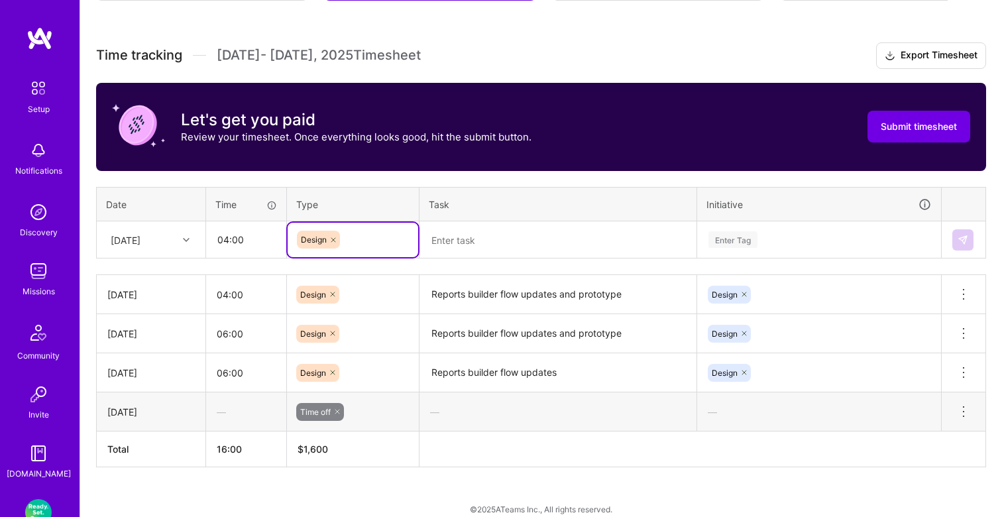
click at [470, 237] on textarea at bounding box center [558, 240] width 274 height 35
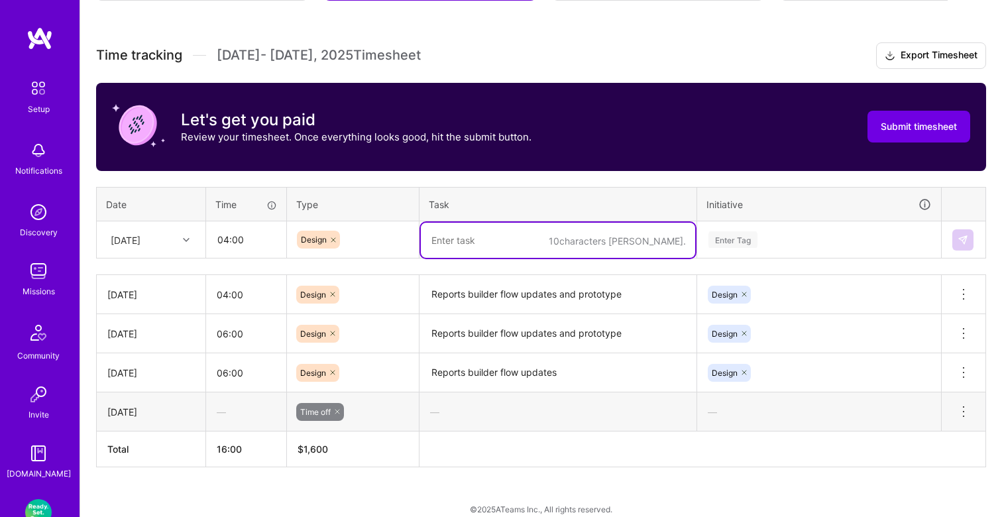
paste textarea "Reports builder flow updates and prototype"
type textarea "Reports builder flow updates and prototype"
click at [741, 236] on div "Enter Tag" at bounding box center [732, 239] width 49 height 21
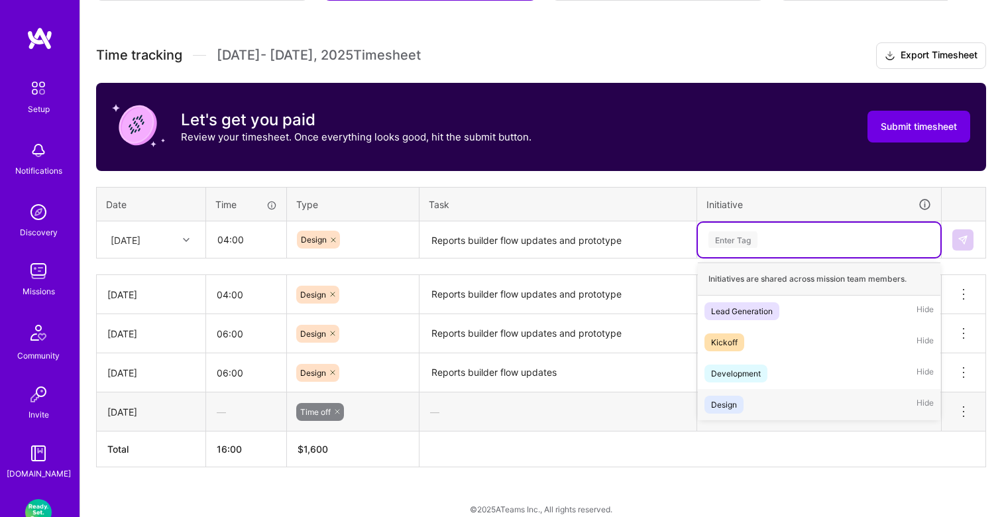
click at [730, 397] on div "Design" at bounding box center [724, 404] width 26 height 14
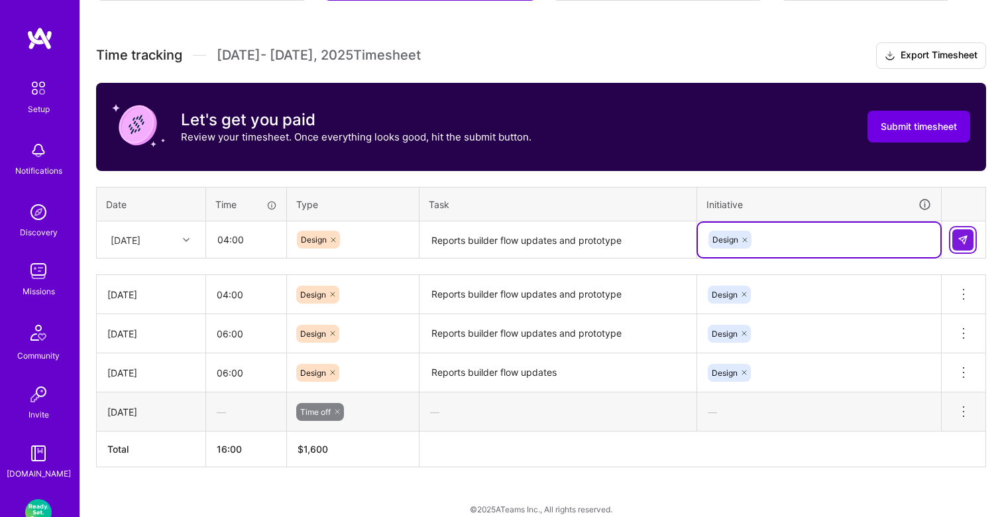
click at [963, 244] on button at bounding box center [962, 239] width 21 height 21
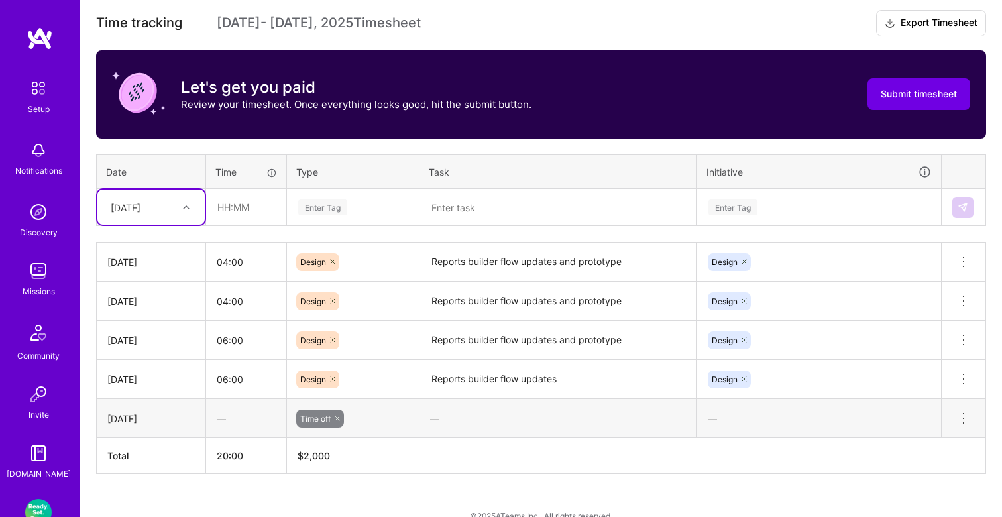
scroll to position [395, 0]
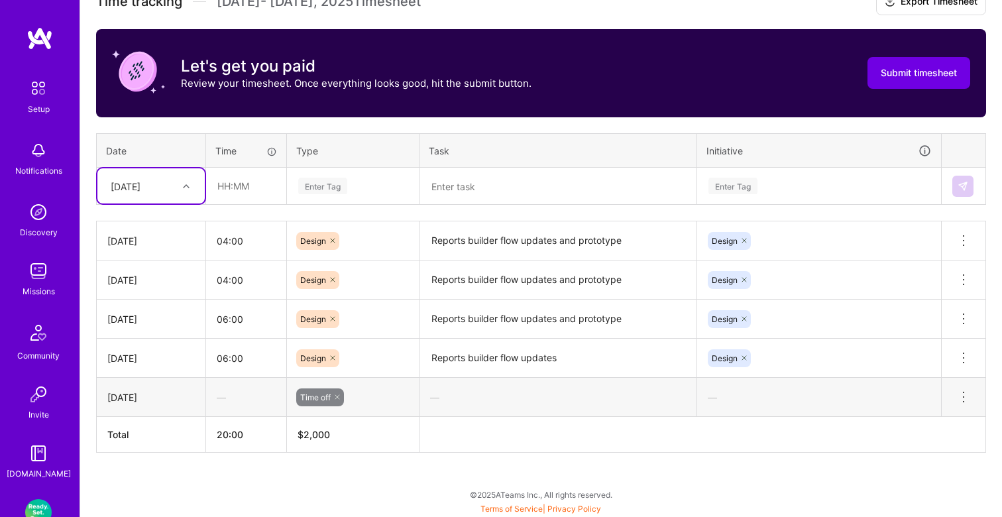
click at [187, 187] on icon at bounding box center [186, 186] width 7 height 7
click at [156, 328] on div "Mon, Aug 25" at bounding box center [150, 327] width 107 height 25
click at [264, 189] on input "text" at bounding box center [246, 185] width 79 height 35
type input "04:00"
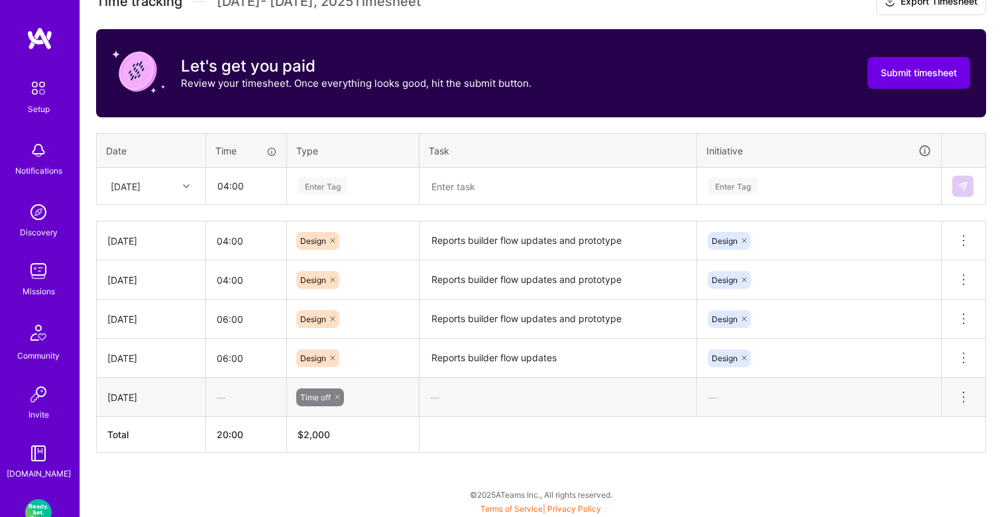
click at [321, 188] on div "Enter Tag" at bounding box center [322, 186] width 49 height 21
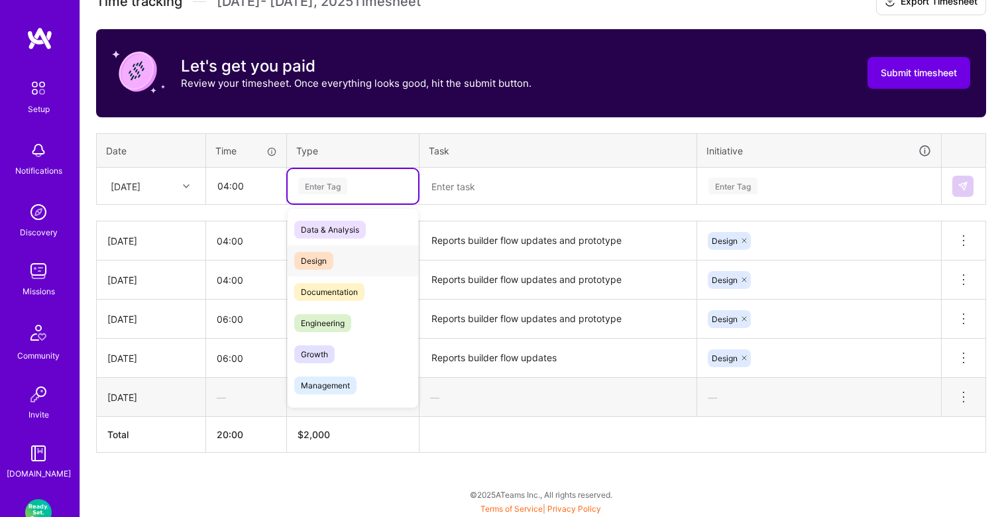
click at [331, 254] on span "Design" at bounding box center [313, 261] width 39 height 18
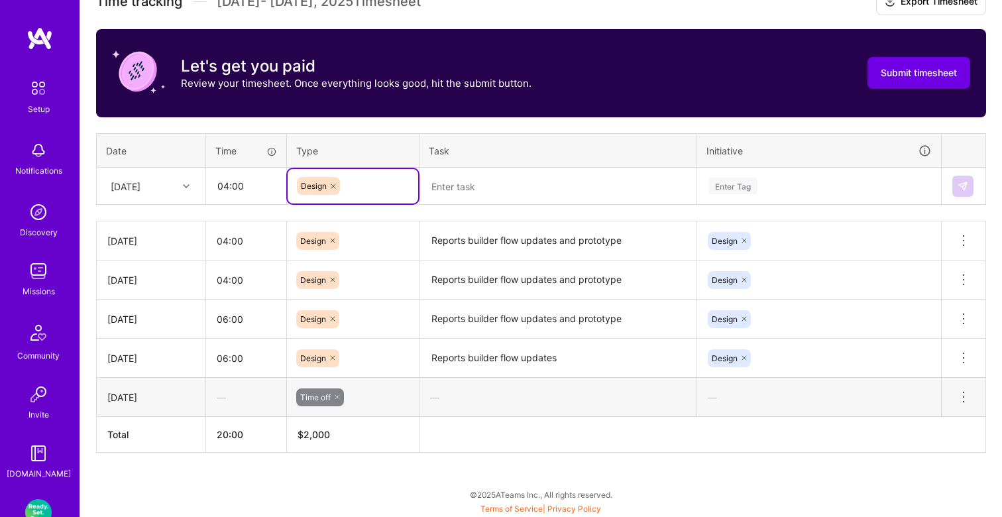
click at [448, 191] on textarea at bounding box center [558, 186] width 274 height 35
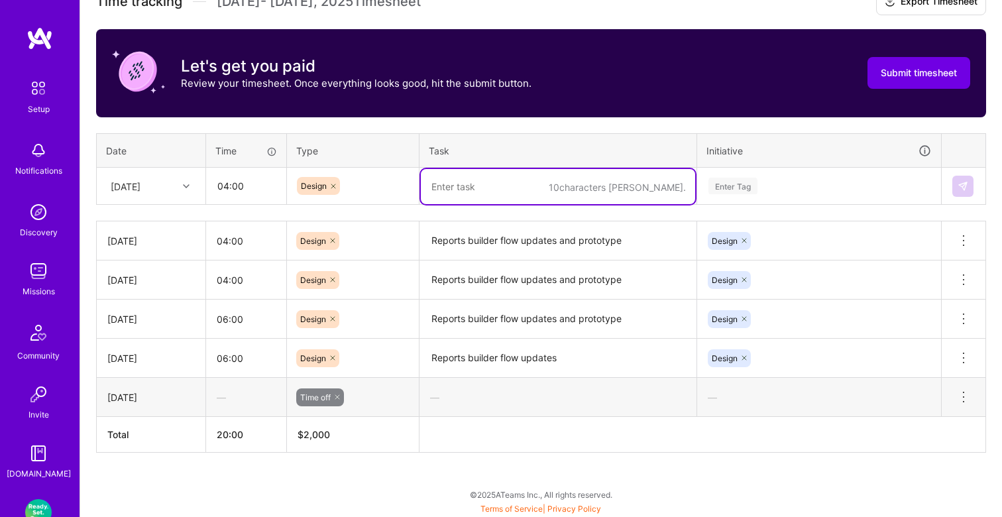
paste textarea "Reports builder flow updates and prototype"
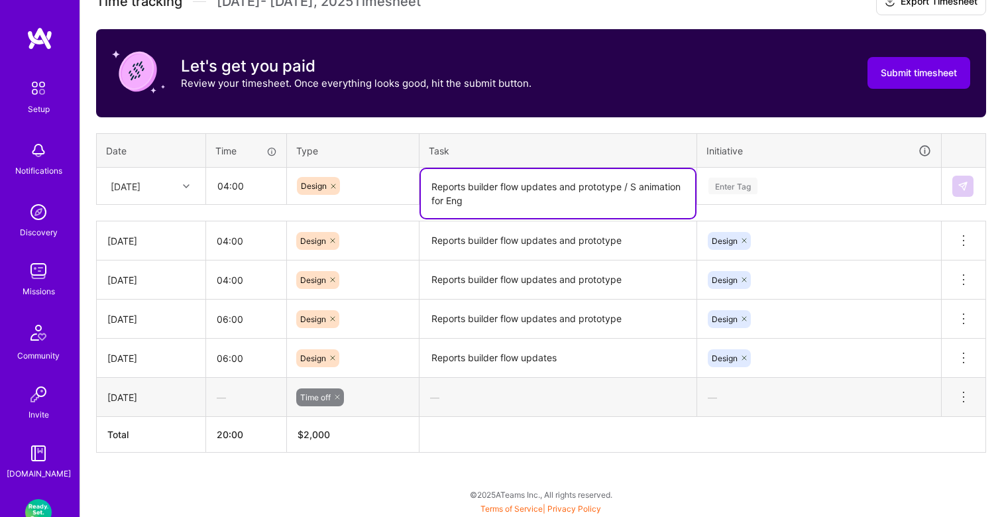
type textarea "Reports builder flow updates and prototype / S animation for Eng"
click at [733, 178] on div "Enter Tag" at bounding box center [732, 186] width 49 height 21
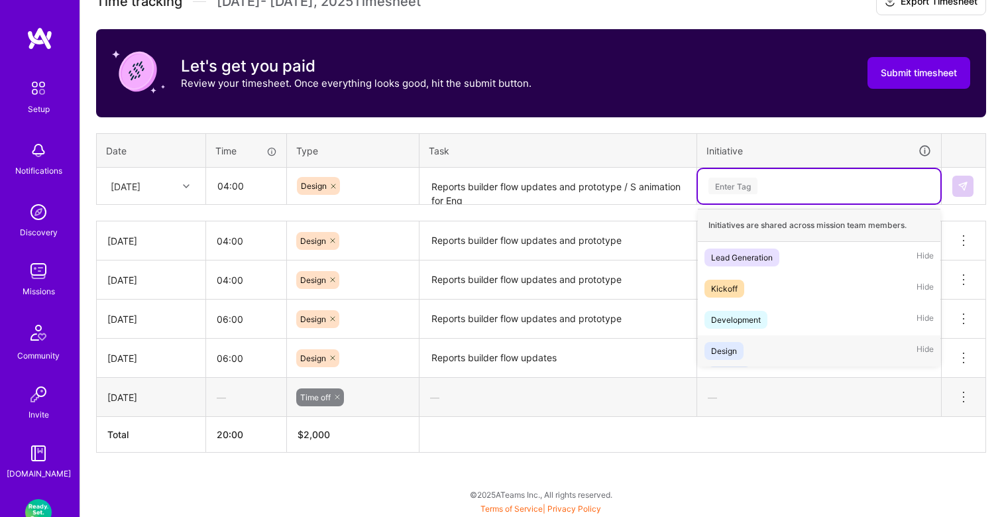
click at [730, 350] on div "Design" at bounding box center [724, 351] width 26 height 14
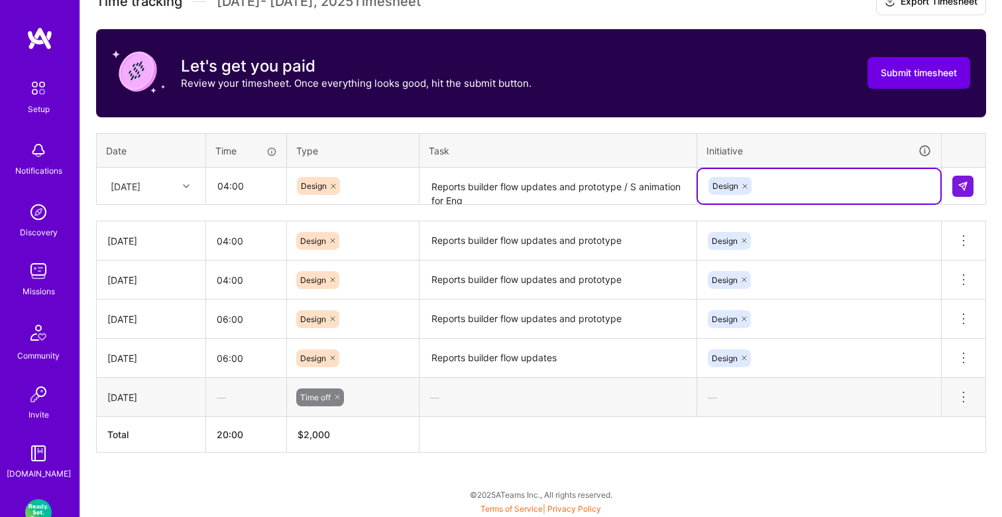
click at [652, 189] on textarea "Reports builder flow updates and prototype / S animation for Eng" at bounding box center [558, 186] width 274 height 35
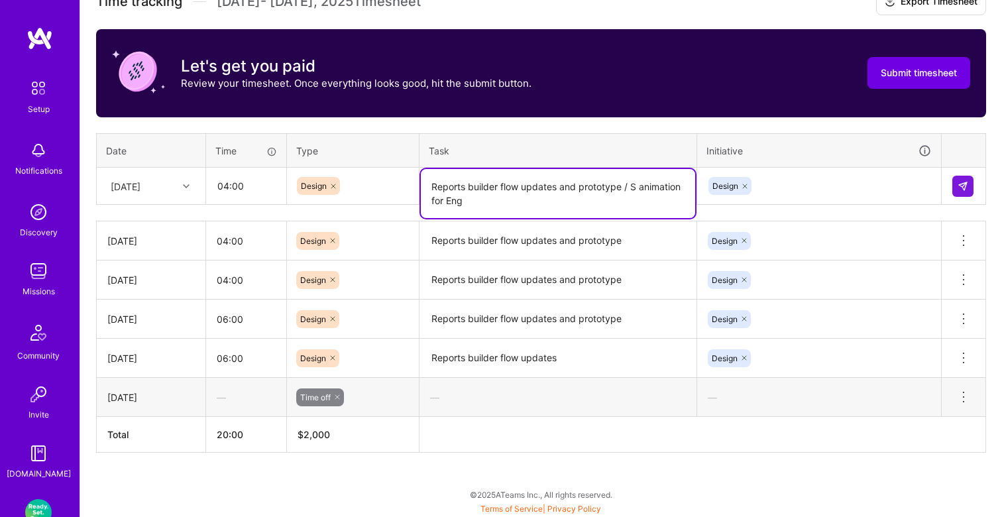
click at [682, 188] on textarea "Reports builder flow updates and prototype / S animation for Eng" at bounding box center [558, 193] width 274 height 49
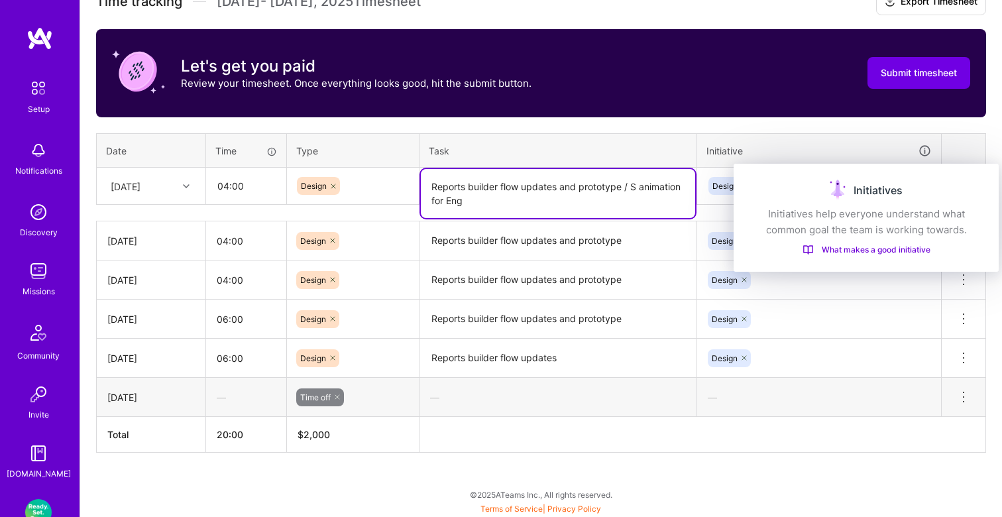
click at [959, 180] on div "Initiatives" at bounding box center [865, 190] width 233 height 21
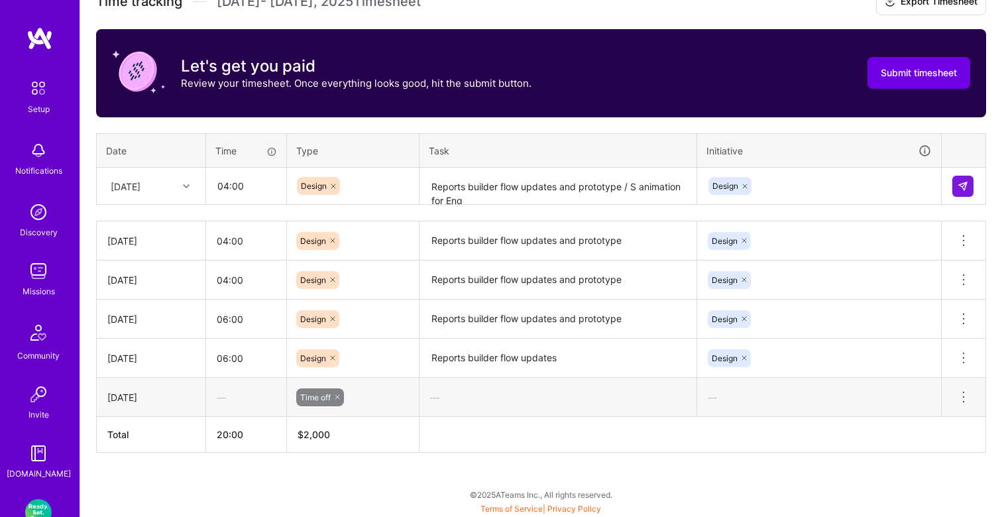
click at [844, 123] on div "Time tracking Aug 16 - Aug 31 , 2025 Timesheet Export Timesheet Let's get you p…" at bounding box center [541, 221] width 890 height 464
click at [955, 183] on button at bounding box center [962, 186] width 21 height 21
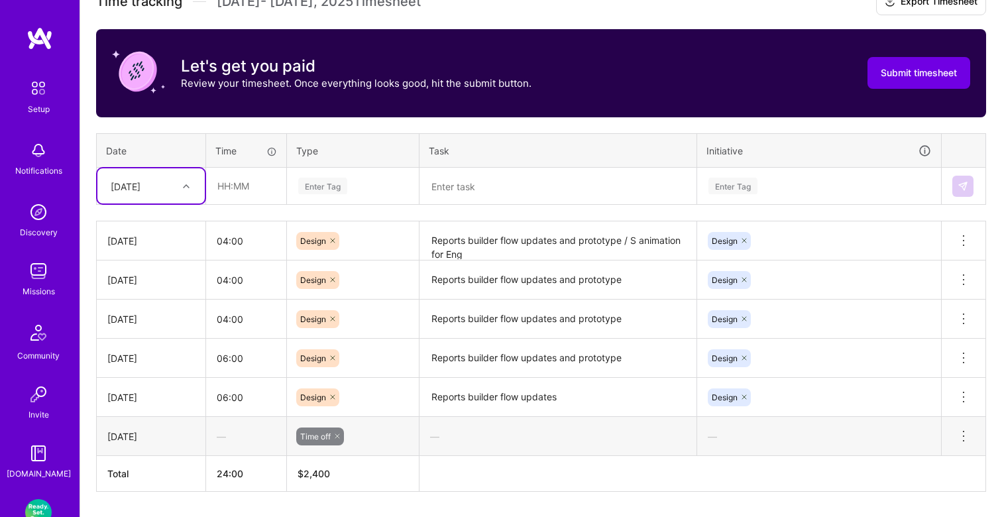
click at [179, 184] on div at bounding box center [188, 186] width 21 height 17
click at [150, 338] on div "Tue, Aug 26" at bounding box center [150, 345] width 107 height 25
click at [263, 185] on input "text" at bounding box center [246, 185] width 79 height 35
type input "04:00"
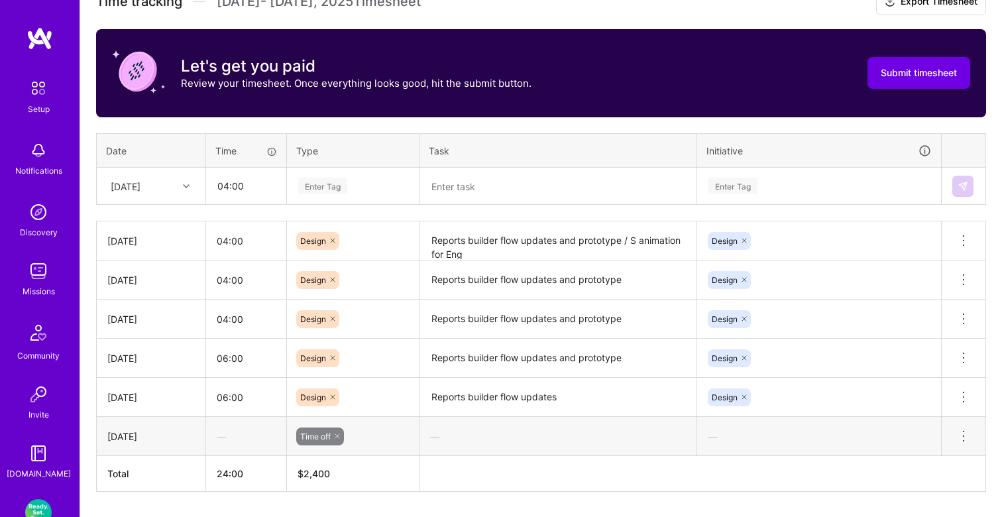
click at [319, 180] on div "Enter Tag" at bounding box center [322, 186] width 49 height 21
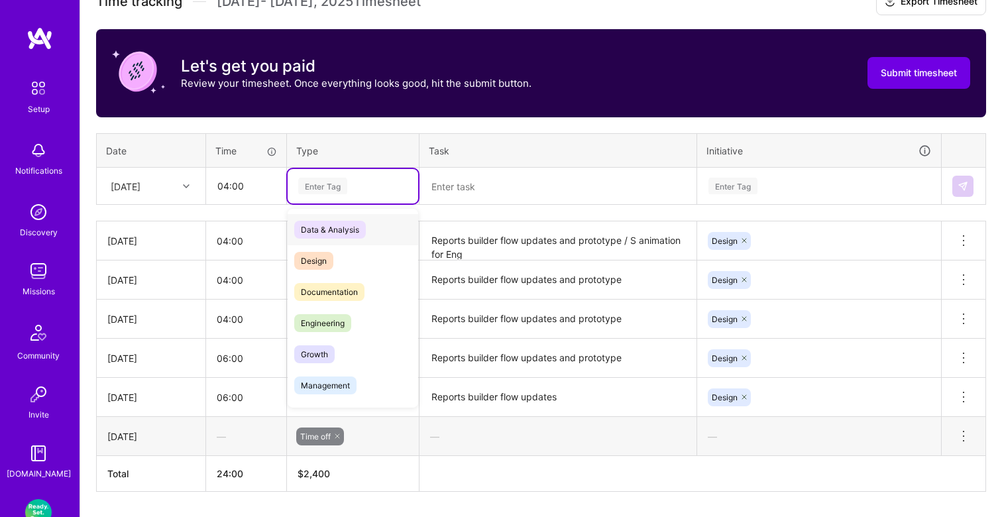
click at [324, 260] on span "Design" at bounding box center [313, 261] width 39 height 18
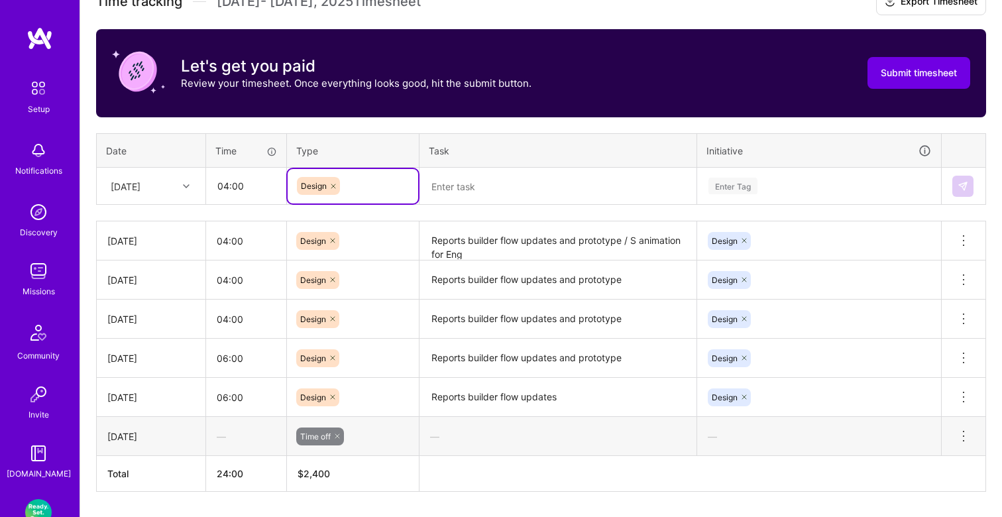
click at [459, 183] on textarea at bounding box center [558, 186] width 274 height 35
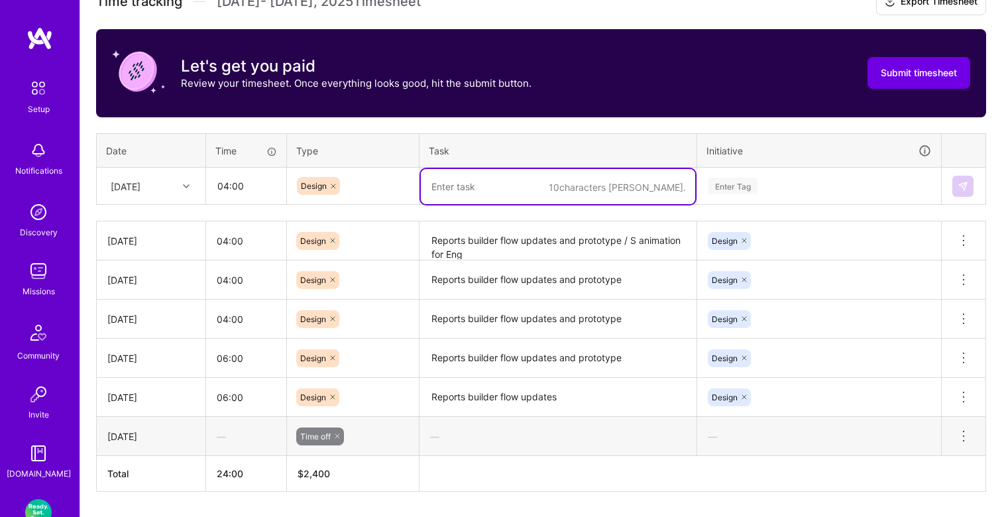
paste textarea "Reports builder flow updates and prototype / S animation for Eng"
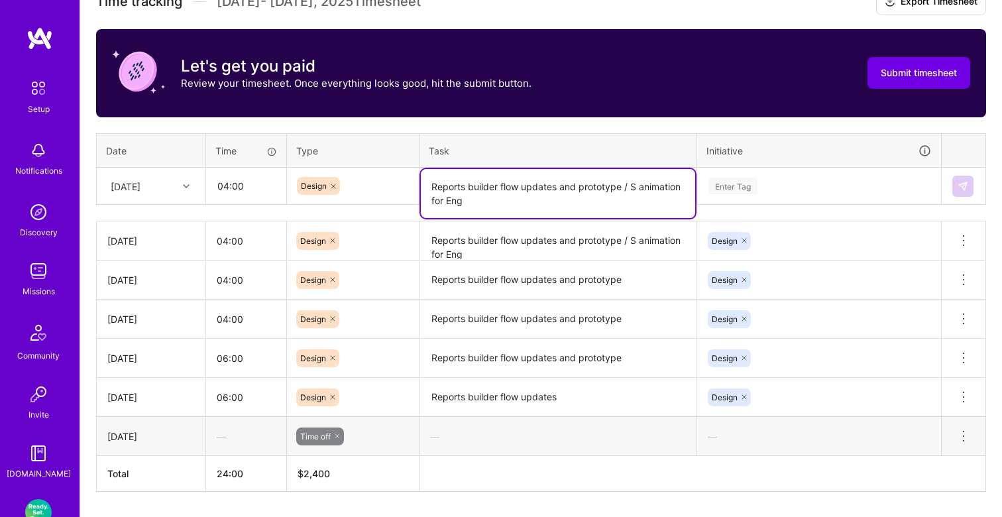
type textarea "Reports builder flow updates and prototype / S animation for Eng"
click at [740, 186] on div "Enter Tag" at bounding box center [732, 186] width 49 height 21
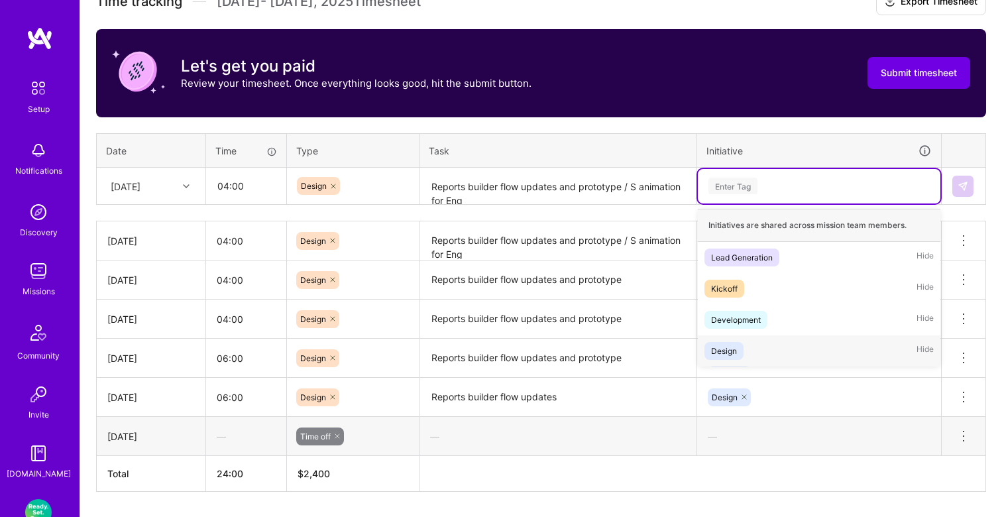
click at [729, 346] on div "Design" at bounding box center [724, 351] width 26 height 14
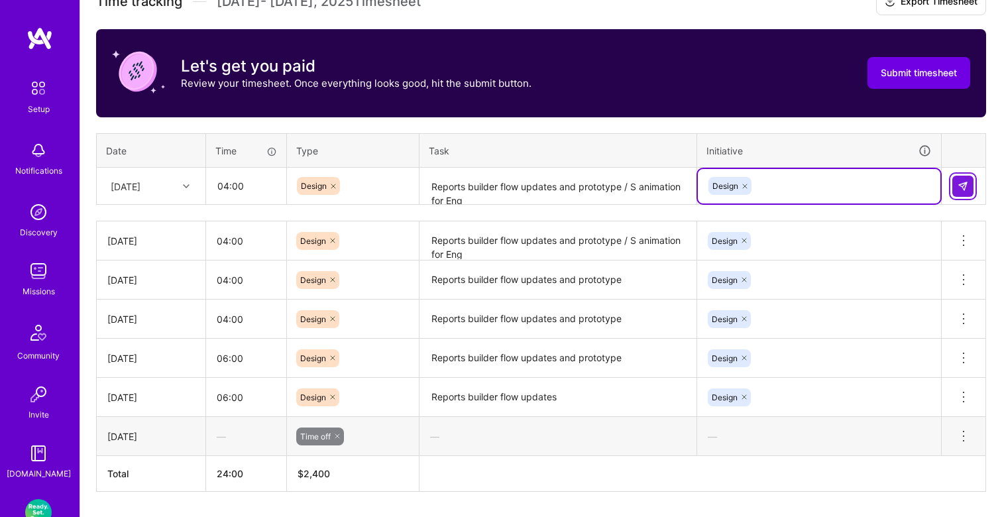
click at [959, 189] on img at bounding box center [962, 186] width 11 height 11
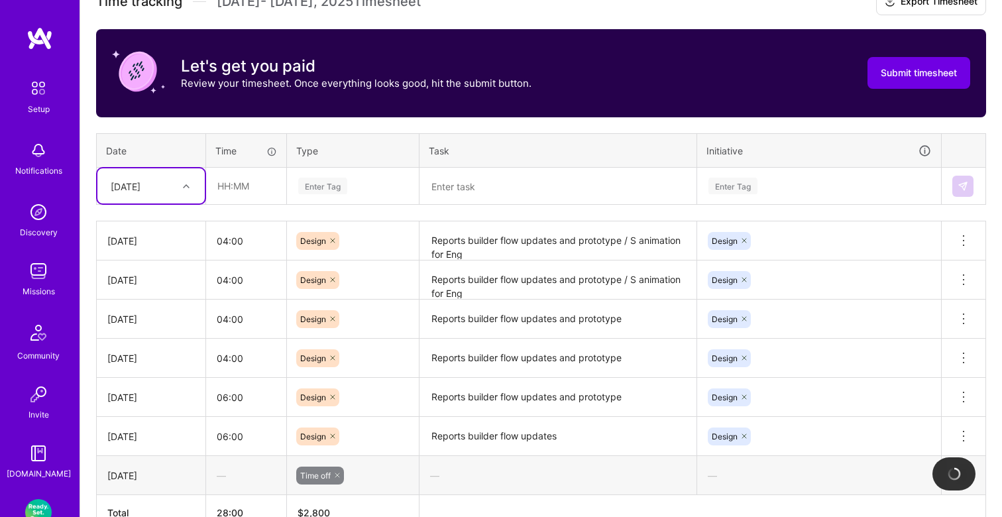
click at [182, 183] on div at bounding box center [188, 186] width 21 height 17
click at [144, 289] on div "Wed, Aug 20" at bounding box center [150, 292] width 107 height 25
click at [140, 184] on div "Wed, Aug 20" at bounding box center [126, 186] width 30 height 14
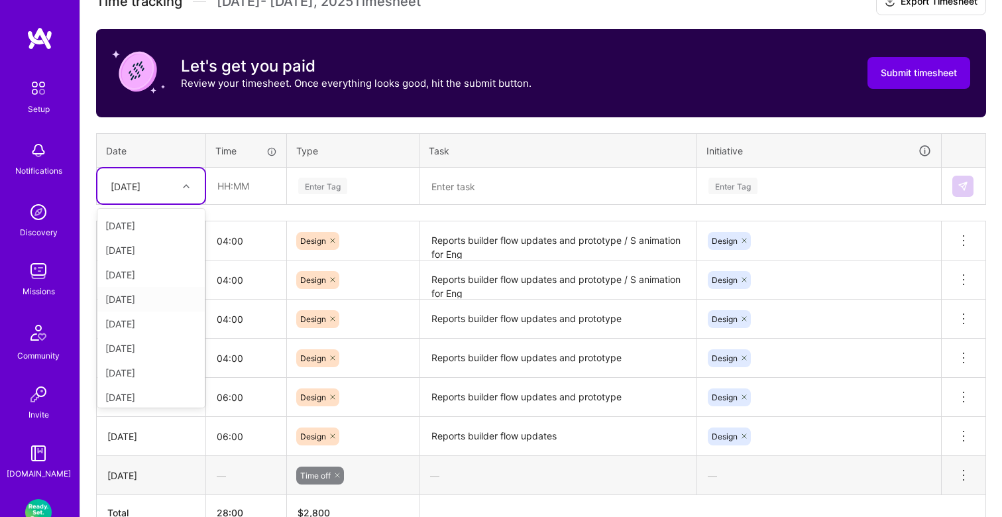
click at [147, 294] on div "Wed, Aug 27" at bounding box center [150, 299] width 107 height 25
click at [253, 199] on input "text" at bounding box center [246, 185] width 79 height 35
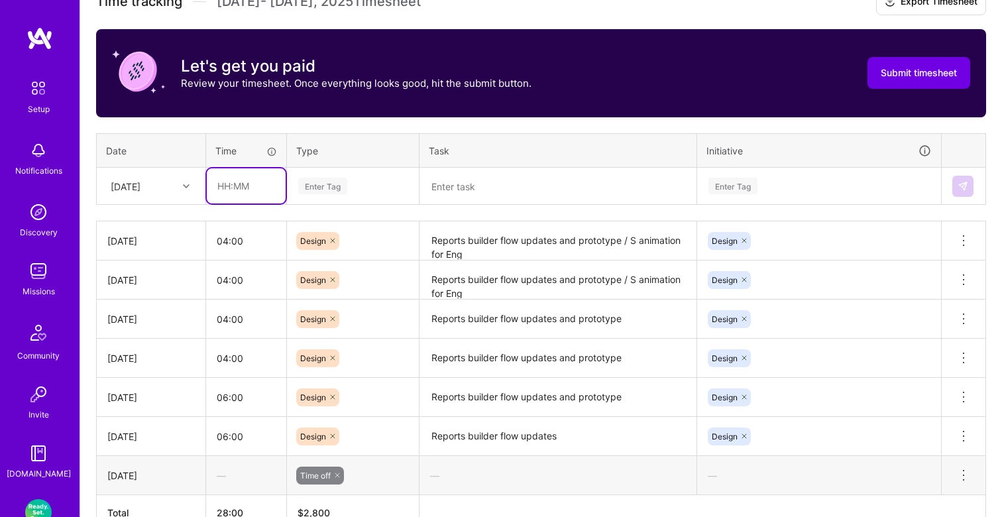
type input "04:00"
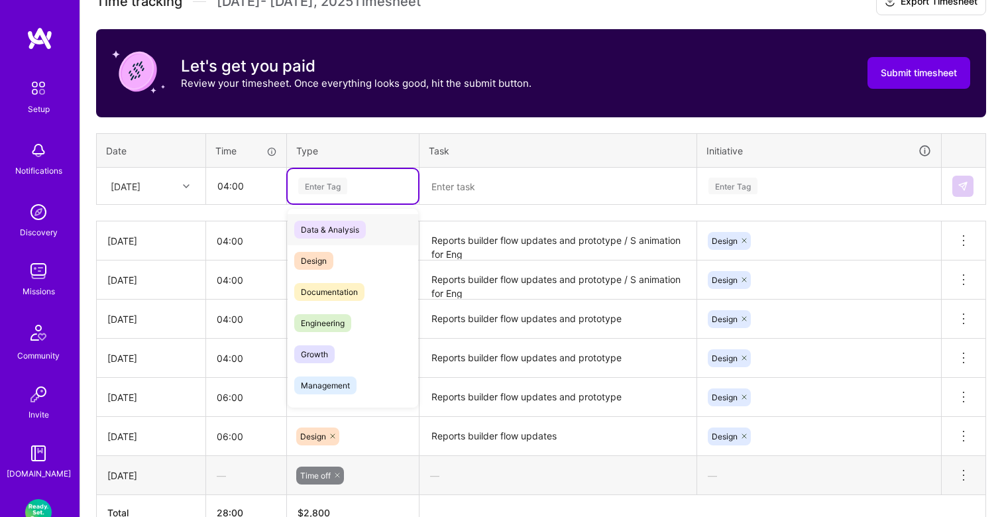
click at [319, 190] on div "Enter Tag" at bounding box center [322, 186] width 49 height 21
click at [320, 255] on span "Design" at bounding box center [313, 261] width 39 height 18
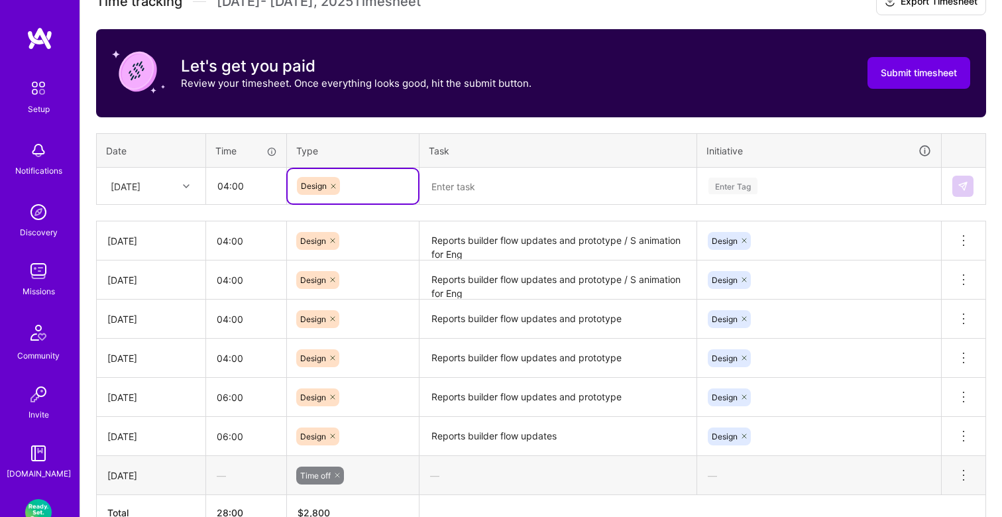
click at [446, 188] on textarea at bounding box center [558, 186] width 274 height 35
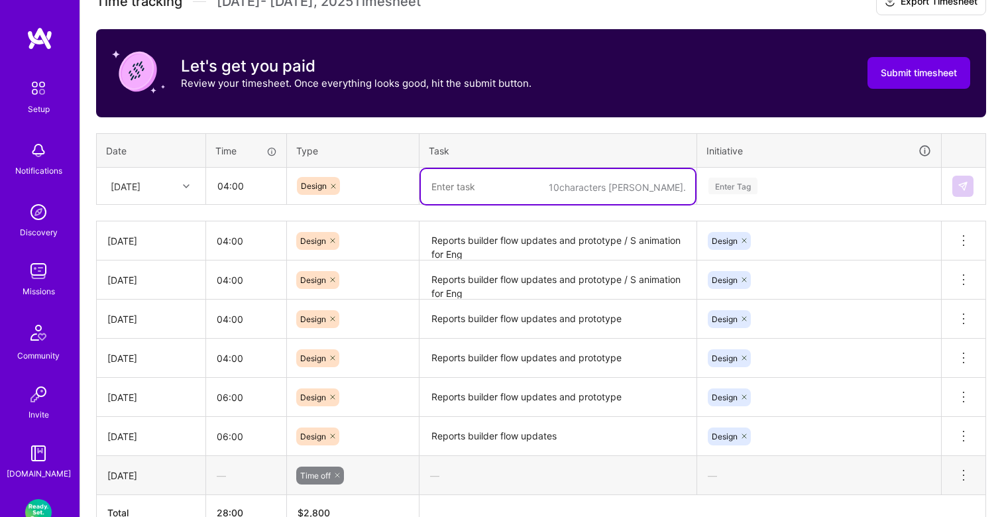
paste textarea "Reports builder flow updates and prototype / S animation for Eng"
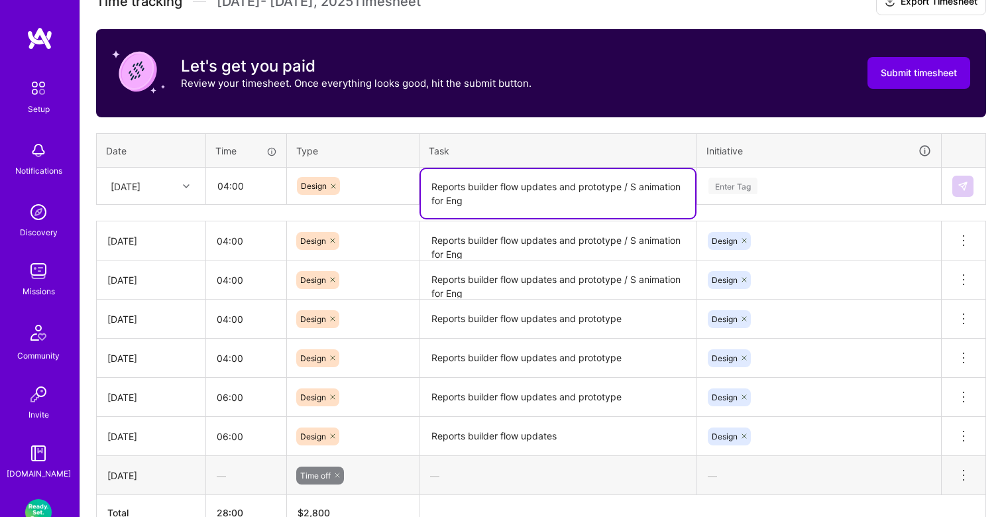
type textarea "Reports builder flow updates and prototype / S animation for Eng"
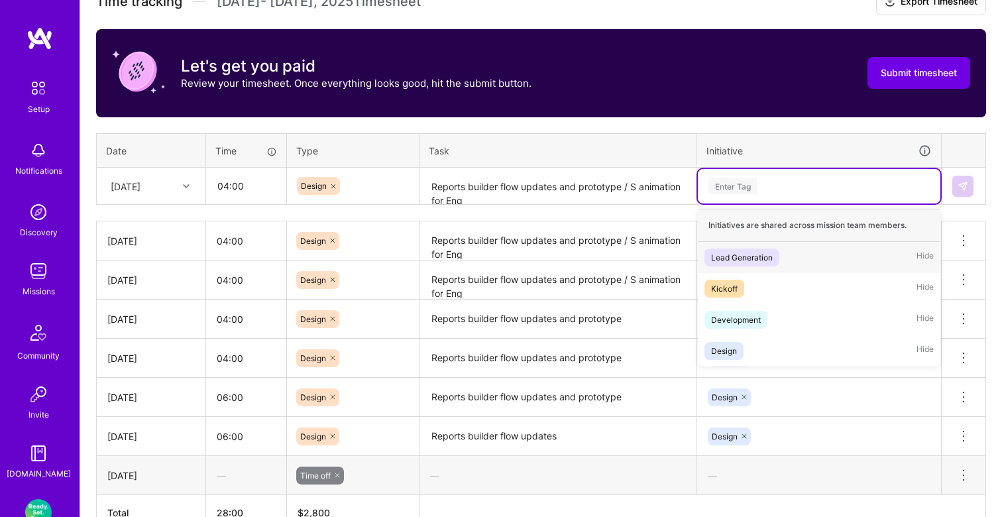
click at [745, 182] on div "Enter Tag" at bounding box center [732, 186] width 49 height 21
click at [735, 344] on div "Design" at bounding box center [724, 351] width 26 height 14
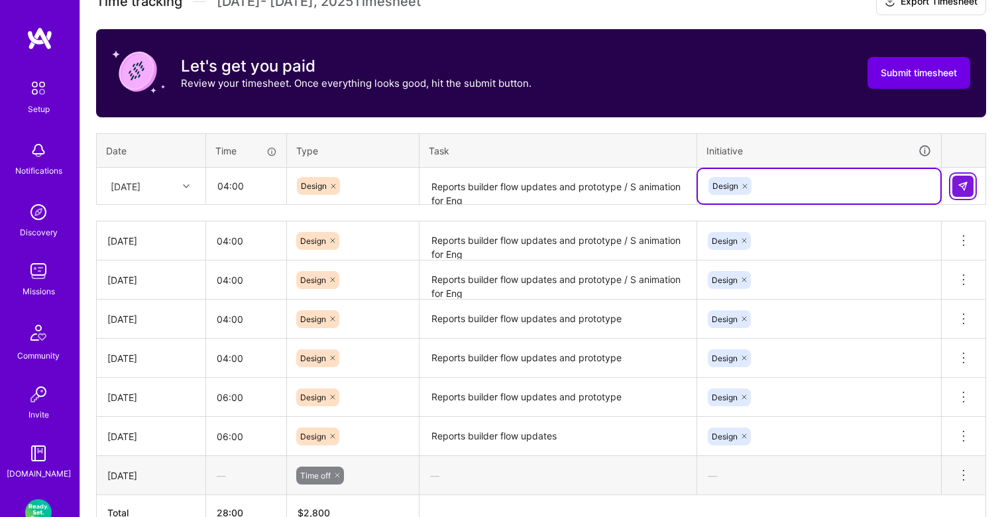
click at [961, 191] on button at bounding box center [962, 186] width 21 height 21
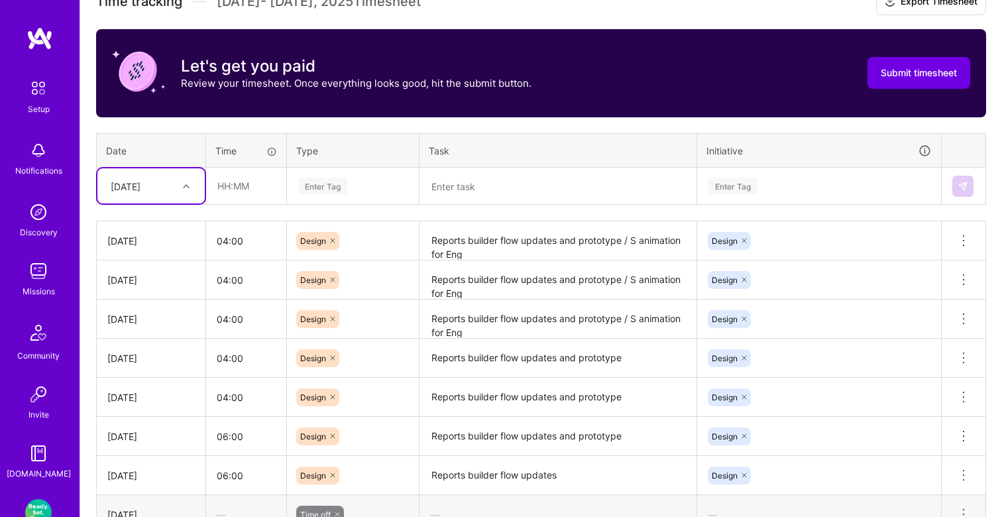
click at [182, 187] on div at bounding box center [188, 186] width 21 height 17
click at [150, 316] on div "Thu, Aug 28" at bounding box center [150, 319] width 107 height 25
click at [244, 203] on div "Time tracking Aug 16 - Aug 31 , 2025 Timesheet Export Timesheet Let's get you p…" at bounding box center [541, 279] width 890 height 581
click at [254, 190] on input "text" at bounding box center [246, 185] width 79 height 35
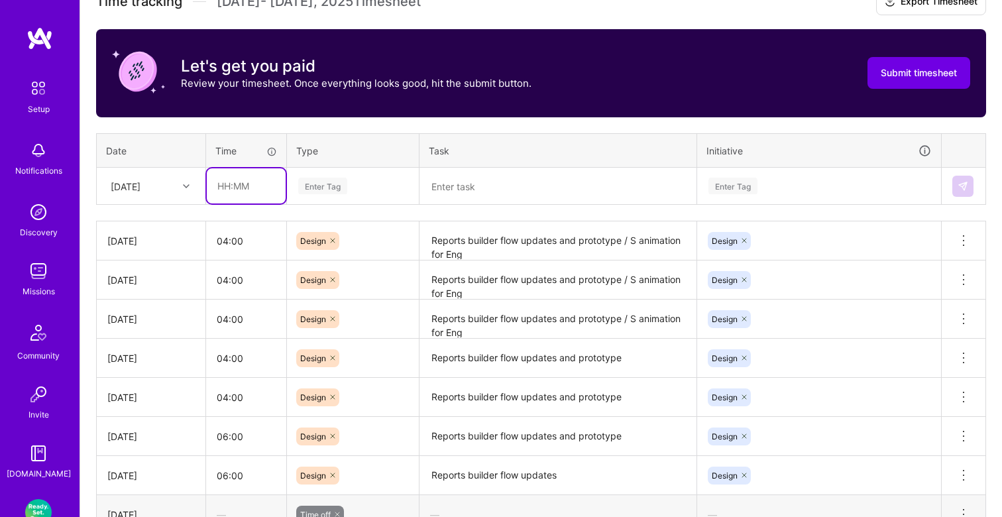
type input "04:00"
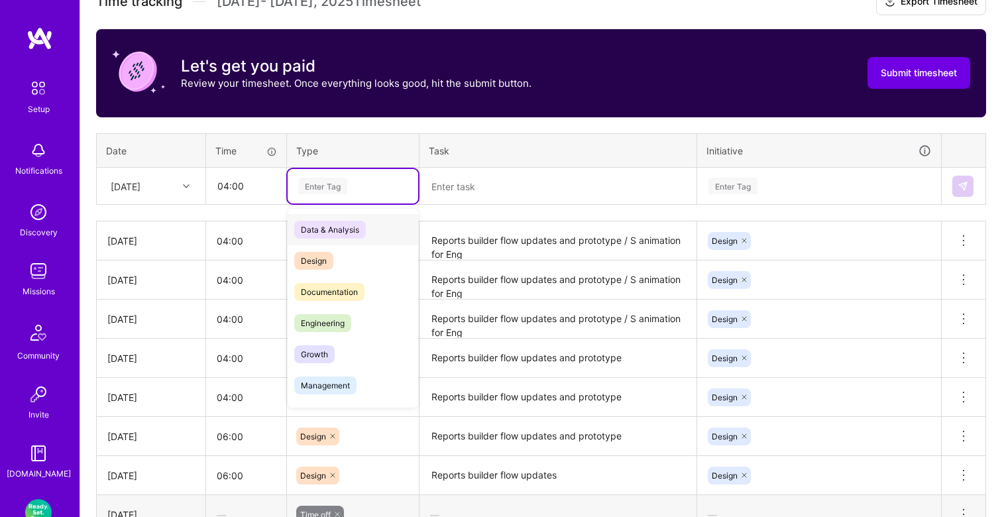
click at [342, 181] on div "Enter Tag" at bounding box center [322, 186] width 49 height 21
click at [328, 260] on span "Design" at bounding box center [313, 261] width 39 height 18
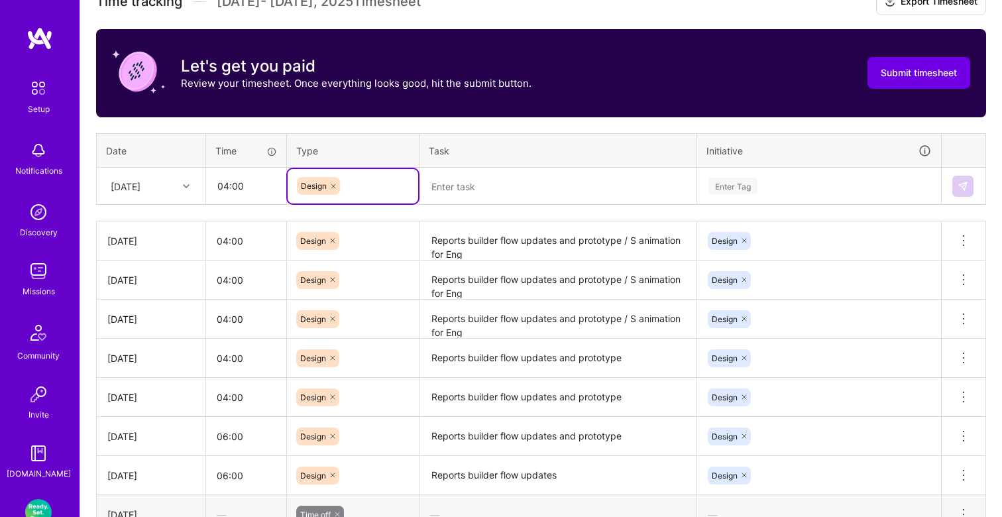
click at [452, 189] on textarea at bounding box center [558, 186] width 274 height 35
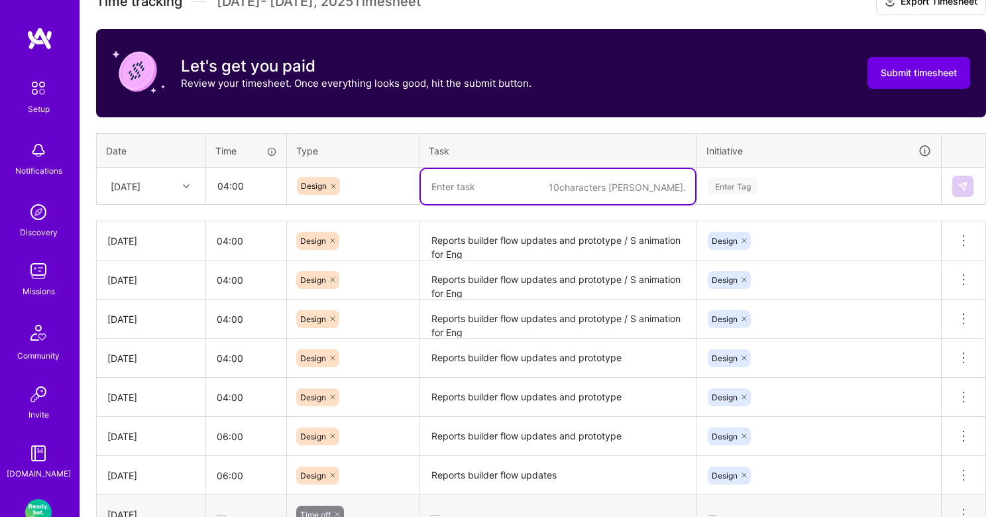
paste textarea "Reports builder flow updates and prototype / S animation for Eng"
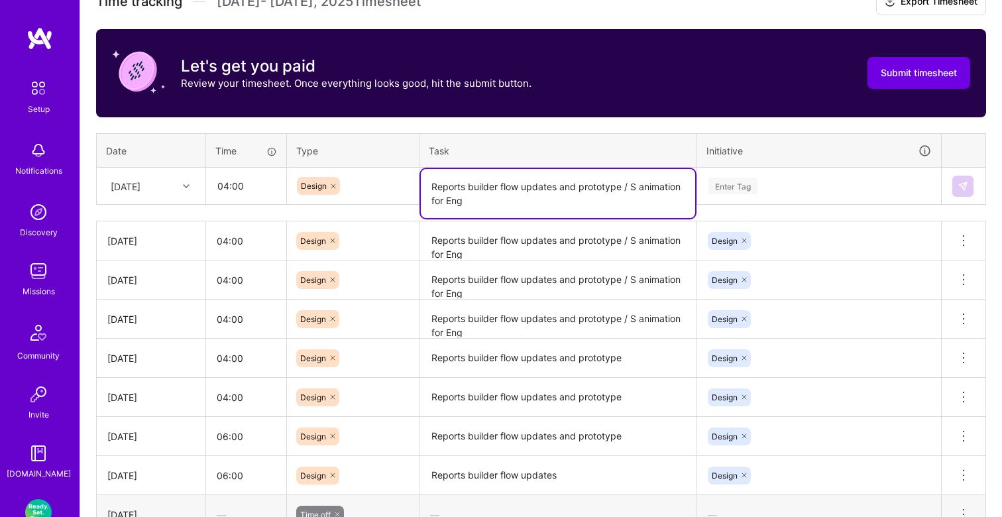
type textarea "Reports builder flow updates and prototype / S animation for Eng"
click at [729, 170] on div "Enter Tag" at bounding box center [819, 186] width 242 height 34
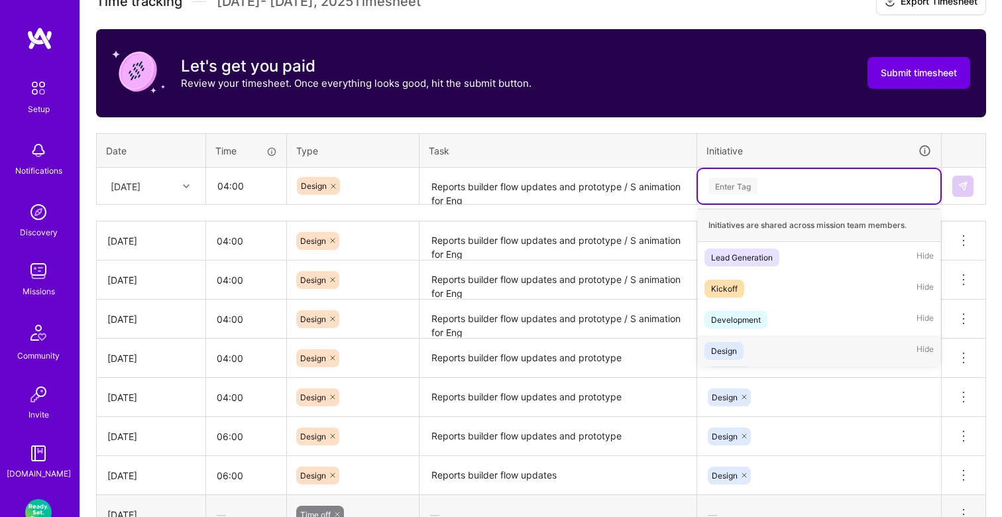
click at [747, 358] on div "Design Hide" at bounding box center [819, 350] width 242 height 31
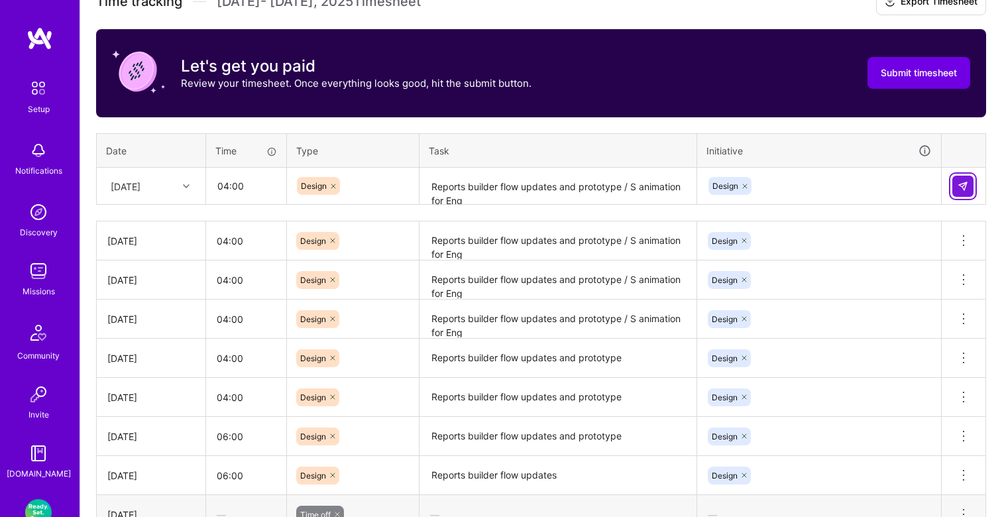
click at [962, 186] on img at bounding box center [962, 186] width 11 height 11
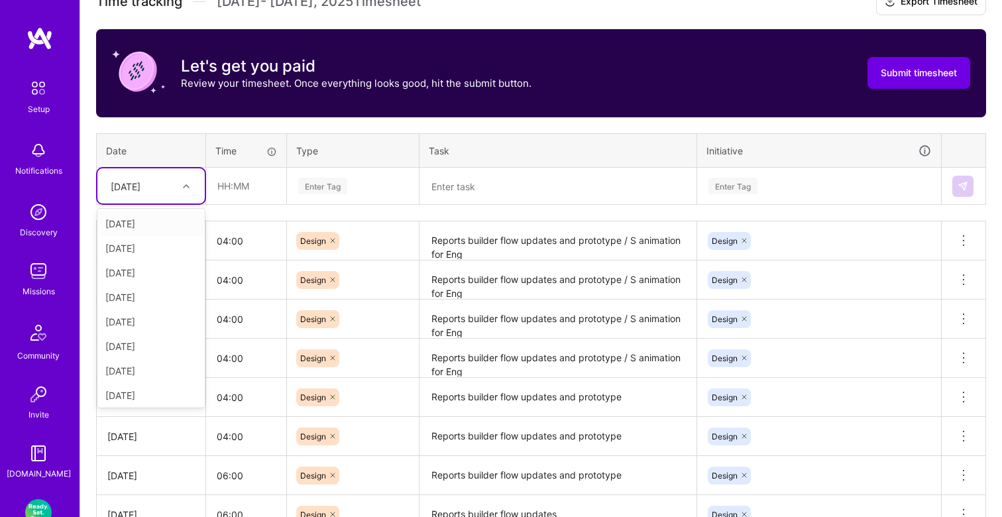
click at [140, 183] on div "Thu, Aug 28" at bounding box center [126, 186] width 30 height 14
click at [145, 340] on div "Fri, Aug 29" at bounding box center [150, 343] width 107 height 25
click at [257, 196] on input "text" at bounding box center [246, 185] width 79 height 35
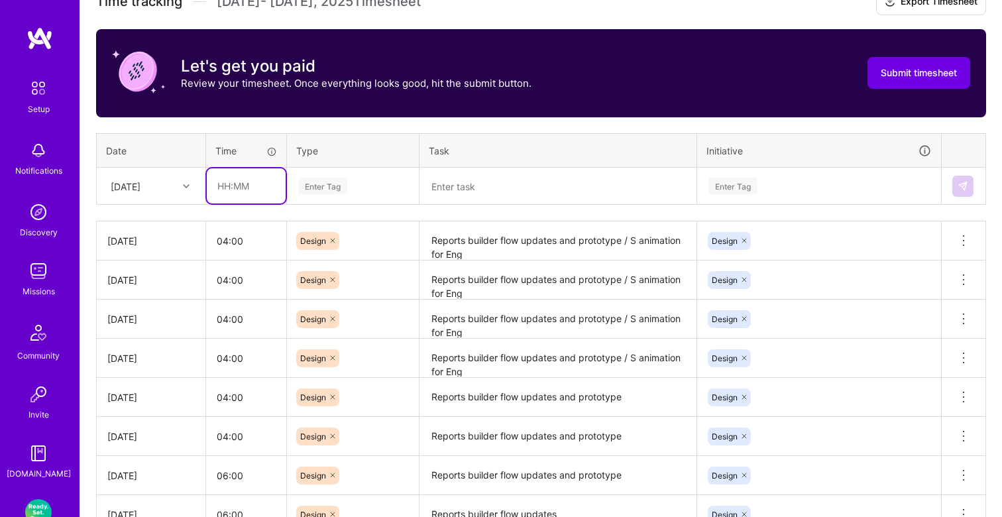
type input "04:00"
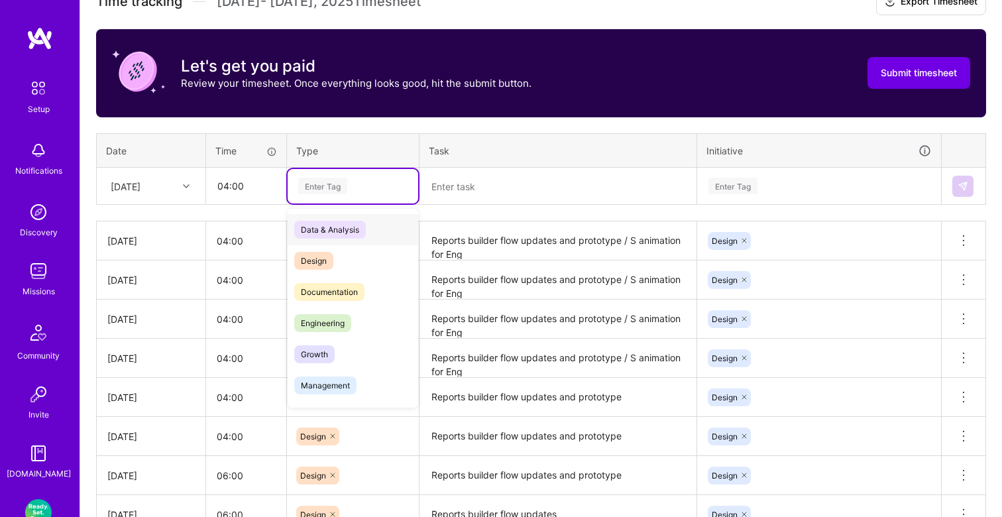
click at [341, 185] on div "Enter Tag" at bounding box center [322, 186] width 49 height 21
click at [336, 252] on div "Design" at bounding box center [353, 260] width 131 height 31
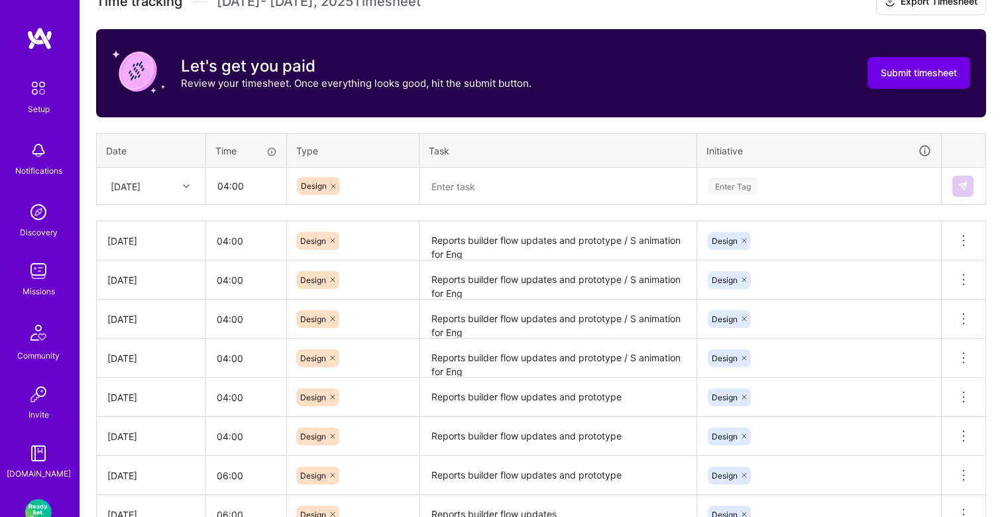
click at [444, 204] on div "Time tracking Aug 16 - Aug 31 , 2025 Timesheet Export Timesheet Let's get you p…" at bounding box center [541, 299] width 890 height 620
click at [462, 183] on textarea at bounding box center [558, 186] width 274 height 35
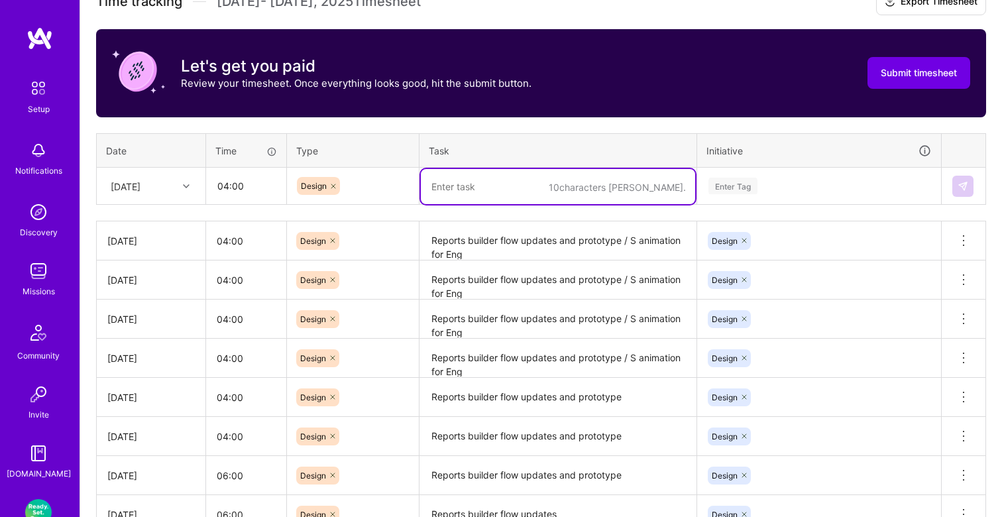
paste textarea "Reports builder flow updates and prototype / S animation for Eng"
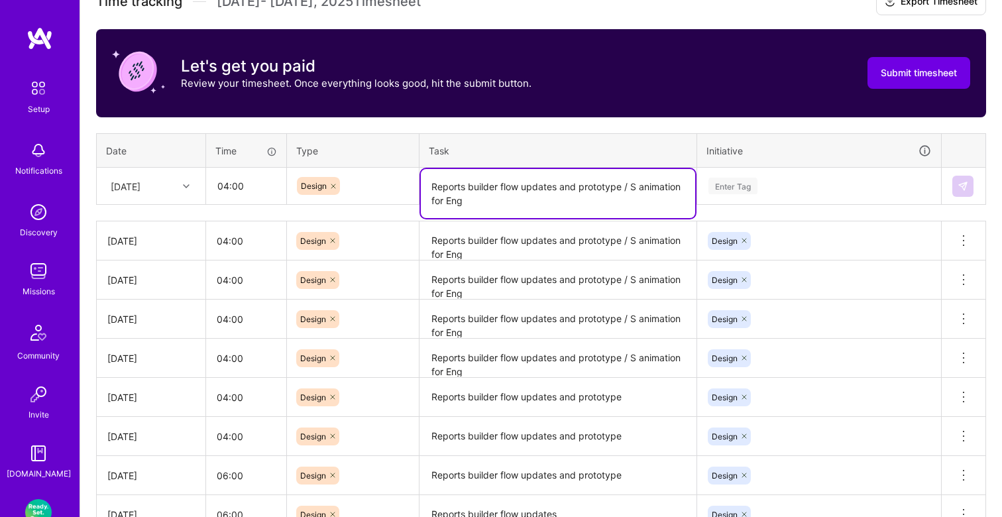
type textarea "Reports builder flow updates and prototype / S animation for Eng"
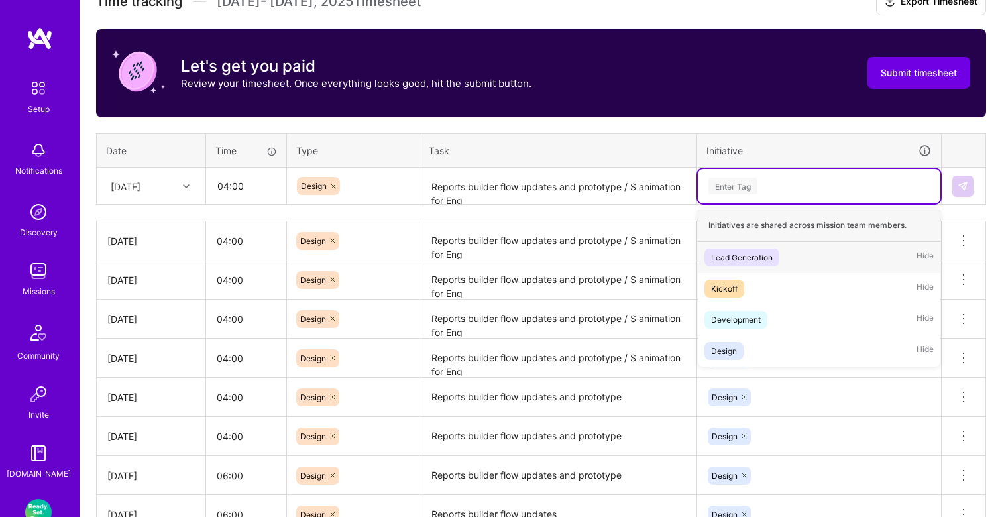
click at [735, 191] on div "Enter Tag" at bounding box center [732, 186] width 49 height 21
click at [729, 348] on div "Design" at bounding box center [724, 351] width 26 height 14
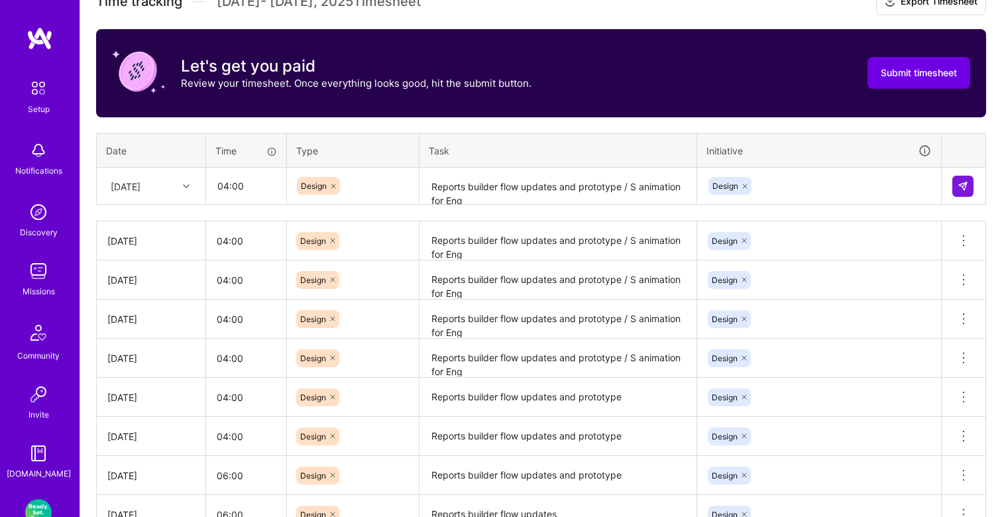
click at [978, 178] on td at bounding box center [963, 186] width 44 height 37
click at [968, 185] on button at bounding box center [962, 186] width 21 height 21
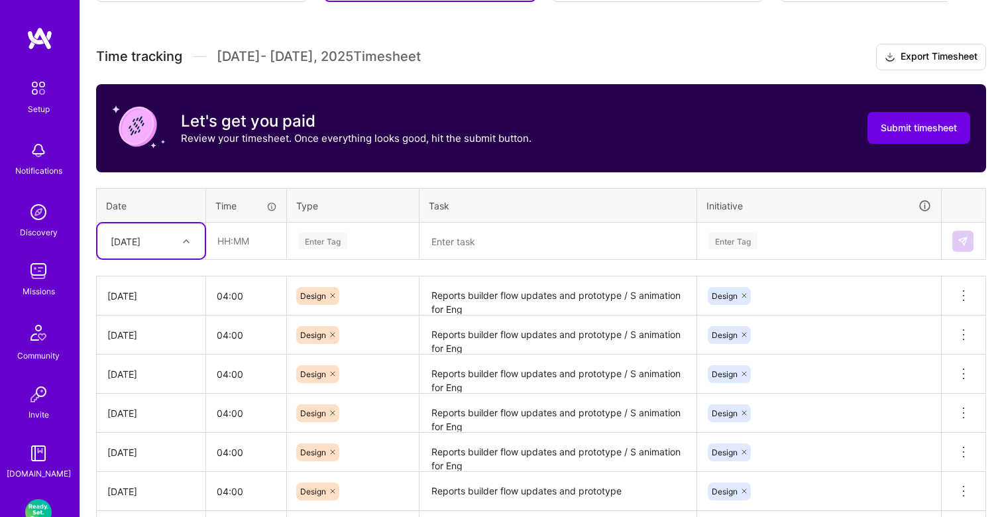
scroll to position [316, 0]
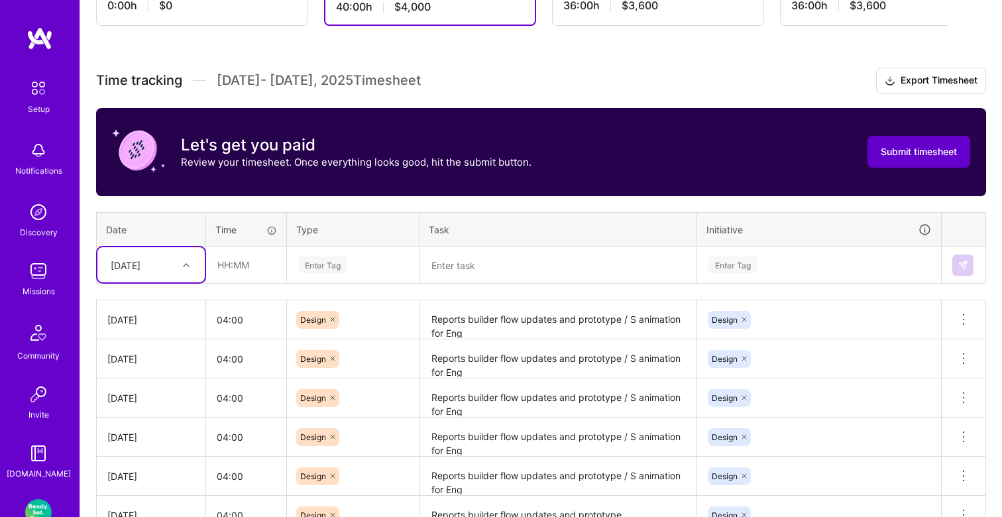
click at [937, 152] on span "Submit timesheet" at bounding box center [918, 151] width 76 height 13
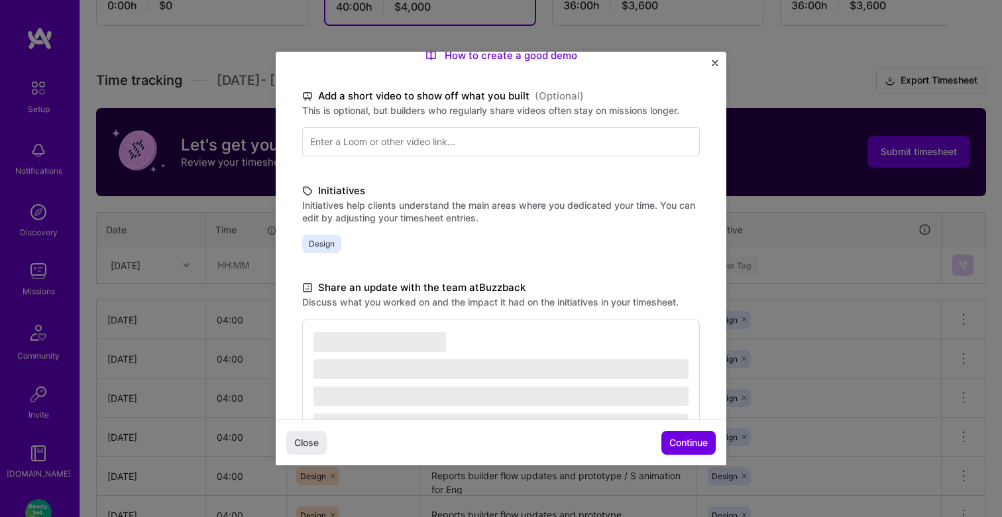
scroll to position [291, 0]
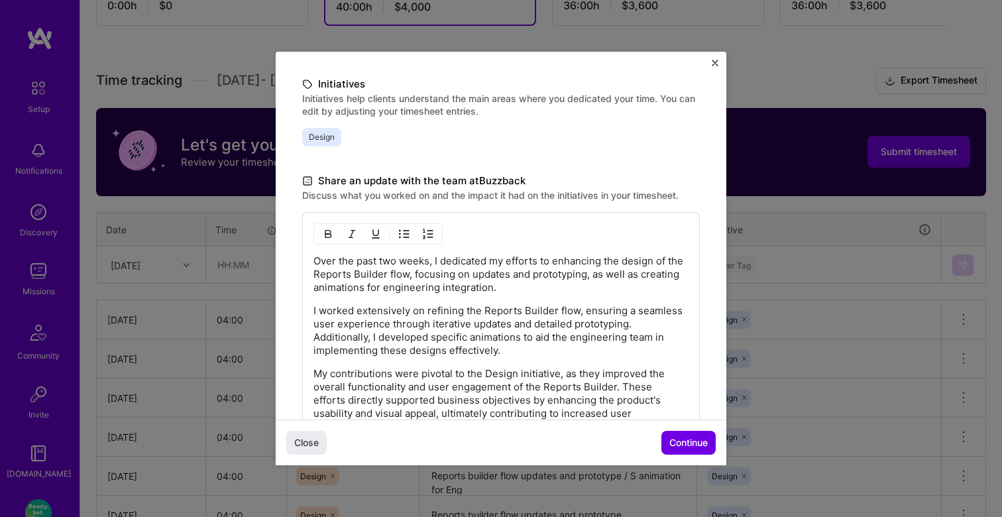
click at [502, 331] on p "I worked extensively on refining the Reports Builder flow, ensuring a seamless …" at bounding box center [500, 330] width 375 height 53
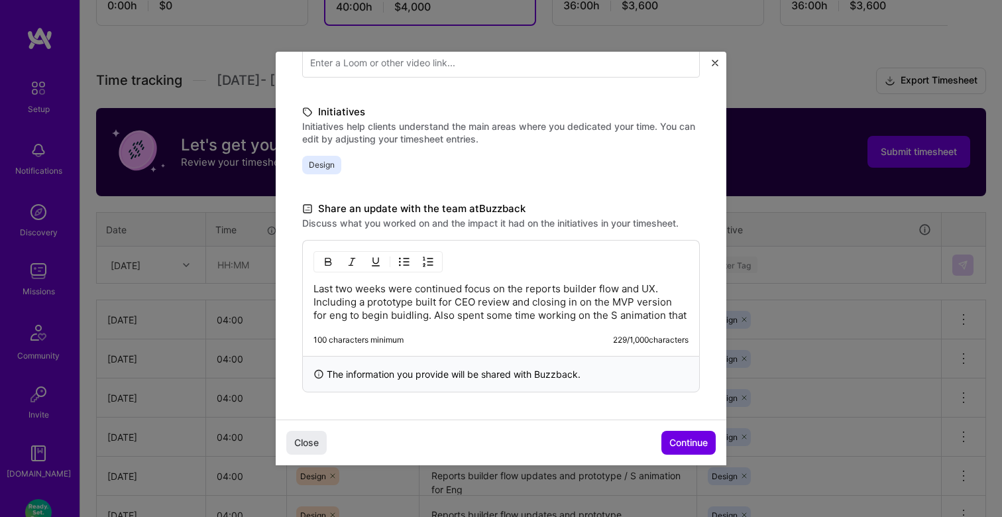
scroll to position [277, 0]
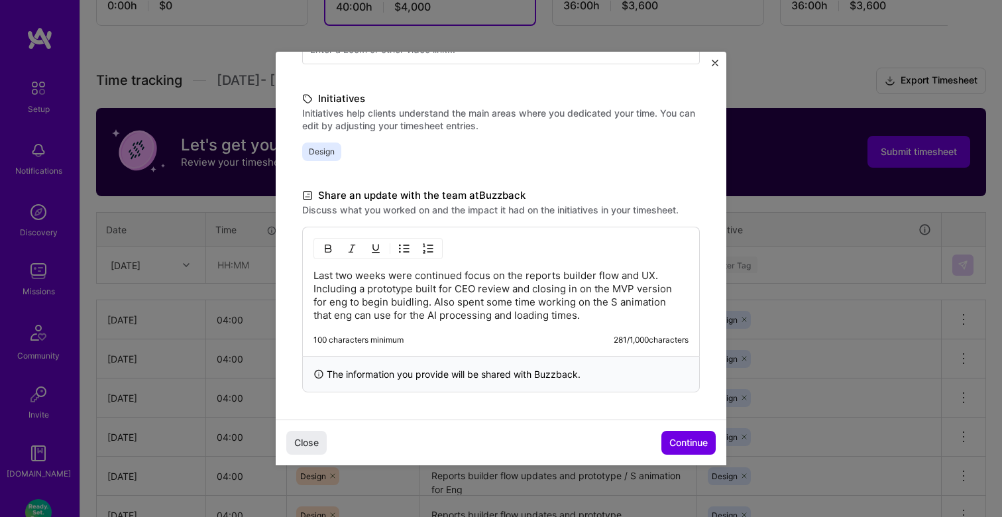
click at [559, 301] on p "Last two weeks were continued focus on the reports builder flow and UX. Includi…" at bounding box center [500, 295] width 375 height 53
click at [598, 315] on p "Last two weeks were continued focus on the reports builder flow and UX. Includi…" at bounding box center [500, 295] width 375 height 53
click at [595, 303] on p "Last two weeks were continued focus on the reports builder flow and UX. Includi…" at bounding box center [500, 295] width 375 height 53
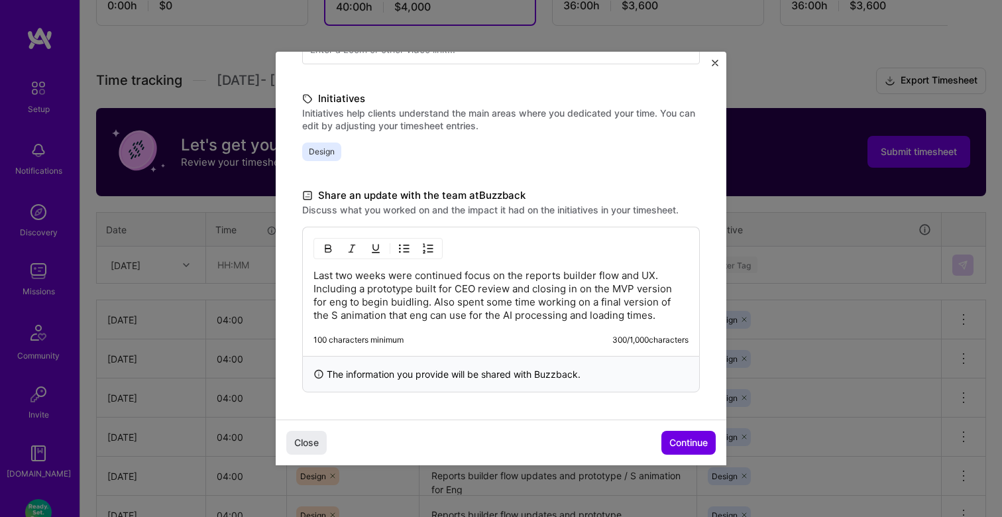
scroll to position [328, 0]
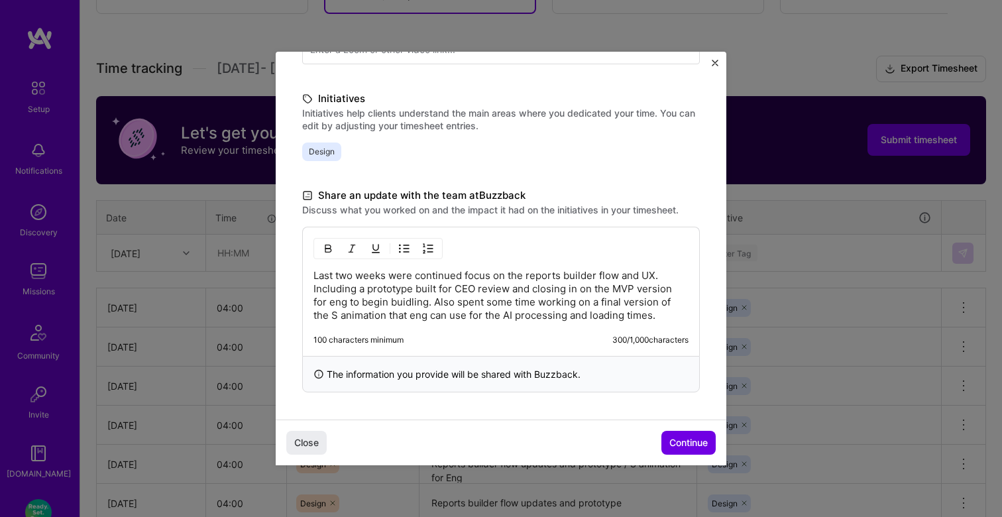
click at [519, 291] on p "Last two weeks were continued focus on the reports builder flow and UX. Includi…" at bounding box center [500, 295] width 375 height 53
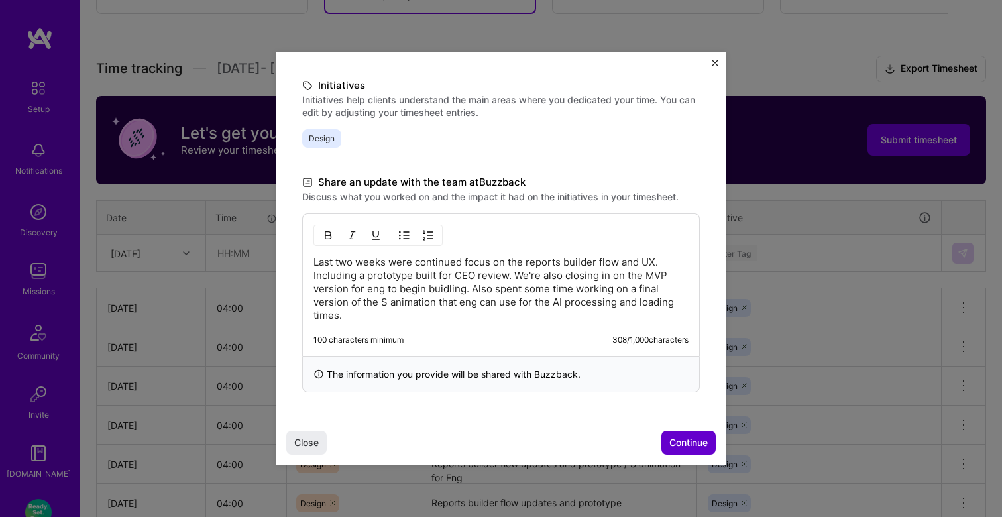
click at [676, 433] on button "Continue" at bounding box center [688, 443] width 54 height 24
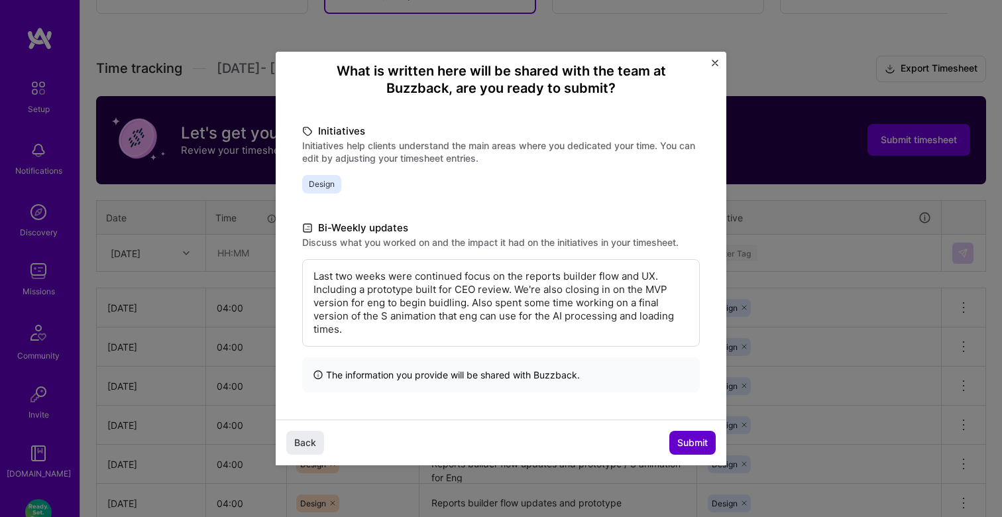
click at [692, 444] on span "Submit" at bounding box center [692, 442] width 30 height 13
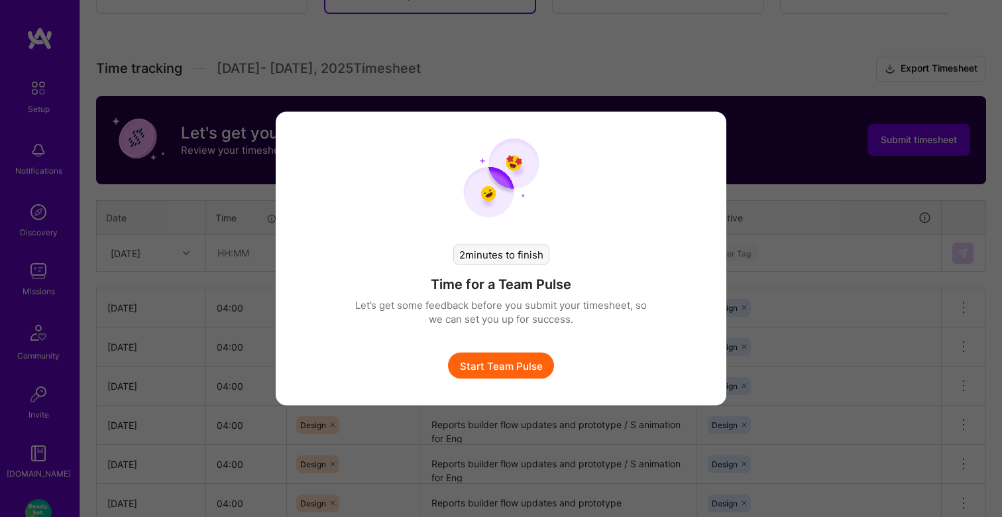
click at [525, 373] on button "Start Team Pulse" at bounding box center [501, 365] width 106 height 26
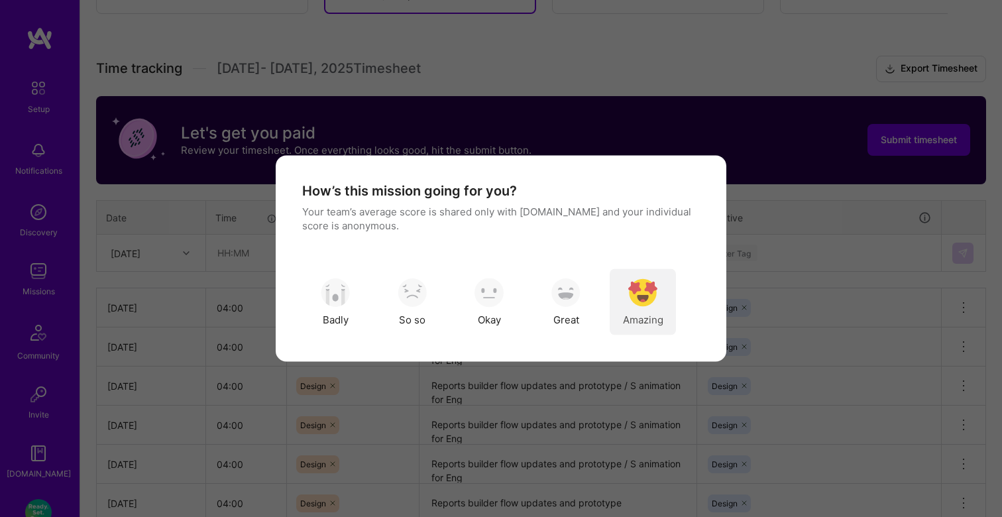
click at [635, 286] on img "modal" at bounding box center [642, 292] width 29 height 29
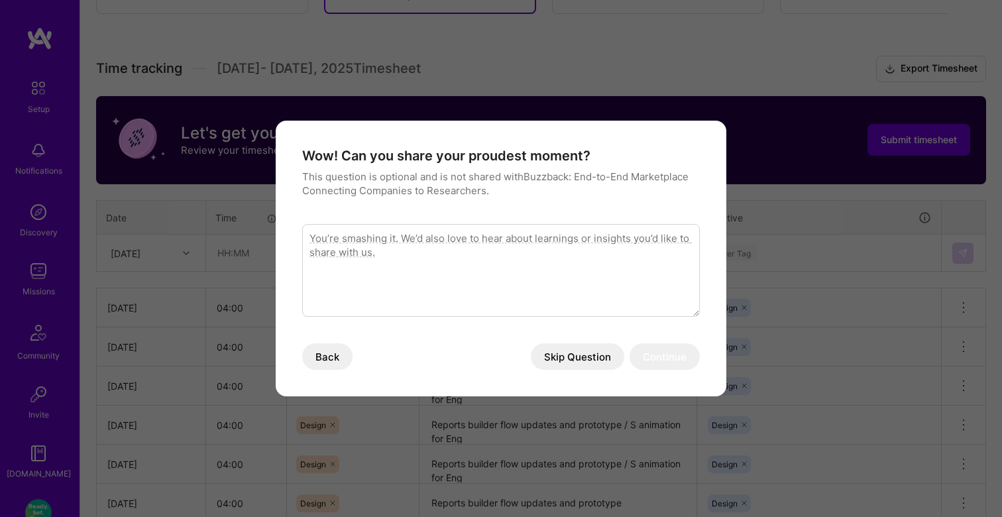
click at [561, 350] on button "Skip Question" at bounding box center [577, 356] width 93 height 26
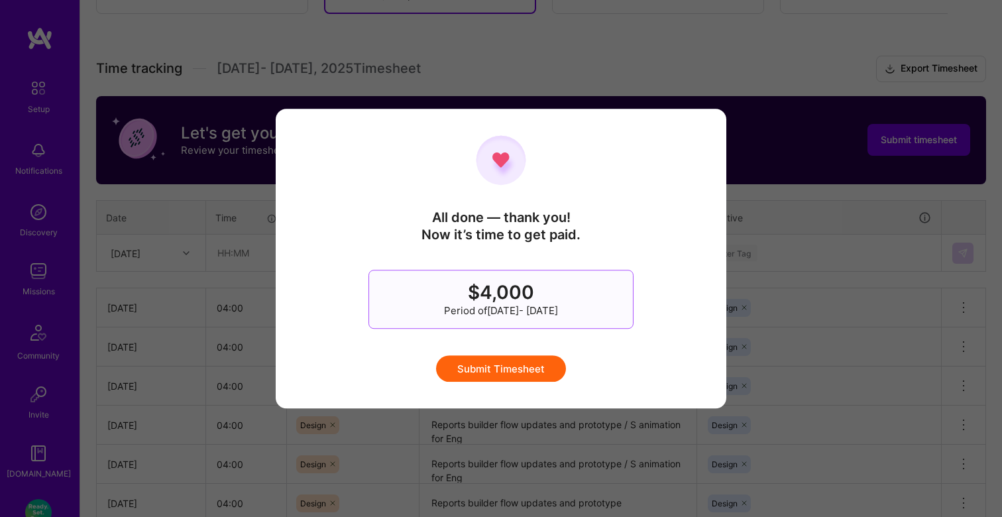
click at [513, 378] on button "Submit Timesheet" at bounding box center [501, 368] width 130 height 26
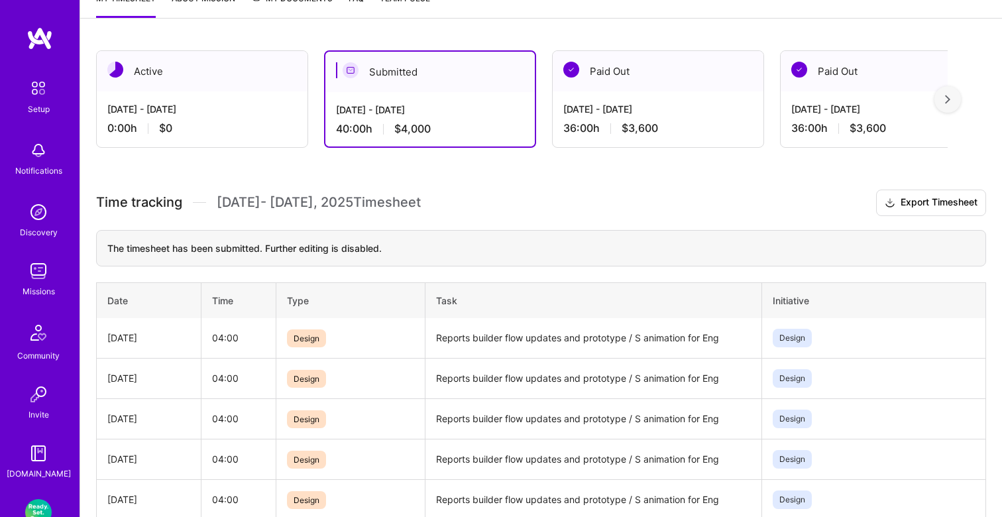
scroll to position [0, 0]
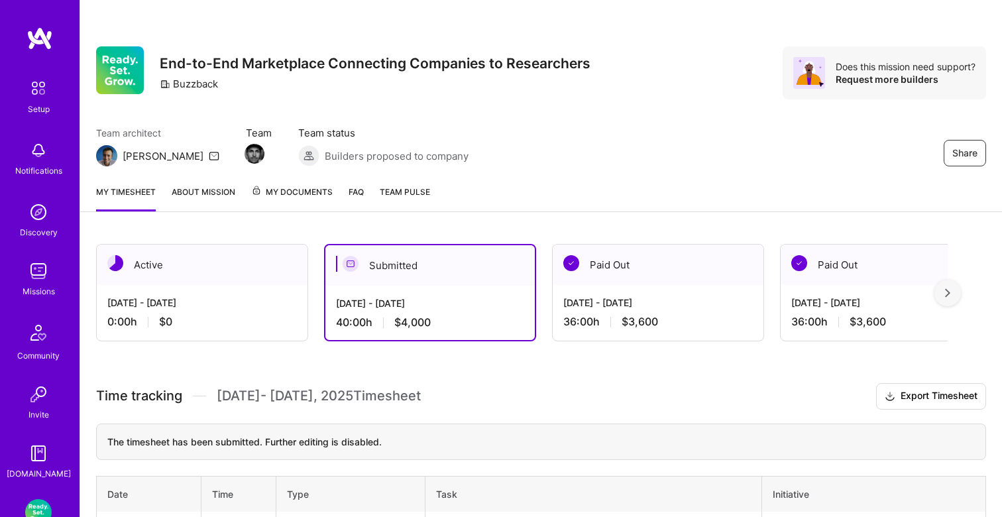
click at [542, 163] on div "Team architect Luis Team Team status Builders proposed to company Share" at bounding box center [541, 146] width 890 height 40
